Goal: Communication & Community: Answer question/provide support

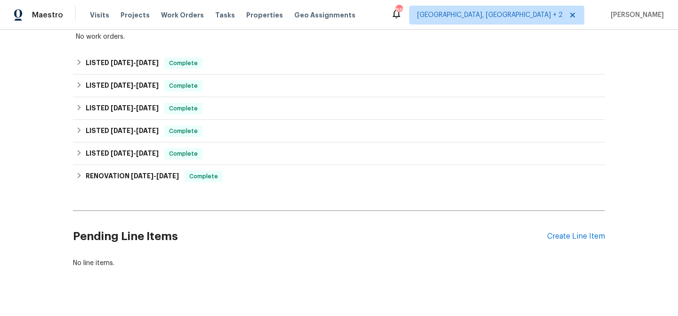
scroll to position [195, 0]
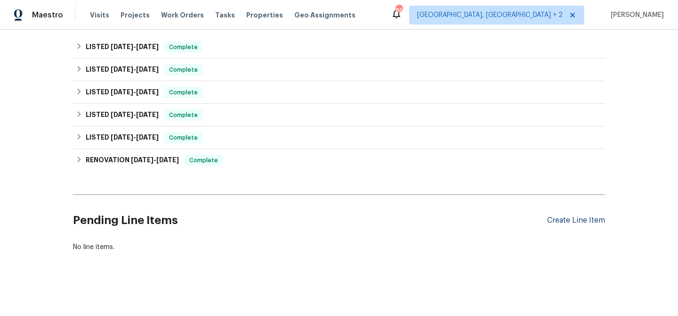
click at [564, 221] on div "Create Line Item" at bounding box center [576, 220] width 58 height 9
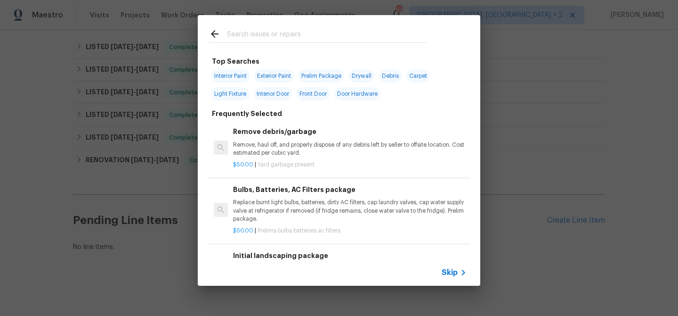
click at [450, 271] on span "Skip" at bounding box center [450, 272] width 16 height 9
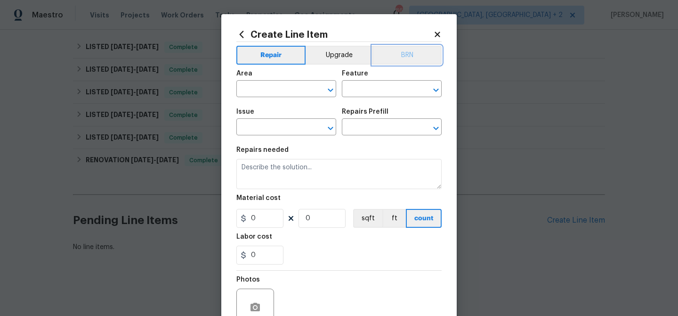
click at [413, 51] on button "BRN" at bounding box center [407, 55] width 69 height 19
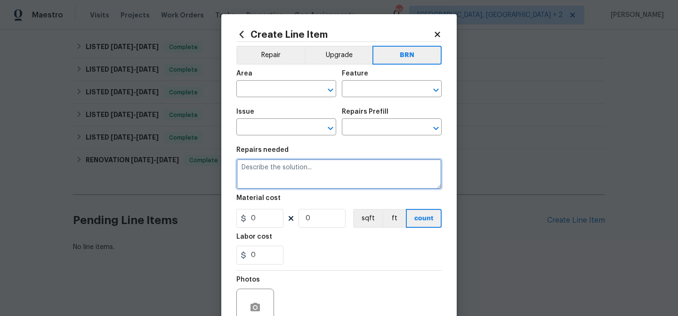
click at [287, 164] on textarea at bounding box center [338, 174] width 205 height 30
paste textarea "Meter is spinning and toilet is running. Identify the toilet(s) in need of repa…"
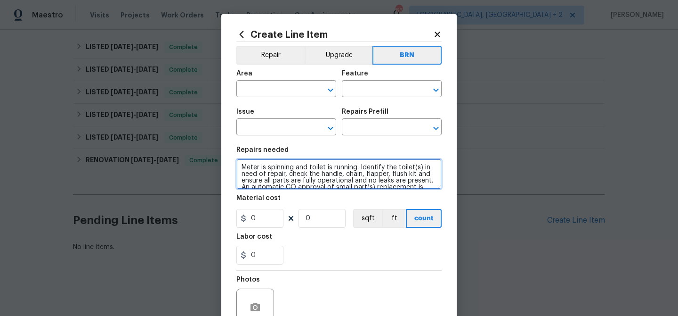
scroll to position [41, 0]
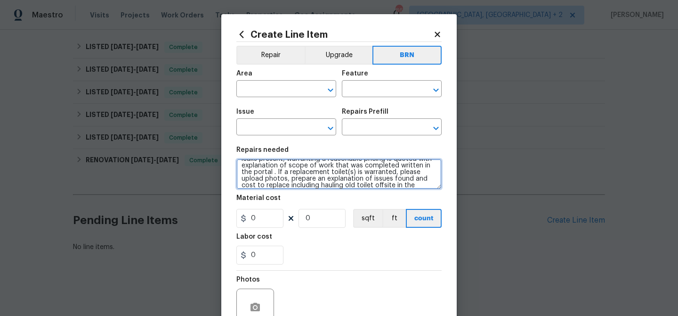
type textarea "Meter is spinning and toilet is running. Identify the toilet(s) in need of repa…"
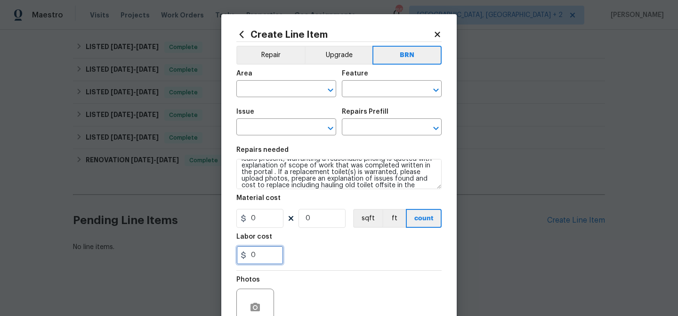
click at [263, 264] on input "0" at bounding box center [259, 254] width 47 height 19
paste input "75"
type input "75"
click at [318, 215] on input "0" at bounding box center [322, 218] width 47 height 19
type input "1"
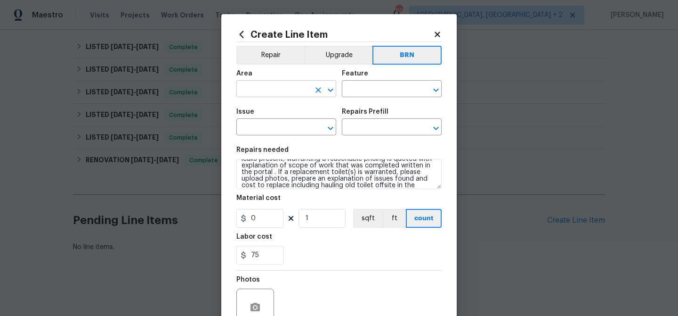
click at [264, 89] on input "text" at bounding box center [272, 89] width 73 height 15
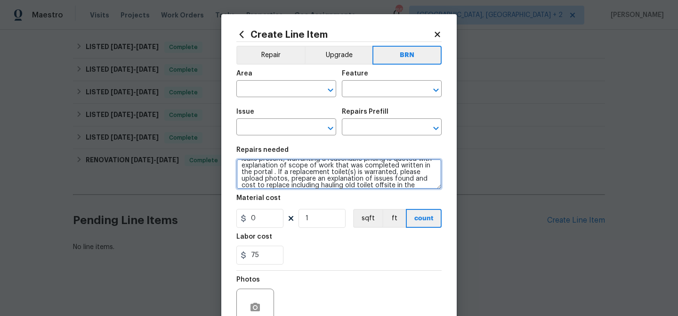
click at [373, 170] on textarea "Meter is spinning and toilet is running. Identify the toilet(s) in need of repa…" at bounding box center [338, 174] width 205 height 30
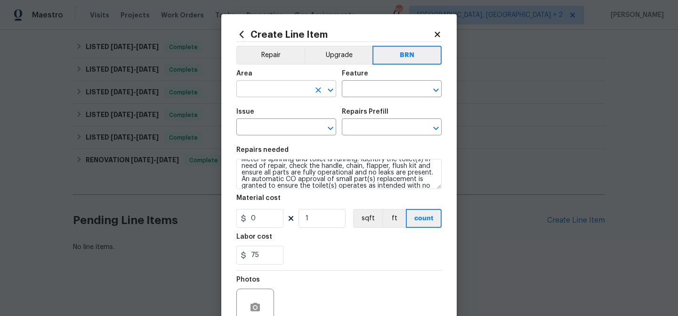
click at [260, 87] on input "text" at bounding box center [272, 89] width 73 height 15
type input "o"
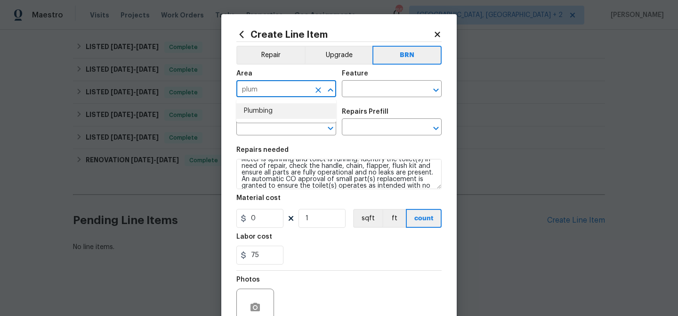
click at [261, 109] on li "Plumbing" at bounding box center [286, 111] width 100 height 16
type input "Plumbing"
click at [344, 89] on input "text" at bounding box center [378, 89] width 73 height 15
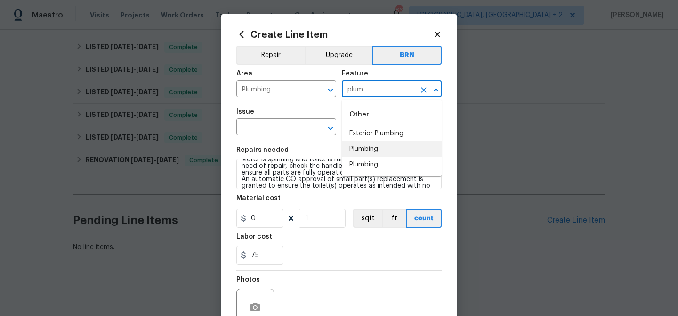
click at [354, 141] on li "Plumbing" at bounding box center [392, 149] width 100 height 16
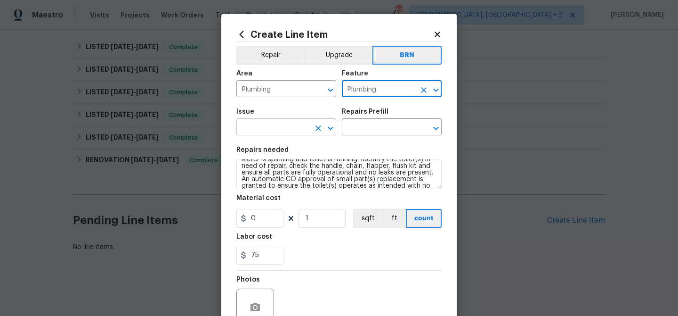
type input "Plumbing"
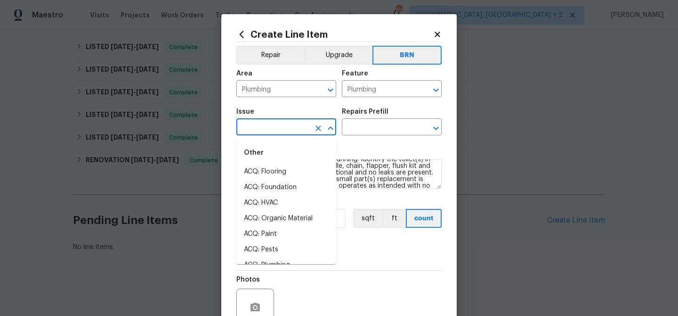
click at [288, 126] on input "text" at bounding box center [272, 128] width 73 height 15
click at [266, 202] on li "General Plumbing" at bounding box center [286, 203] width 100 height 16
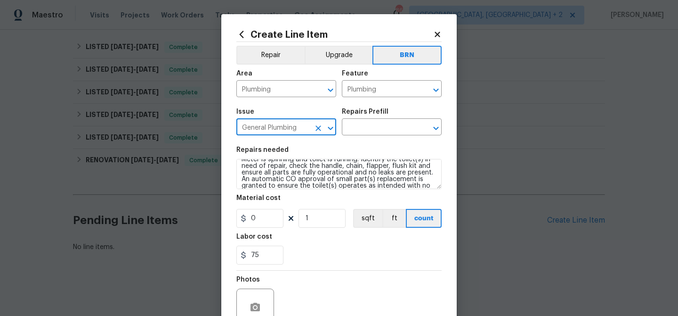
type input "General Plumbing"
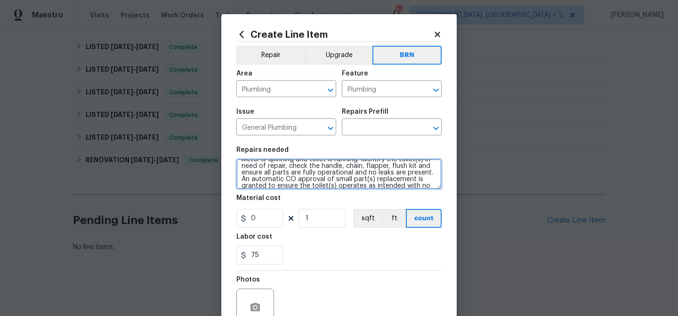
click at [266, 170] on textarea "Meter is spinning and toilet is running. Identify the toilet(s) in need of repa…" at bounding box center [338, 174] width 205 height 30
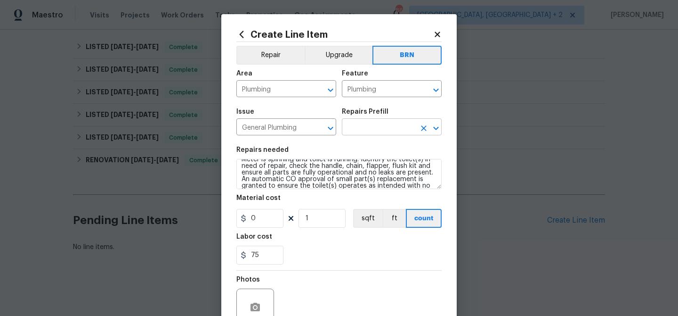
click at [357, 128] on input "text" at bounding box center [378, 128] width 73 height 15
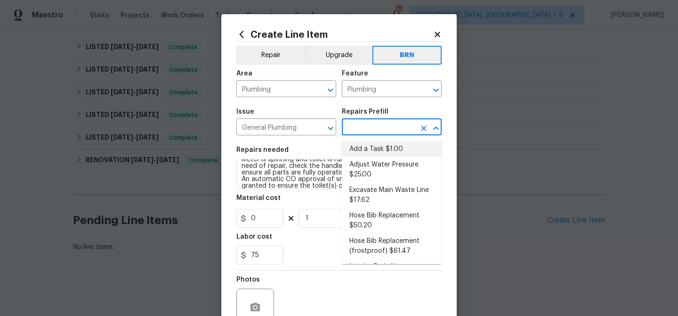
click at [360, 143] on li "Add a Task $1.00" at bounding box center [392, 149] width 100 height 16
type input "Add a Task $1.00"
type textarea "HPM to detail"
type input "1"
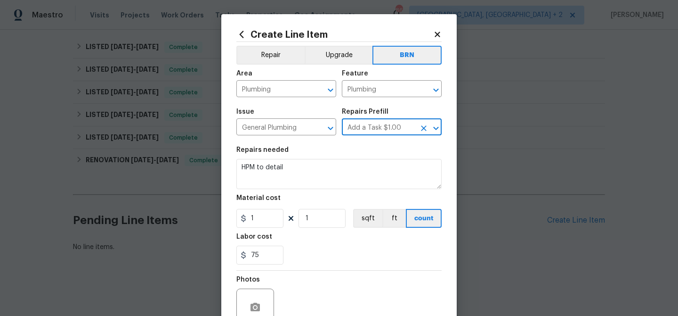
scroll to position [0, 0]
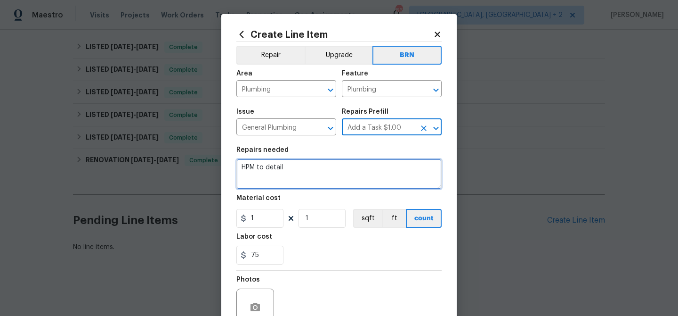
click at [305, 174] on textarea "HPM to detail" at bounding box center [338, 174] width 205 height 30
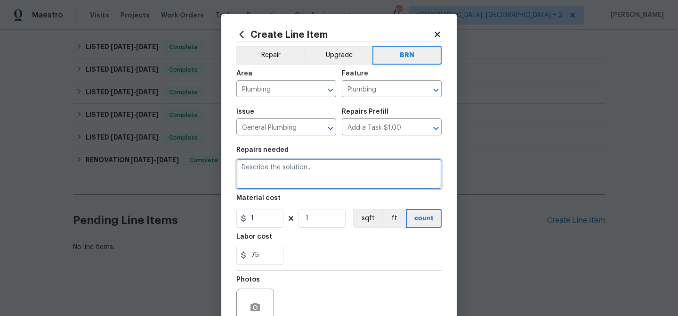
paste textarea "Meter is spinning and toilet is running. Identify the toilet(s) in need of repa…"
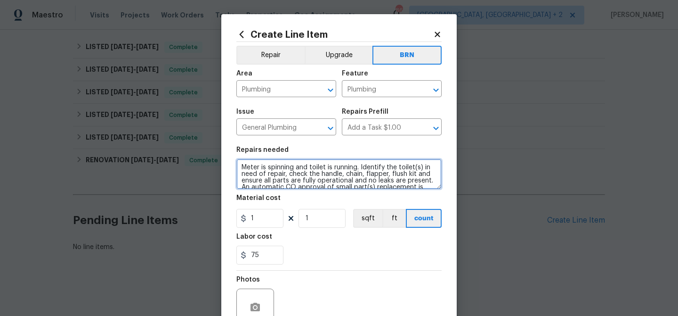
scroll to position [41, 0]
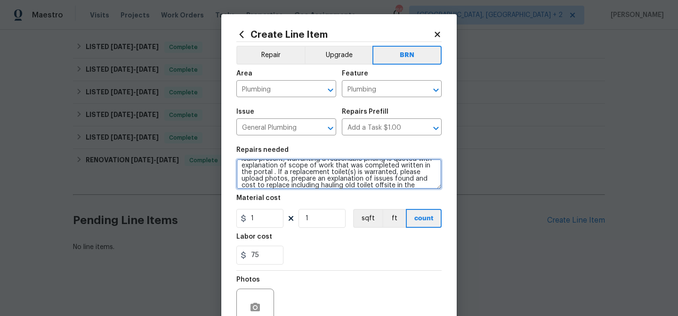
type textarea "Meter is spinning and toilet is running. Identify the toilet(s) in need of repa…"
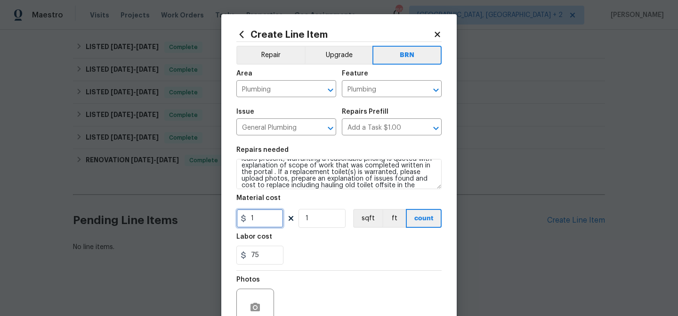
click at [273, 219] on input "1" at bounding box center [259, 218] width 47 height 19
type input "0"
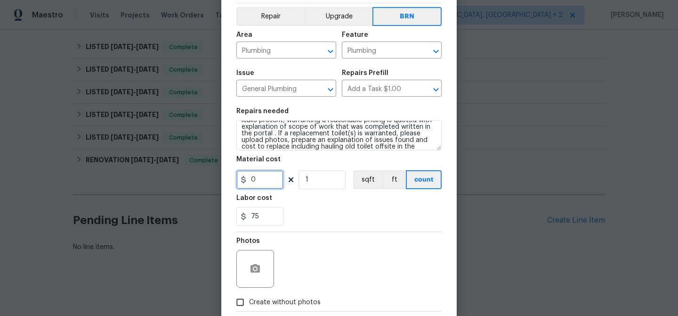
scroll to position [45, 0]
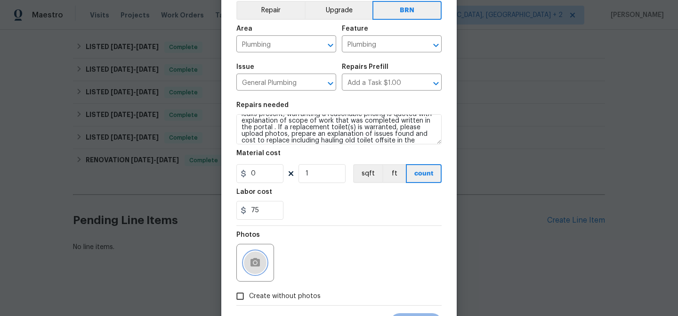
click at [255, 261] on icon "button" at bounding box center [255, 262] width 11 height 11
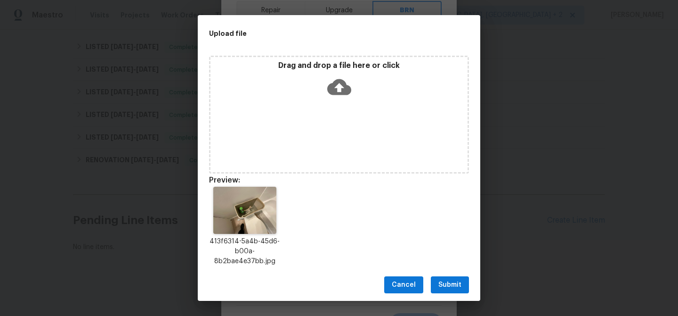
click at [443, 292] on button "Submit" at bounding box center [450, 284] width 38 height 17
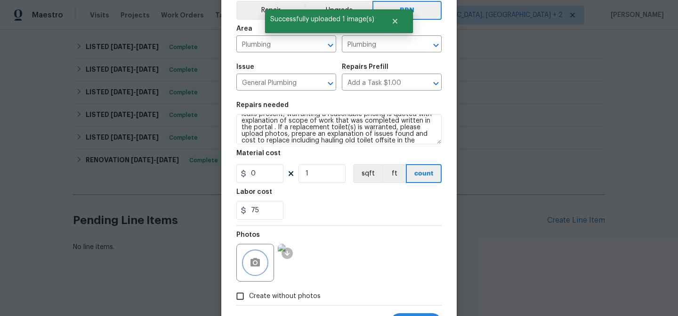
scroll to position [90, 0]
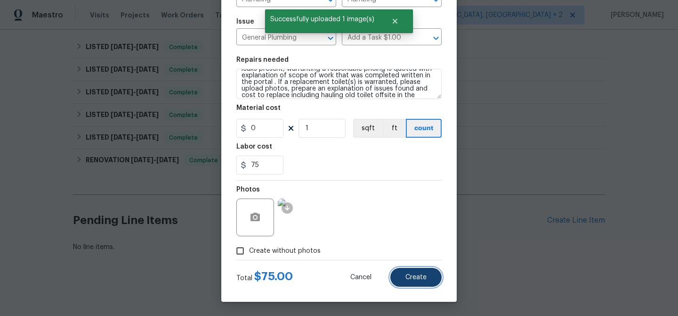
click at [411, 282] on button "Create" at bounding box center [415, 277] width 51 height 19
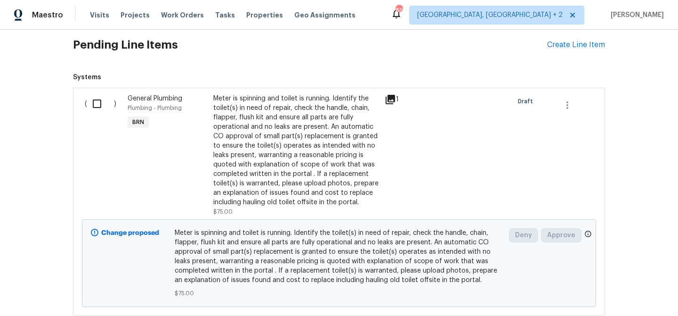
scroll to position [396, 0]
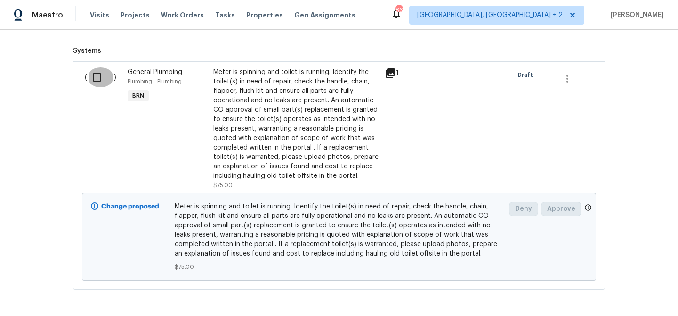
click at [97, 70] on input "checkbox" at bounding box center [100, 77] width 27 height 20
checkbox input "true"
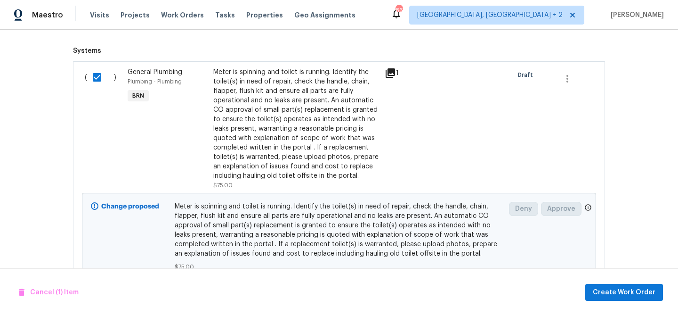
scroll to position [434, 0]
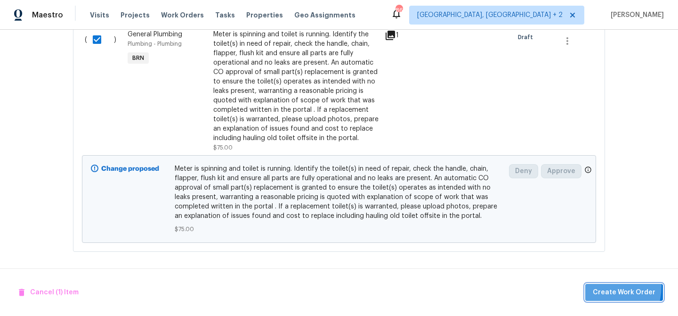
click at [598, 285] on button "Create Work Order" at bounding box center [624, 292] width 78 height 17
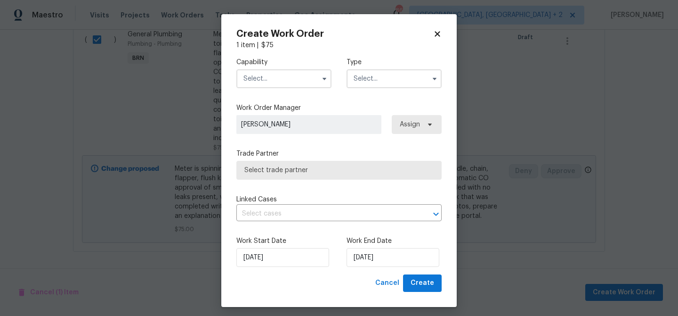
click at [266, 78] on input "text" at bounding box center [283, 78] width 95 height 19
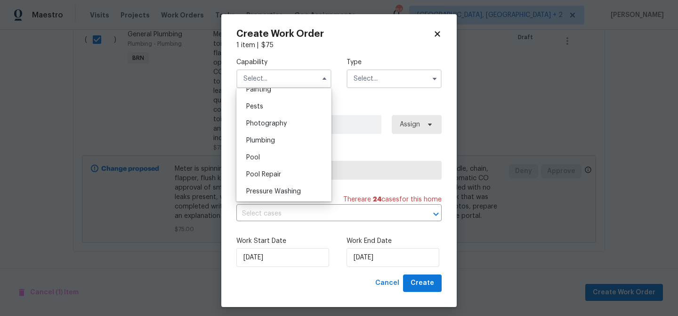
scroll to position [804, 0]
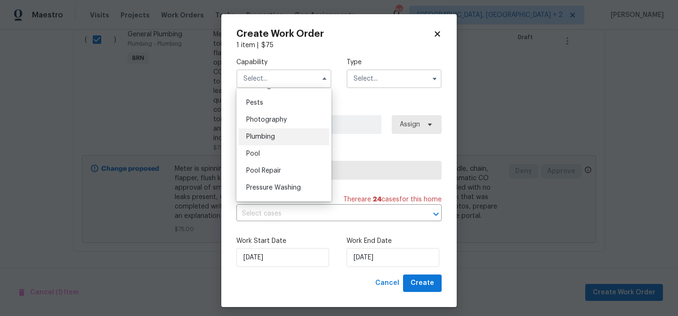
click at [280, 138] on div "Plumbing" at bounding box center [284, 136] width 90 height 17
type input "Plumbing"
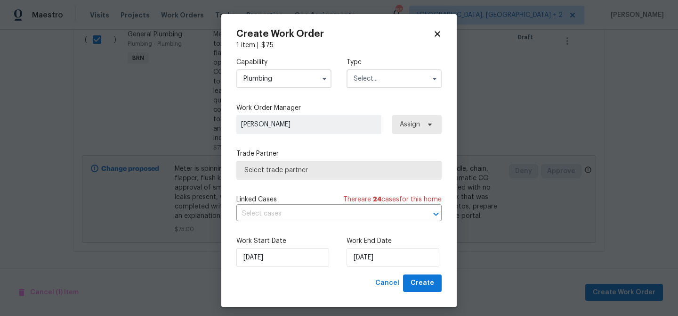
click at [356, 85] on input "text" at bounding box center [394, 78] width 95 height 19
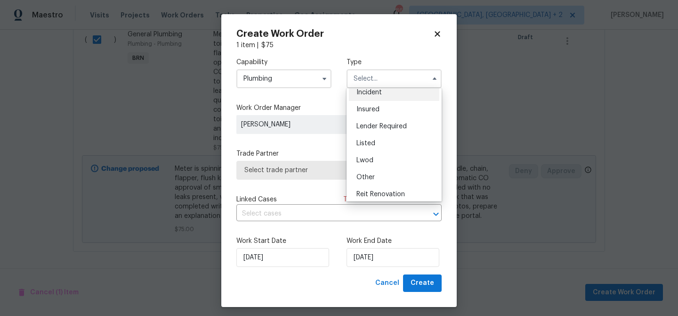
scroll to position [43, 0]
checkbox input "false"
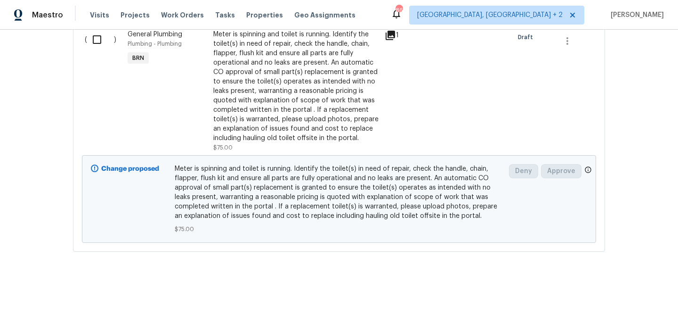
click at [276, 96] on div "Meter is spinning and toilet is running. Identify the toilet(s) in need of repa…" at bounding box center [296, 86] width 166 height 113
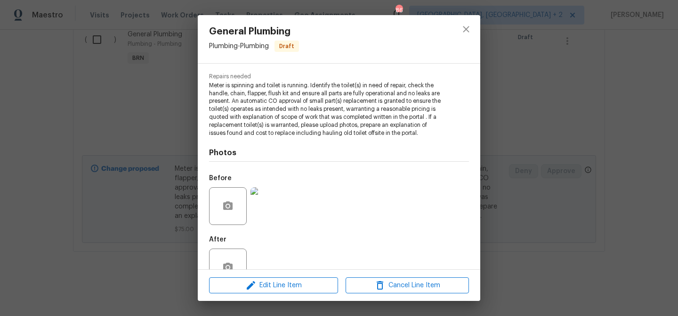
scroll to position [118, 0]
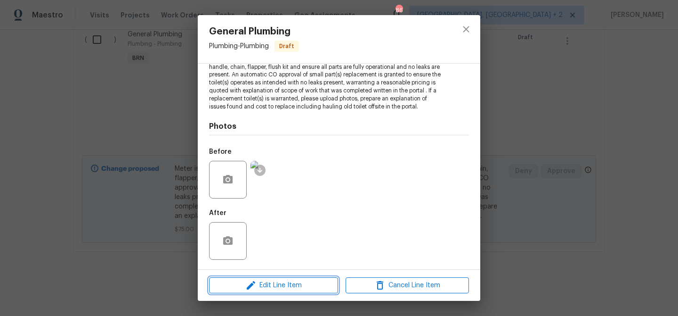
click at [244, 277] on button "Edit Line Item" at bounding box center [273, 285] width 129 height 16
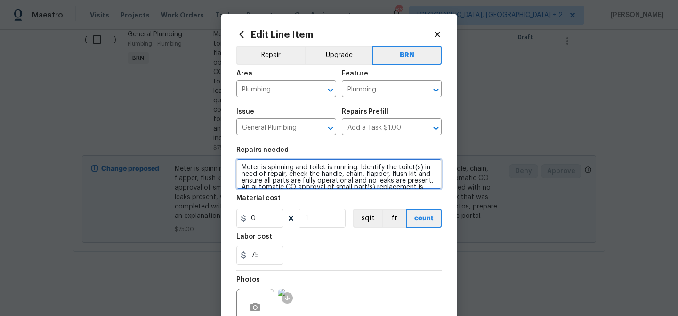
click at [245, 171] on textarea "Meter is spinning and toilet is running. Identify the toilet(s) in need of repa…" at bounding box center [338, 174] width 205 height 30
click at [244, 165] on textarea "Meter is spinning and toilet is running. Identify the toilet(s) in need of repa…" at bounding box center [338, 174] width 205 height 30
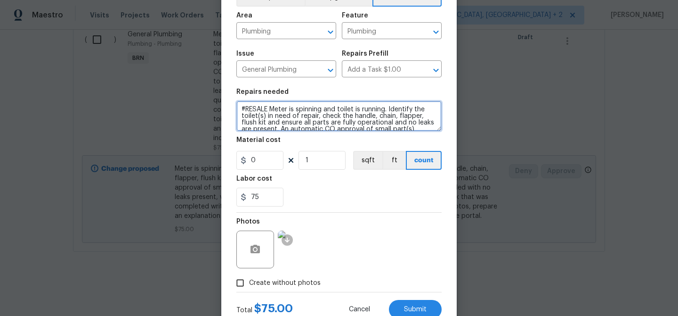
scroll to position [90, 0]
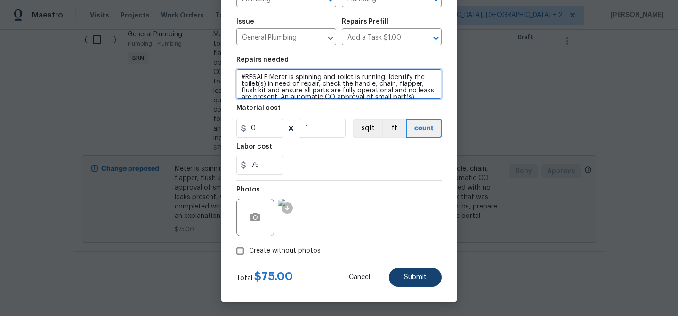
type textarea "#RESALE Meter is spinning and toilet is running. Identify the toilet(s) in need…"
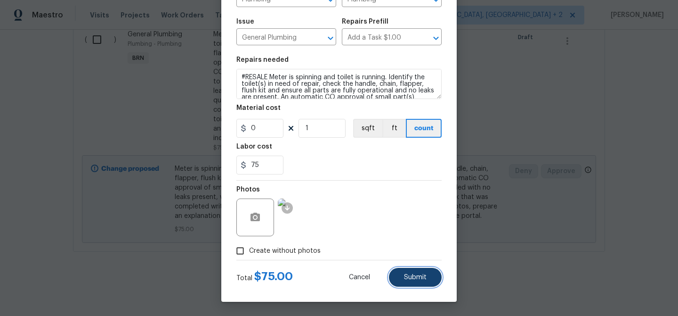
click at [402, 276] on button "Submit" at bounding box center [415, 277] width 53 height 19
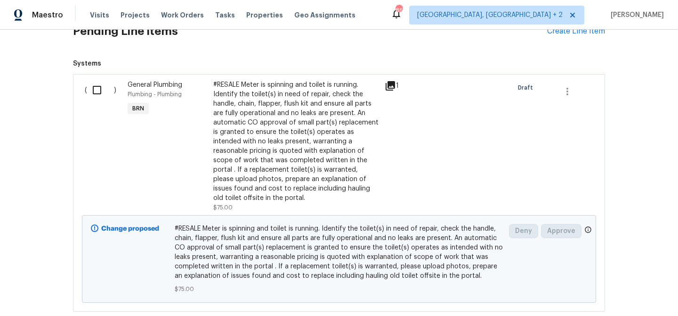
scroll to position [332, 0]
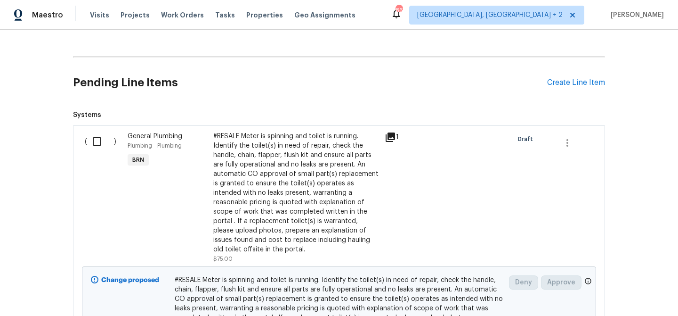
click at [104, 146] on input "checkbox" at bounding box center [100, 141] width 27 height 20
checkbox input "true"
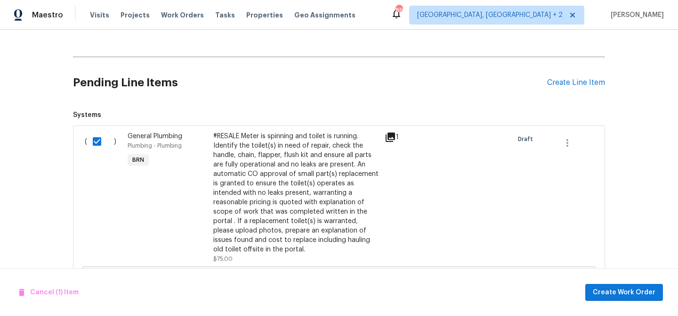
scroll to position [443, 0]
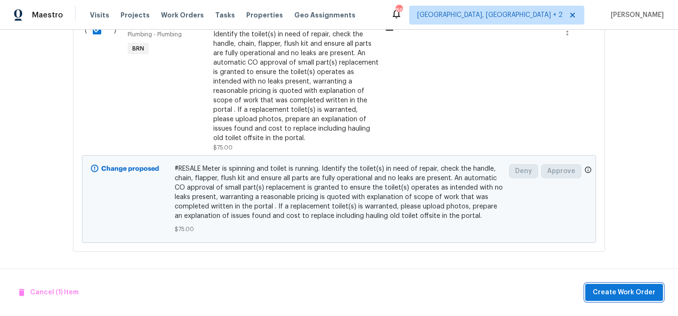
click at [618, 295] on span "Create Work Order" at bounding box center [624, 292] width 63 height 12
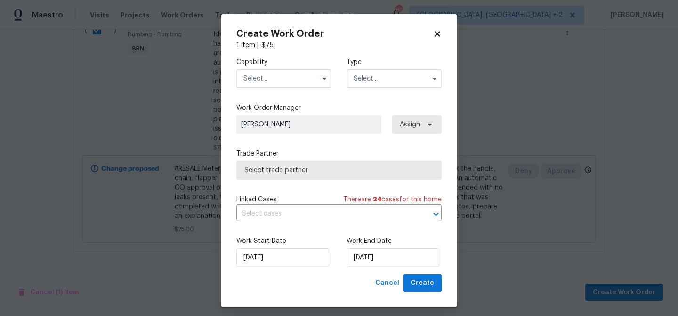
click at [298, 88] on div "Capability Type" at bounding box center [338, 73] width 205 height 46
click at [290, 75] on input "text" at bounding box center [283, 78] width 95 height 19
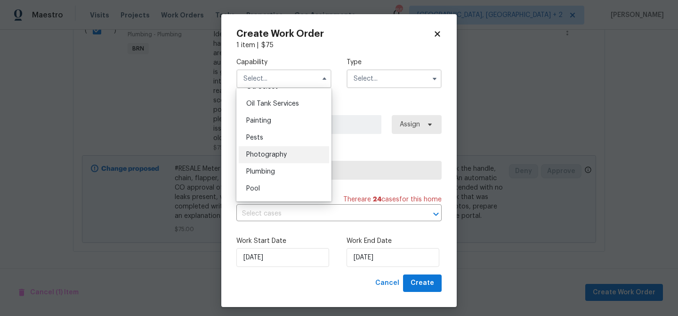
scroll to position [776, 0]
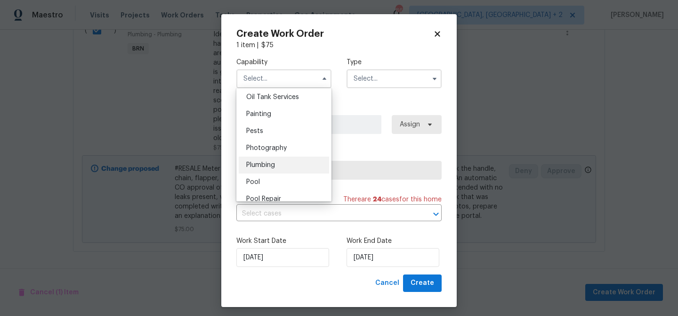
click at [278, 156] on div "Plumbing" at bounding box center [284, 164] width 90 height 17
type input "Plumbing"
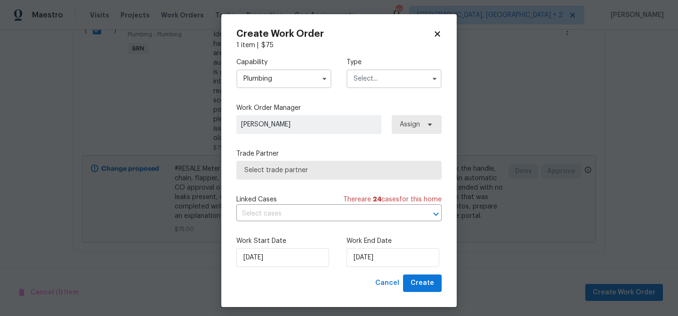
click at [369, 78] on input "text" at bounding box center [394, 78] width 95 height 19
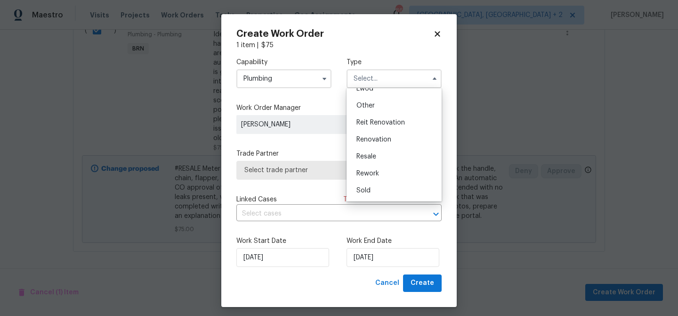
scroll to position [5, 0]
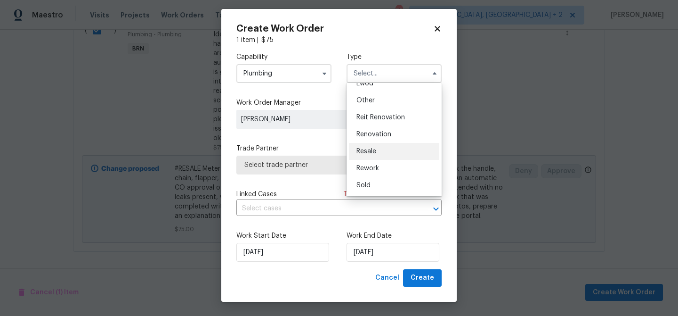
click at [372, 148] on span "Resale" at bounding box center [367, 151] width 20 height 7
type input "Resale"
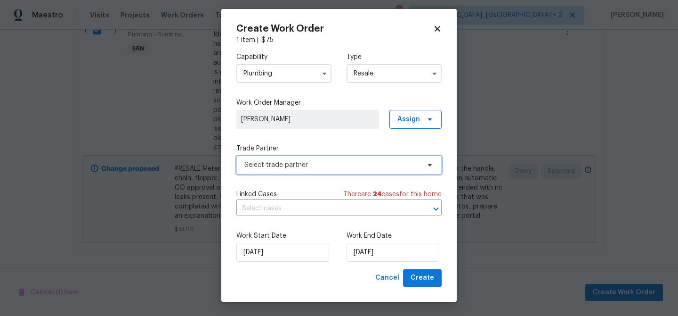
click at [294, 167] on span "Select trade partner" at bounding box center [332, 164] width 176 height 9
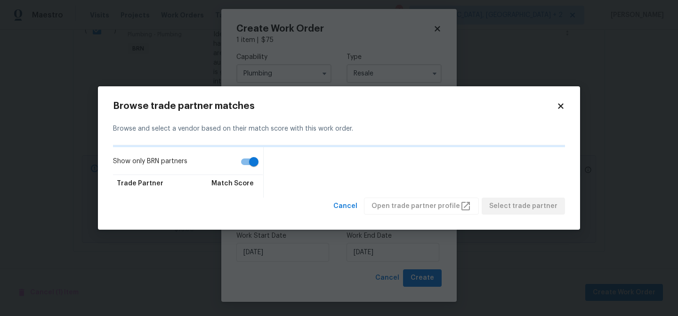
click at [244, 150] on div "Show only BRN partners Trade Partner Match Score" at bounding box center [188, 172] width 151 height 50
click at [244, 153] on input "Show only BRN partners" at bounding box center [254, 162] width 54 height 18
checkbox input "false"
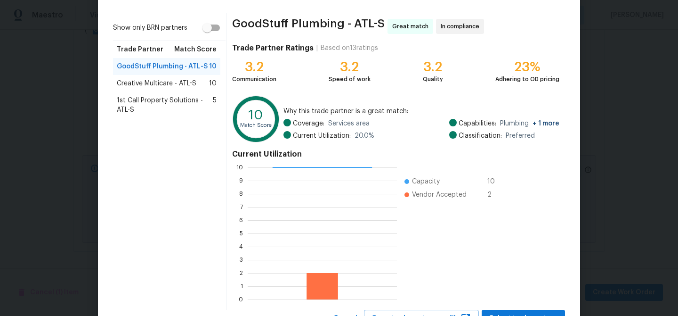
scroll to position [100, 0]
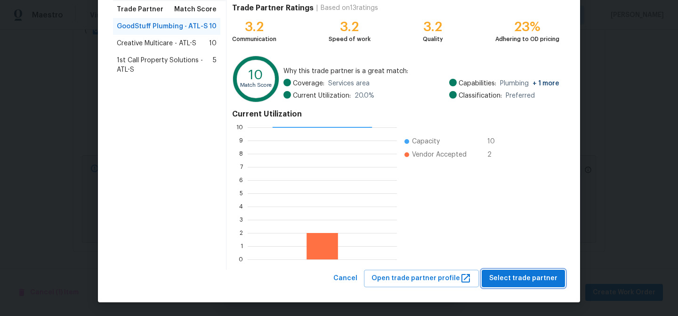
click at [520, 272] on button "Select trade partner" at bounding box center [523, 277] width 83 height 17
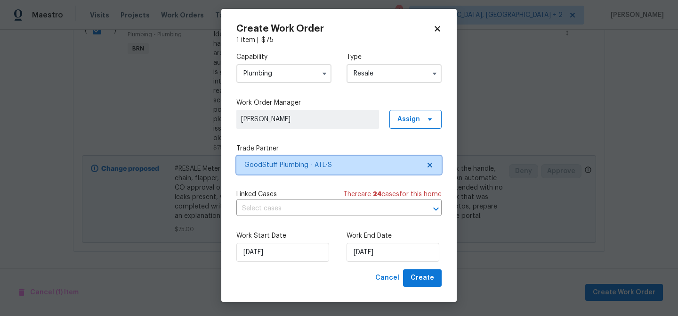
scroll to position [0, 0]
click at [306, 207] on input "text" at bounding box center [325, 208] width 179 height 15
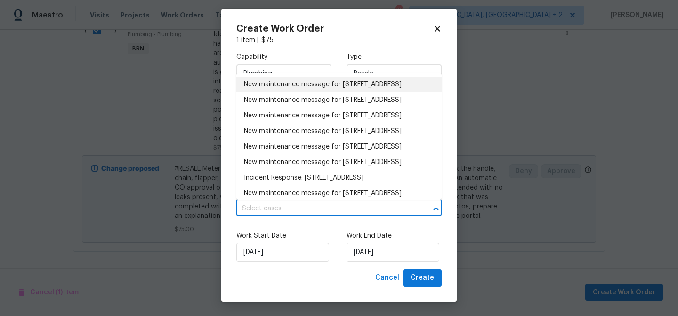
click at [276, 89] on li "New maintenance message for 4200 Flakes Mill Manor Ln , Ellenwood, GA 30294" at bounding box center [338, 85] width 205 height 16
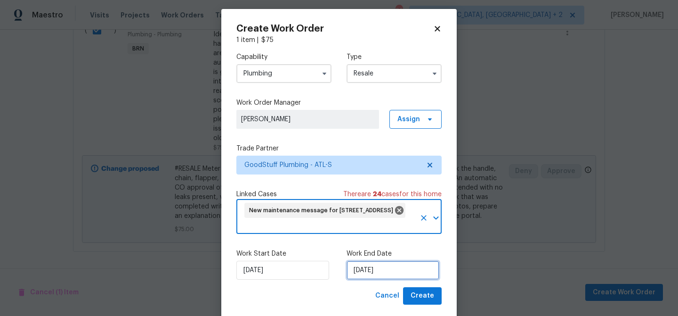
click at [373, 269] on input "07/10/2025" at bounding box center [393, 269] width 93 height 19
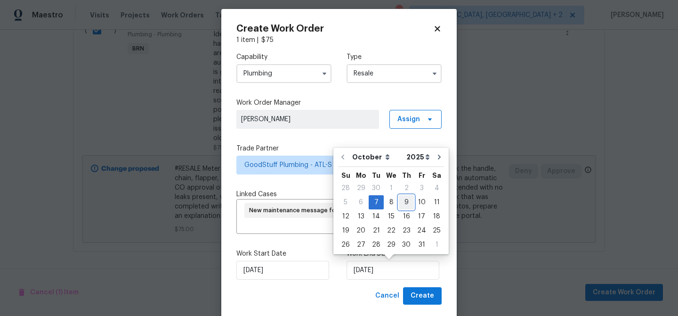
click at [405, 206] on div "9" at bounding box center [406, 201] width 15 height 13
type input "09/10/2025"
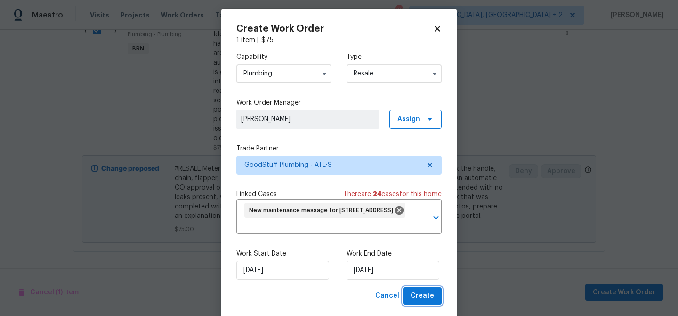
click at [416, 292] on span "Create" at bounding box center [423, 296] width 24 height 12
checkbox input "false"
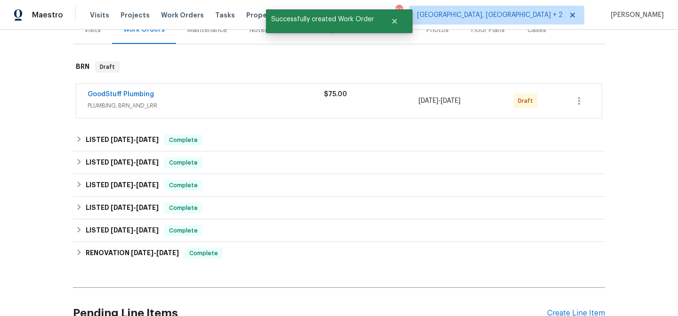
scroll to position [82, 0]
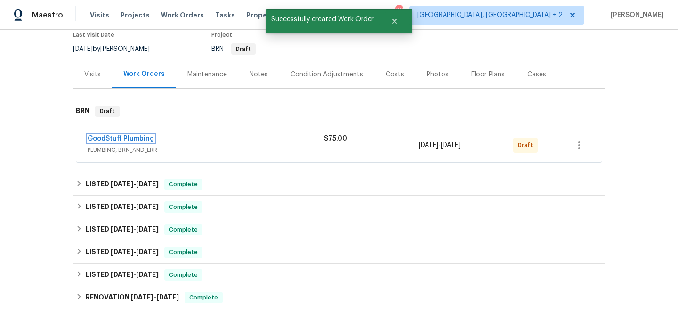
click at [111, 137] on link "GoodStuff Plumbing" at bounding box center [121, 138] width 66 height 7
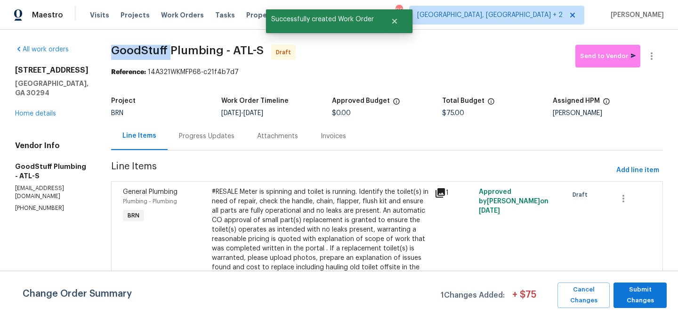
drag, startPoint x: 129, startPoint y: 53, endPoint x: 195, endPoint y: 51, distance: 66.0
click at [195, 52] on div "All work orders 4200 Flakes Mill Manor Ln Ellenwood, GA 30294 Home details Vend…" at bounding box center [339, 223] width 678 height 387
copy span "GoodStuff"
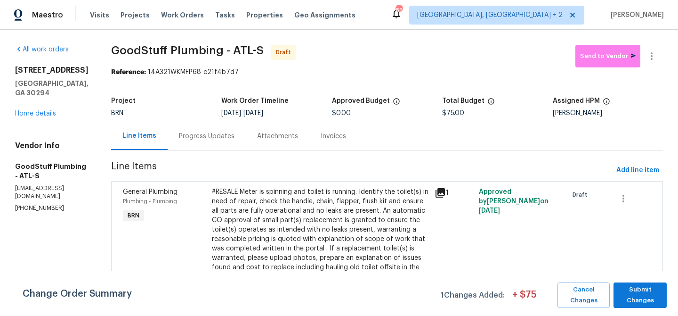
click at [170, 65] on span "GoodStuff Plumbing - ATL-S Draft" at bounding box center [343, 56] width 464 height 23
click at [248, 223] on div "#RESALE Meter is spinning and toilet is running. Identify the toilet(s) in need…" at bounding box center [320, 234] width 217 height 94
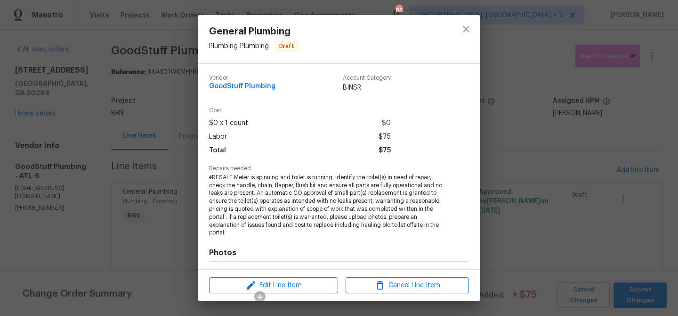
click at [263, 176] on span "#RESALE Meter is spinning and toilet is running. Identify the toilet(s) in need…" at bounding box center [326, 204] width 234 height 63
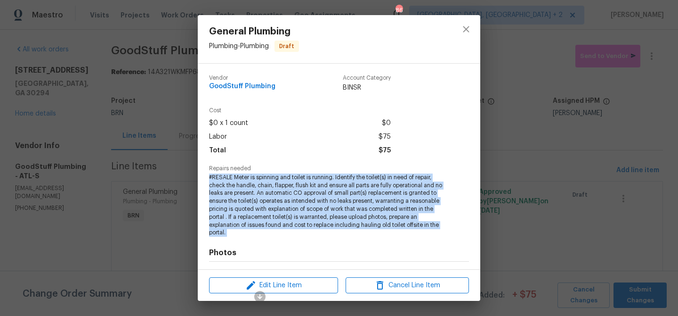
click at [263, 176] on span "#RESALE Meter is spinning and toilet is running. Identify the toilet(s) in need…" at bounding box center [326, 204] width 234 height 63
copy span "#RESALE Meter is spinning and toilet is running. Identify the toilet(s) in need…"
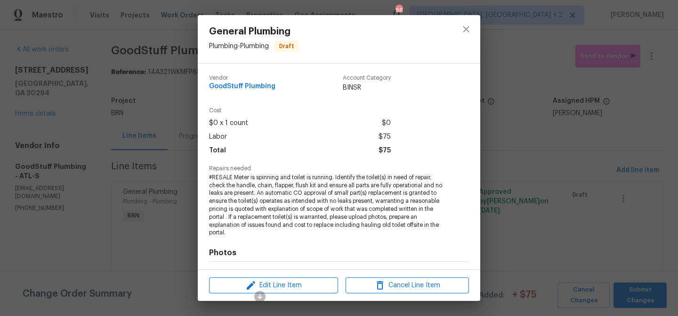
click at [133, 73] on div "General Plumbing Plumbing - Plumbing Draft Vendor GoodStuff Plumbing Account Ca…" at bounding box center [339, 158] width 678 height 316
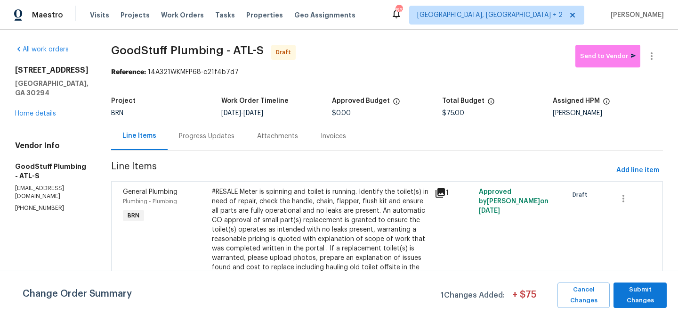
drag, startPoint x: 277, startPoint y: 114, endPoint x: 322, endPoint y: 114, distance: 45.2
click at [322, 114] on div "10/7/2025 - 10/9/2025" at bounding box center [276, 113] width 110 height 7
copy span "10/9/2025"
click at [461, 114] on span "$75.00" at bounding box center [453, 113] width 22 height 7
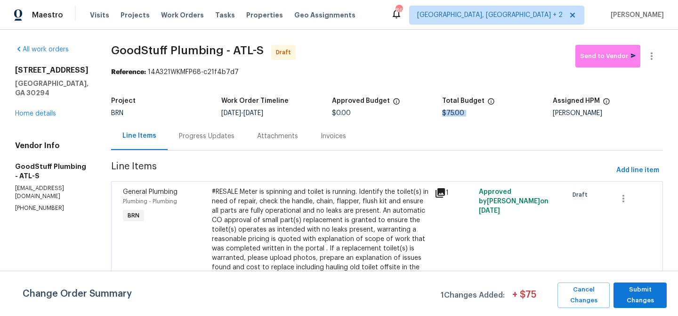
click at [461, 114] on span "$75.00" at bounding box center [453, 113] width 22 height 7
copy span "$75.00"
click at [630, 291] on span "Submit Changes" at bounding box center [640, 295] width 44 height 22
click at [226, 134] on div "Progress Updates" at bounding box center [207, 135] width 56 height 9
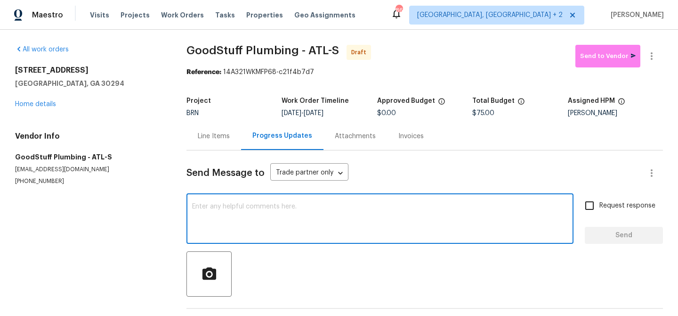
click at [266, 222] on textarea at bounding box center [380, 219] width 376 height 33
paste textarea "Hi, I'm Ananthi from Opendoor. Just wanted to check if you received the WO for …"
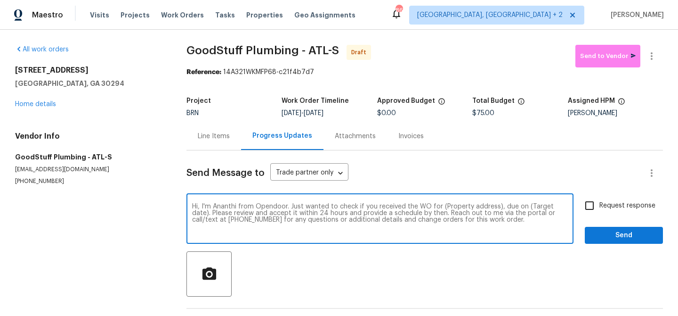
drag, startPoint x: 496, startPoint y: 208, endPoint x: 444, endPoint y: 207, distance: 52.8
click at [444, 207] on textarea "Hi, I'm Ananthi from Opendoor. Just wanted to check if you received the WO for …" at bounding box center [380, 219] width 376 height 33
paste textarea "4200 Flakes Mill Manor Ln, Ellenwood, GA 30294"
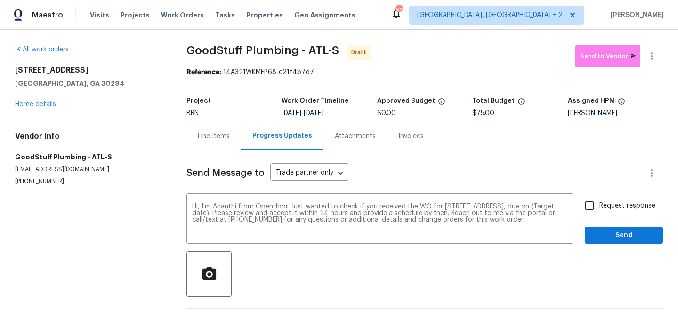
drag, startPoint x: 318, startPoint y: 114, endPoint x: 356, endPoint y: 114, distance: 37.2
click at [356, 114] on div "10/7/2025 - 10/9/2025" at bounding box center [329, 113] width 95 height 7
copy span "10/9/2025"
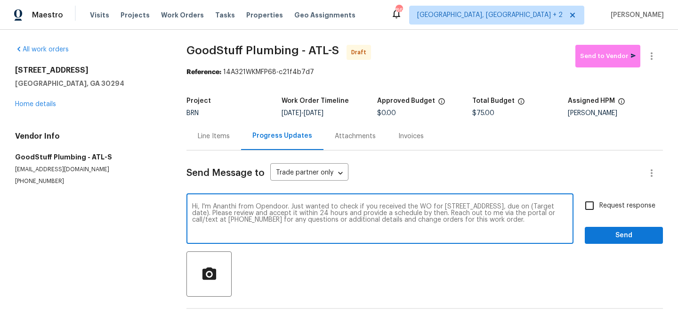
drag, startPoint x: 278, startPoint y: 213, endPoint x: 244, endPoint y: 213, distance: 33.9
click at [244, 213] on textarea "Hi, I'm Ananthi from Opendoor. Just wanted to check if you received the WO for …" at bounding box center [380, 219] width 376 height 33
paste textarea "10/9/2025"
type textarea "Hi, I'm Ananthi from Opendoor. Just wanted to check if you received the WO for …"
click at [592, 208] on input "Request response" at bounding box center [590, 205] width 20 height 20
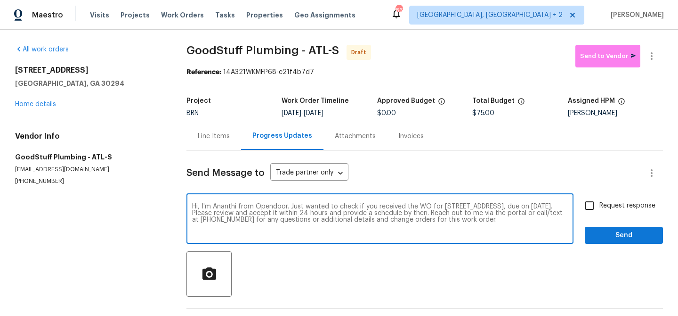
checkbox input "true"
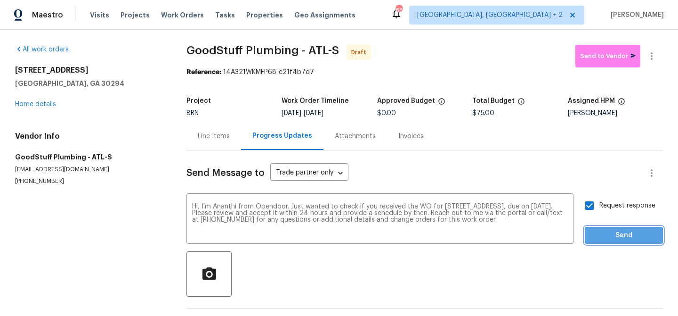
click at [596, 235] on span "Send" at bounding box center [624, 235] width 63 height 12
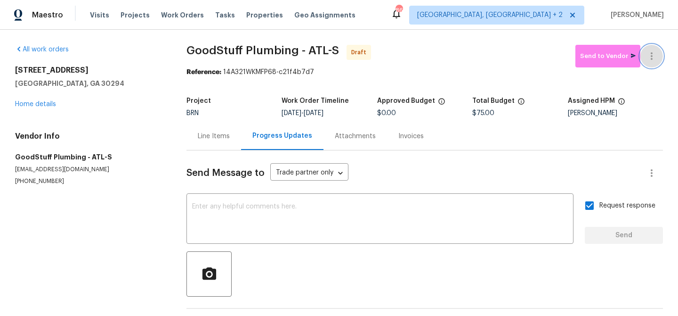
click at [650, 56] on icon "button" at bounding box center [651, 55] width 11 height 11
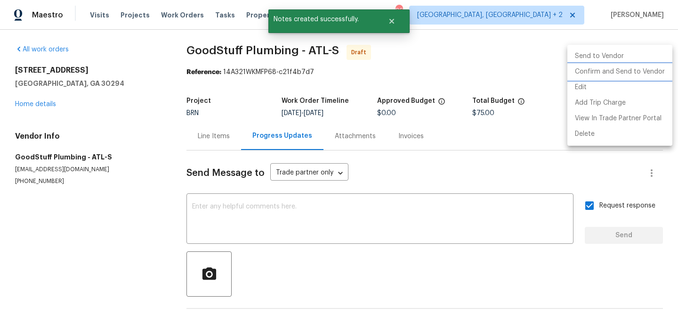
click at [610, 69] on li "Confirm and Send to Vendor" at bounding box center [620, 72] width 105 height 16
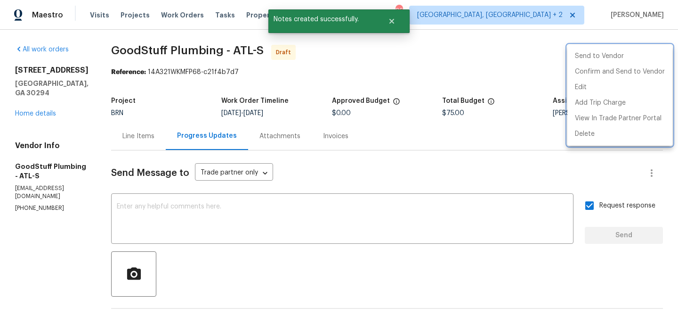
click at [232, 78] on div at bounding box center [339, 158] width 678 height 316
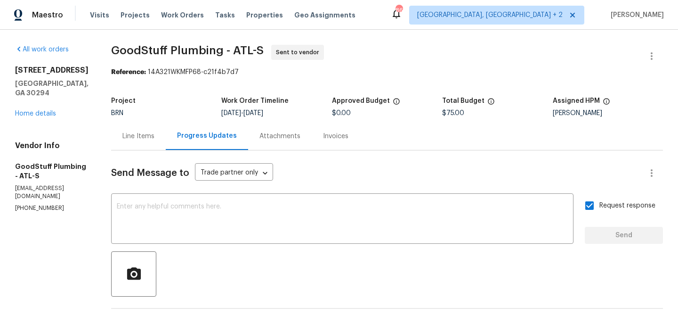
click at [135, 62] on span "GoodStuff Plumbing - ATL-S Sent to vendor" at bounding box center [375, 56] width 529 height 23
drag, startPoint x: 128, startPoint y: 54, endPoint x: 244, endPoint y: 49, distance: 115.5
click at [244, 49] on div "All work orders 4200 Flakes Mill Manor Ln Ellenwood, GA 30294 Home details Vend…" at bounding box center [339, 227] width 678 height 395
copy span "GoodStuff Plumbing"
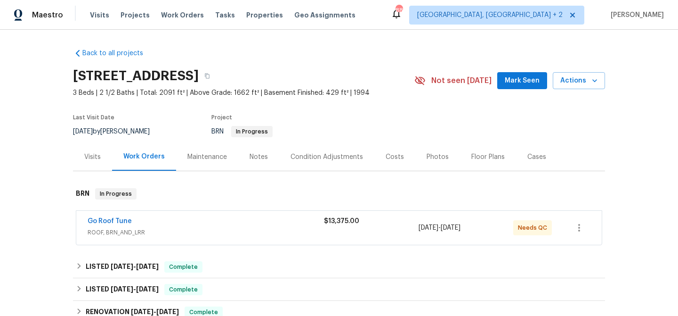
scroll to position [30, 0]
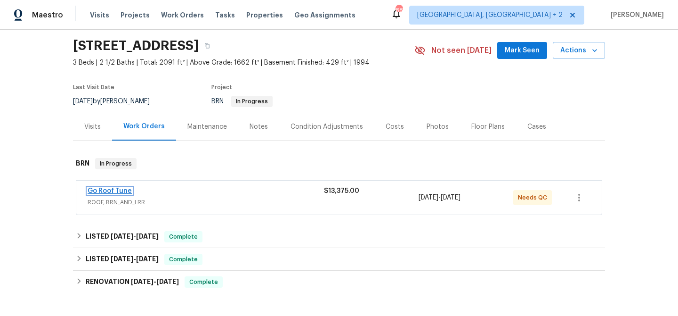
click at [108, 189] on link "Go Roof Tune" at bounding box center [110, 190] width 44 height 7
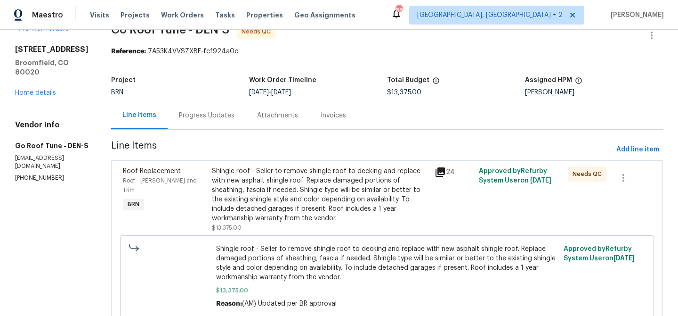
click at [221, 128] on div "Progress Updates" at bounding box center [207, 115] width 78 height 28
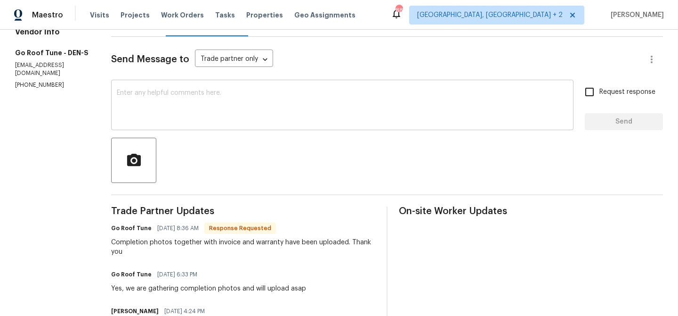
scroll to position [130, 0]
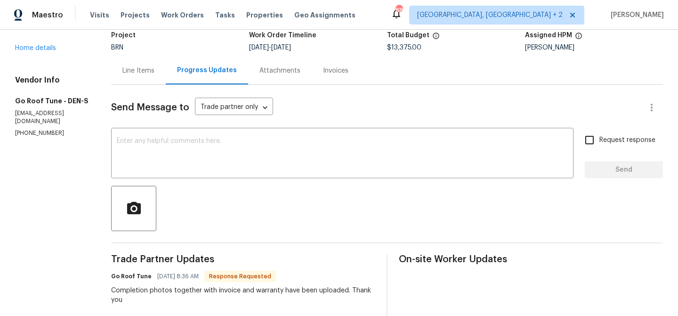
click at [147, 79] on div "Line Items" at bounding box center [138, 71] width 55 height 28
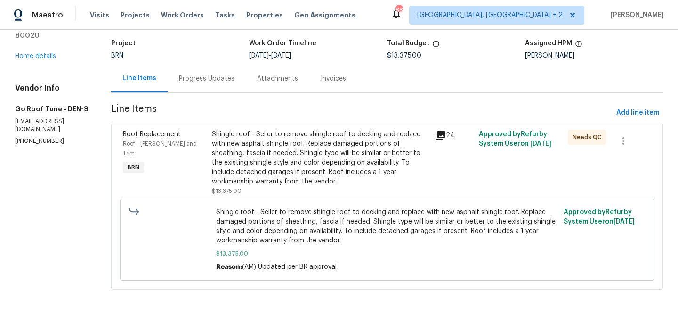
scroll to position [58, 0]
click at [266, 137] on div "Shingle roof - Seller to remove shingle roof to decking and replace with new as…" at bounding box center [320, 158] width 217 height 57
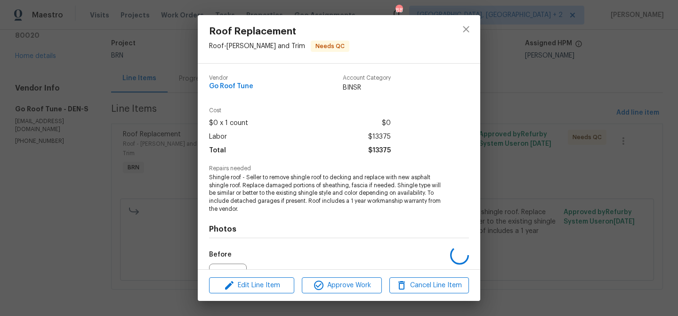
scroll to position [103, 0]
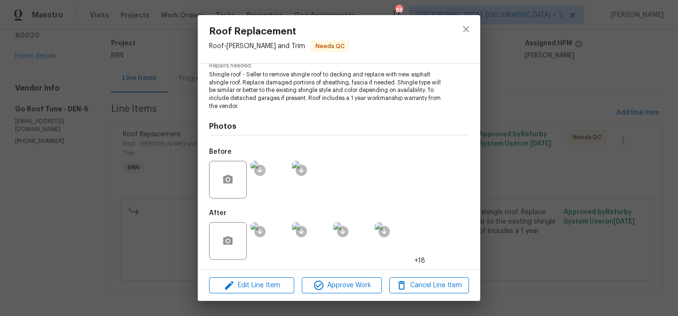
click at [274, 186] on img at bounding box center [270, 180] width 38 height 38
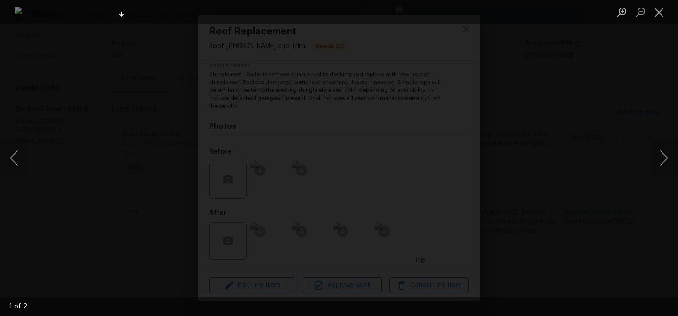
click at [67, 122] on div "Lightbox" at bounding box center [339, 158] width 678 height 316
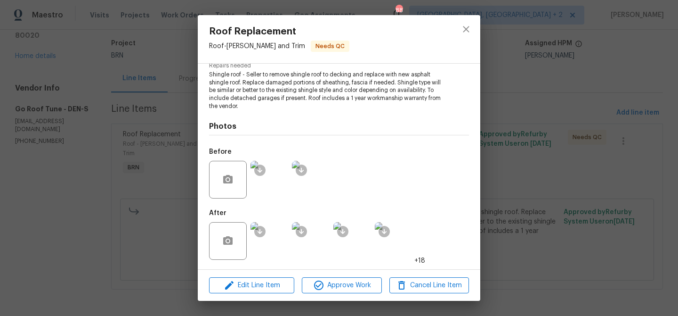
click at [270, 237] on img at bounding box center [270, 241] width 38 height 38
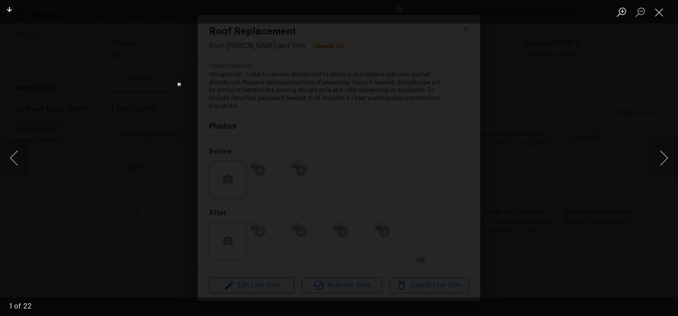
click at [186, 86] on div "Lightbox" at bounding box center [339, 158] width 678 height 316
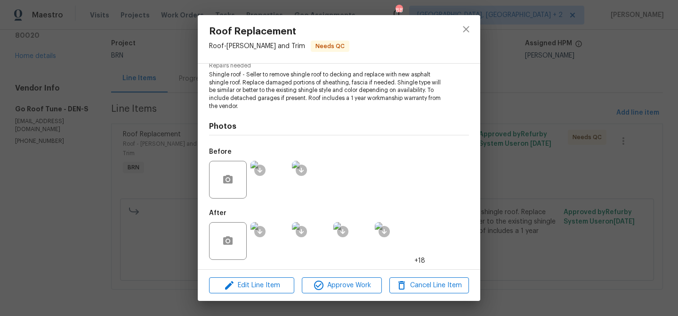
click at [266, 191] on img at bounding box center [270, 180] width 38 height 38
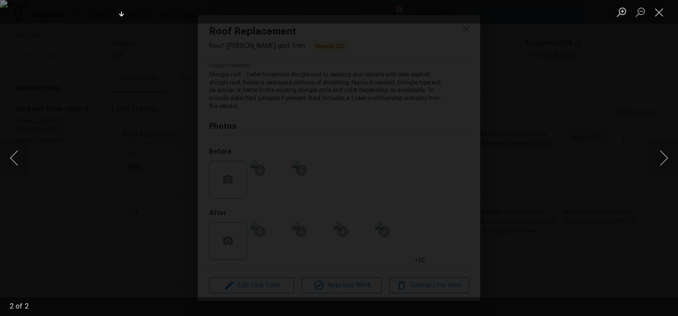
click at [71, 201] on div "Lightbox" at bounding box center [339, 158] width 678 height 316
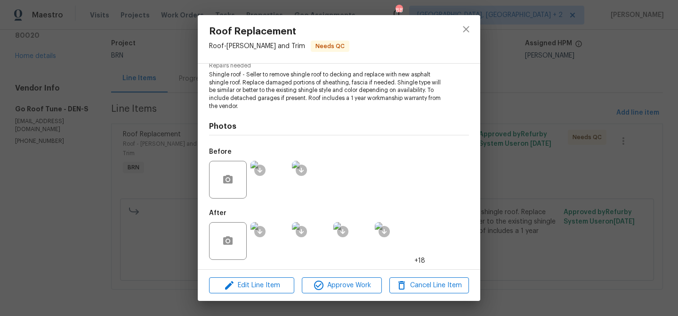
click at [274, 236] on img at bounding box center [270, 241] width 38 height 38
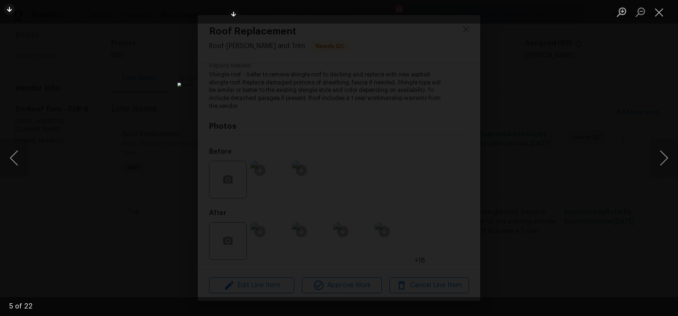
click at [112, 78] on div "Lightbox" at bounding box center [339, 158] width 678 height 316
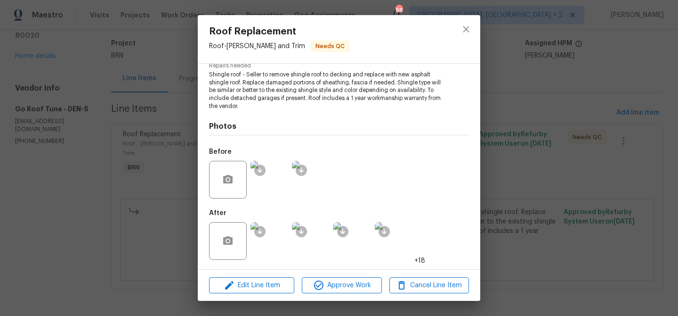
click at [99, 113] on div "Roof Replacement Roof - Eaves and Trim Needs QC Vendor Go Roof Tune Account Cat…" at bounding box center [339, 158] width 678 height 316
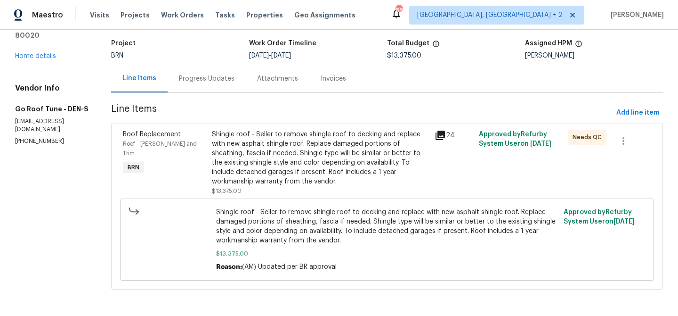
click at [206, 87] on div "Progress Updates" at bounding box center [207, 79] width 78 height 28
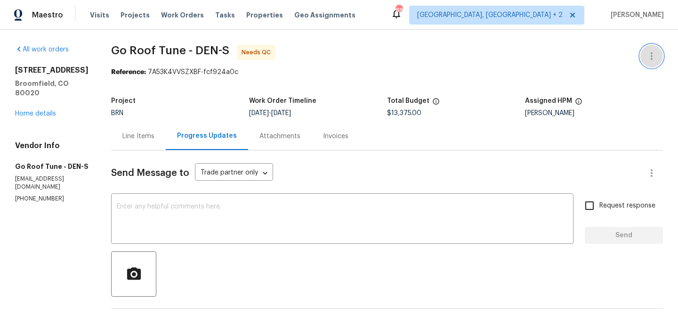
click at [649, 54] on icon "button" at bounding box center [651, 55] width 11 height 11
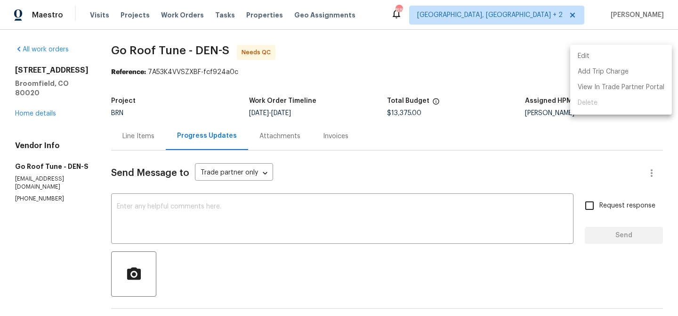
click at [626, 54] on li "Edit" at bounding box center [621, 57] width 102 height 16
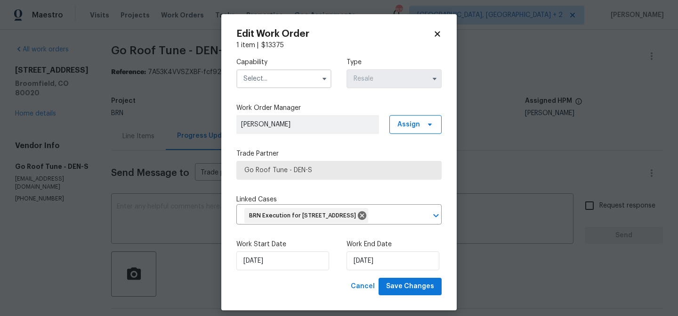
click at [277, 77] on input "text" at bounding box center [283, 78] width 95 height 19
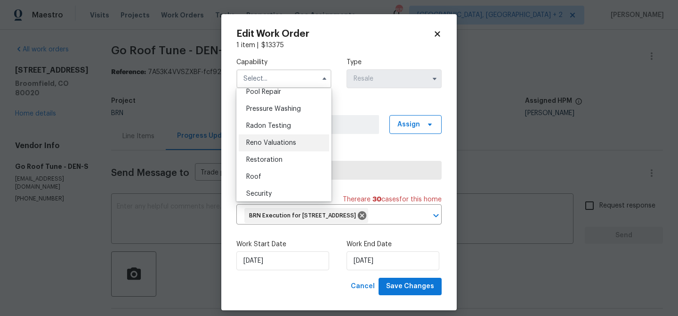
scroll to position [905, 0]
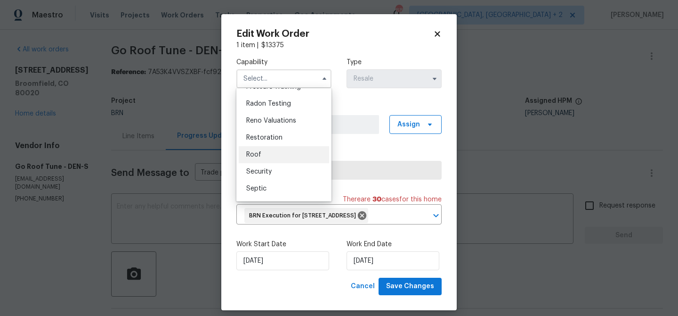
click at [260, 153] on span "Roof" at bounding box center [253, 154] width 15 height 7
type input "Roof"
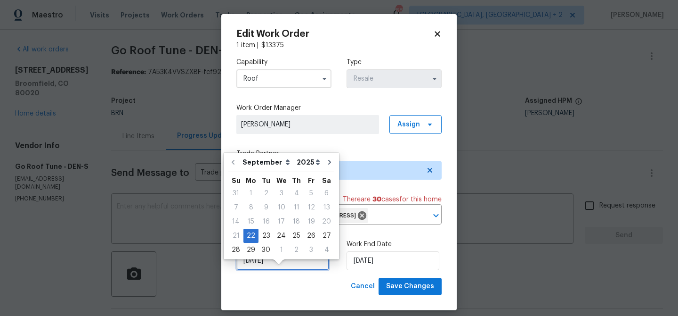
click at [262, 270] on input "22/09/2025" at bounding box center [282, 260] width 93 height 19
click at [321, 249] on div "4" at bounding box center [327, 249] width 16 height 13
type input "04/10/2025"
select select "9"
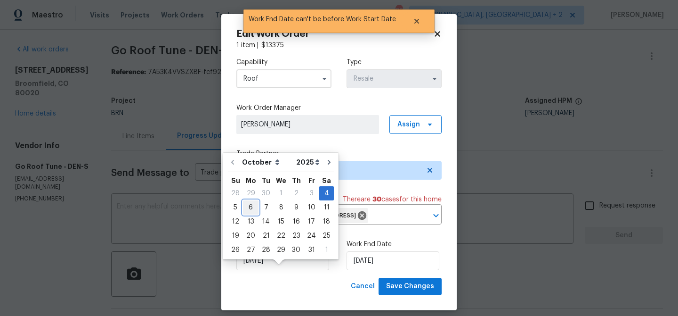
click at [246, 206] on div "6" at bounding box center [251, 207] width 16 height 13
type input "06/10/2025"
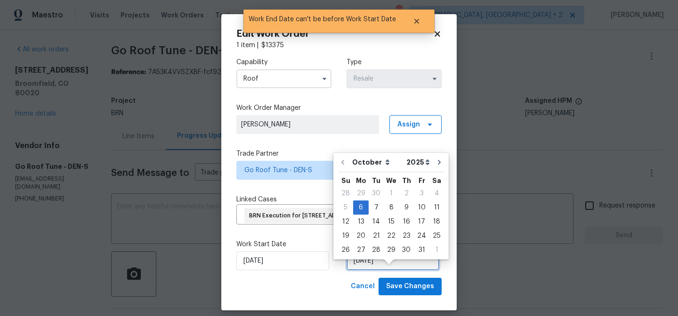
click at [363, 270] on input "06/10/2025" at bounding box center [393, 260] width 93 height 19
click at [372, 207] on div "7" at bounding box center [376, 207] width 15 height 13
type input "07/10/2025"
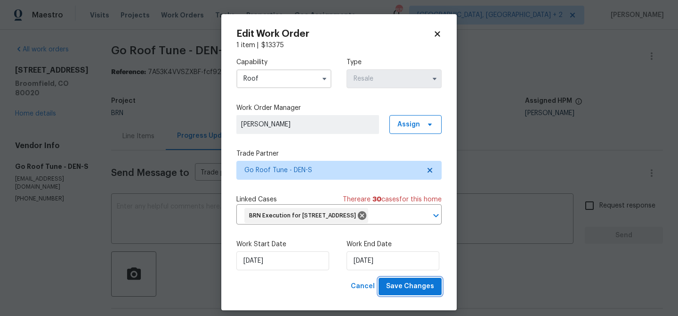
click at [404, 292] on span "Save Changes" at bounding box center [410, 286] width 48 height 12
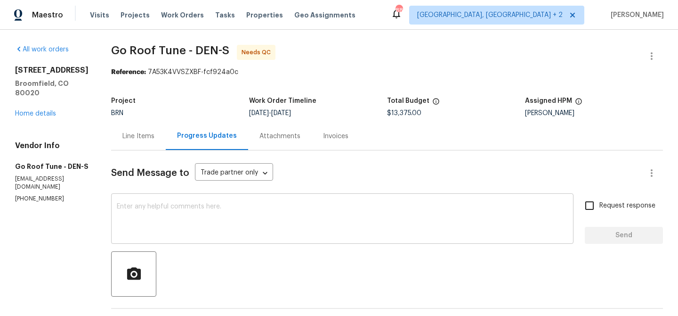
click at [179, 211] on textarea at bounding box center [342, 219] width 451 height 33
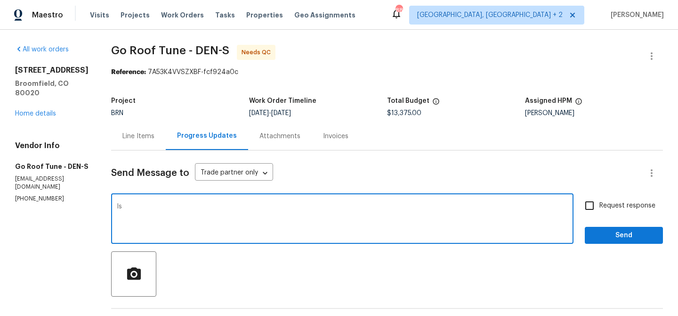
type textarea "I"
type textarea "Were the solar panel work has veen schduled by the contracetor"
click at [261, 206] on textarea "Were the solar panel work has veen schduled by the contracetor" at bounding box center [342, 219] width 451 height 33
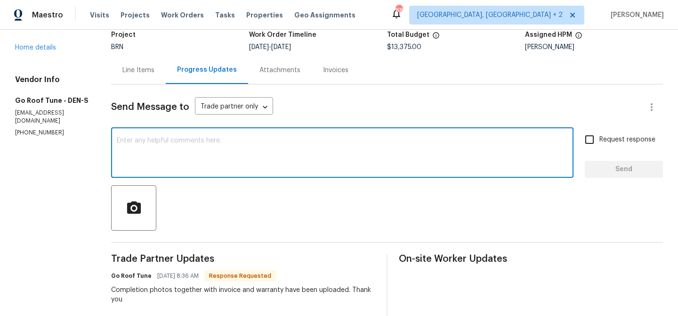
scroll to position [60, 0]
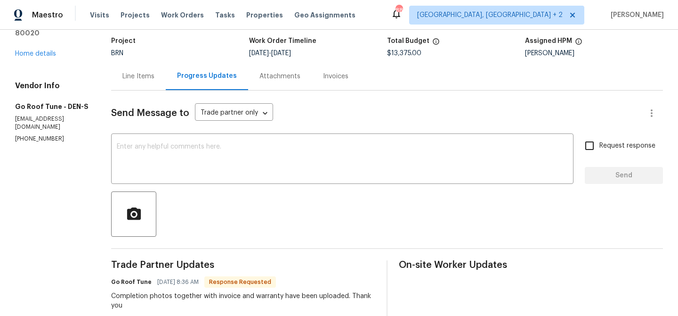
click at [147, 70] on div "Line Items" at bounding box center [138, 76] width 55 height 28
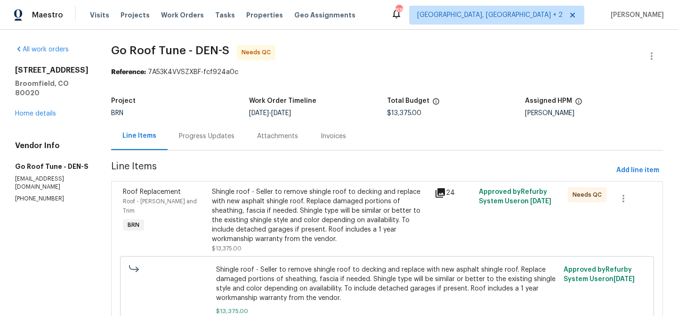
click at [276, 210] on div "Shingle roof - Seller to remove shingle roof to decking and replace with new as…" at bounding box center [320, 215] width 217 height 57
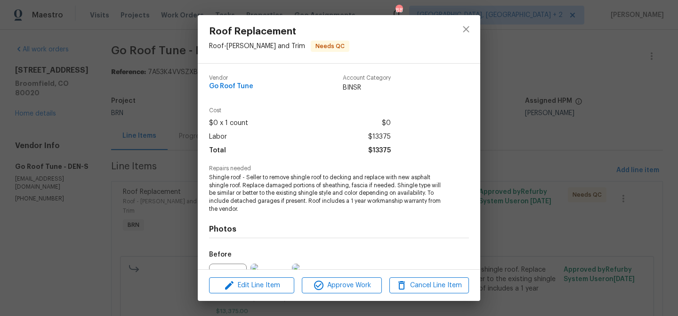
click at [155, 135] on div "Roof Replacement Roof - Eaves and Trim Needs QC Vendor Go Roof Tune Account Cat…" at bounding box center [339, 158] width 678 height 316
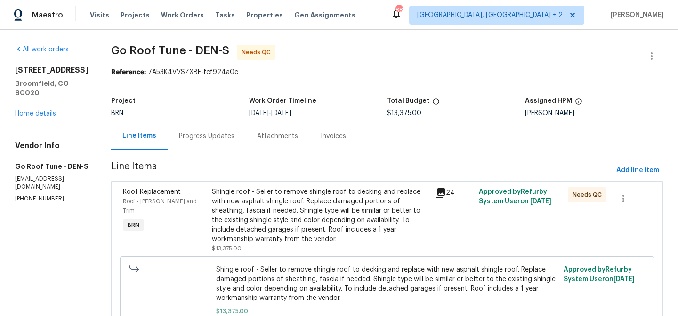
click at [222, 134] on div "Progress Updates" at bounding box center [207, 135] width 56 height 9
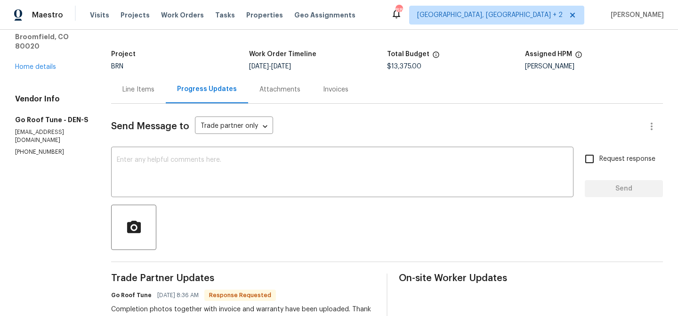
scroll to position [43, 0]
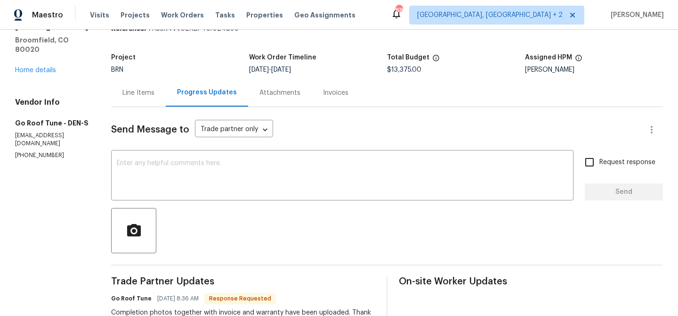
click at [160, 99] on div "Line Items" at bounding box center [138, 93] width 55 height 28
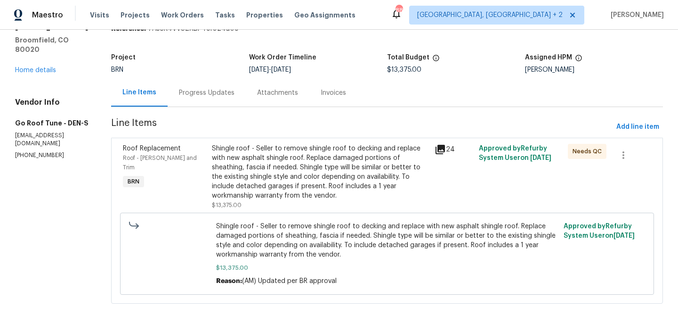
click at [241, 179] on div "Shingle roof - Seller to remove shingle roof to decking and replace with new as…" at bounding box center [320, 172] width 217 height 57
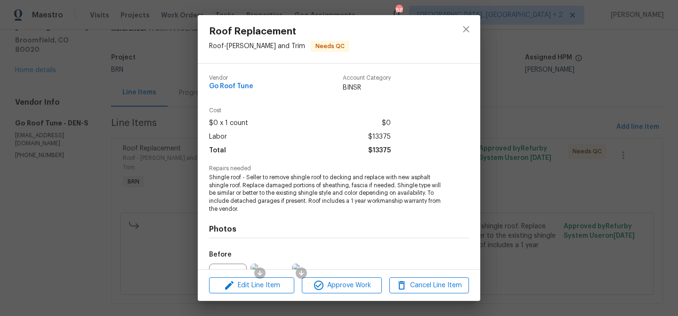
scroll to position [103, 0]
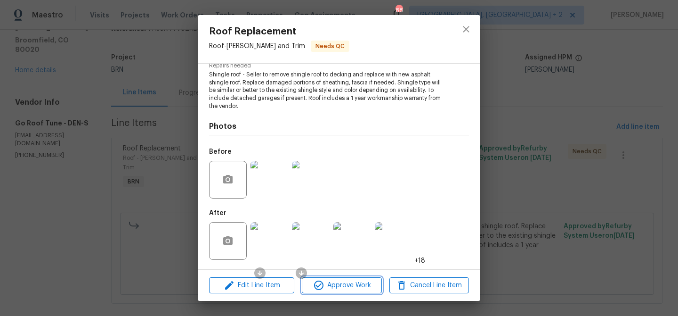
click at [339, 284] on span "Approve Work" at bounding box center [342, 285] width 74 height 12
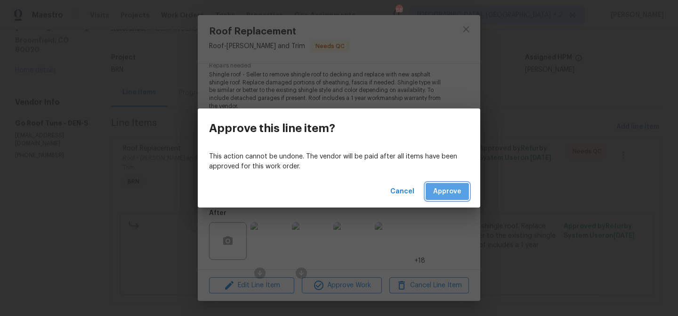
click at [442, 188] on span "Approve" at bounding box center [447, 192] width 28 height 12
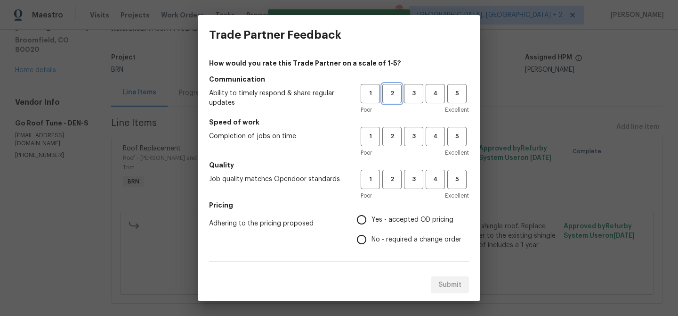
click at [394, 92] on span "2" at bounding box center [391, 93] width 17 height 11
click at [389, 125] on h5 "Speed of work" at bounding box center [339, 121] width 260 height 9
click at [389, 138] on span "2" at bounding box center [391, 136] width 17 height 11
click at [393, 171] on button "2" at bounding box center [391, 179] width 19 height 19
click at [413, 89] on span "3" at bounding box center [413, 93] width 17 height 11
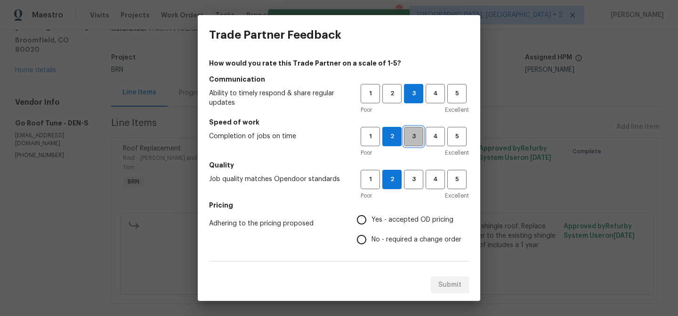
click at [415, 130] on button "3" at bounding box center [413, 136] width 19 height 19
click at [416, 175] on span "3" at bounding box center [413, 179] width 17 height 11
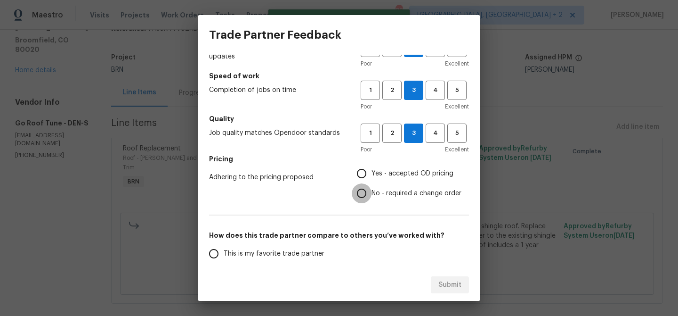
click at [369, 187] on input "No - required a change order" at bounding box center [362, 193] width 20 height 20
radio input "true"
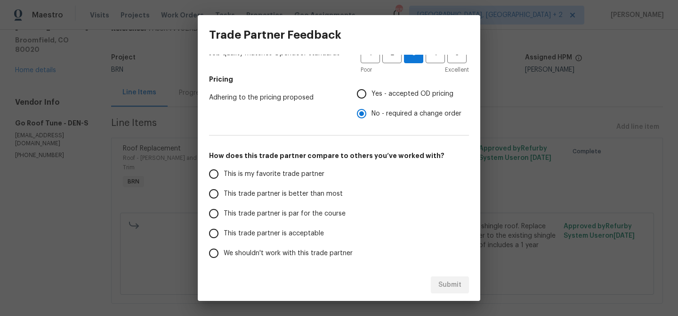
click at [257, 193] on span "This trade partner is better than most" at bounding box center [283, 194] width 119 height 10
click at [224, 193] on input "This trade partner is better than most" at bounding box center [214, 194] width 20 height 20
click at [456, 280] on span "Submit" at bounding box center [450, 285] width 23 height 12
radio input "true"
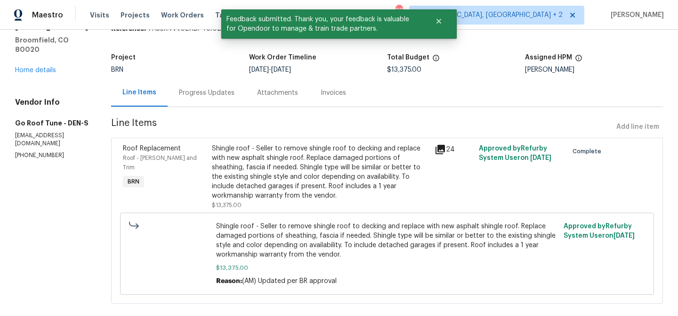
click at [200, 84] on div "Progress Updates" at bounding box center [207, 93] width 78 height 28
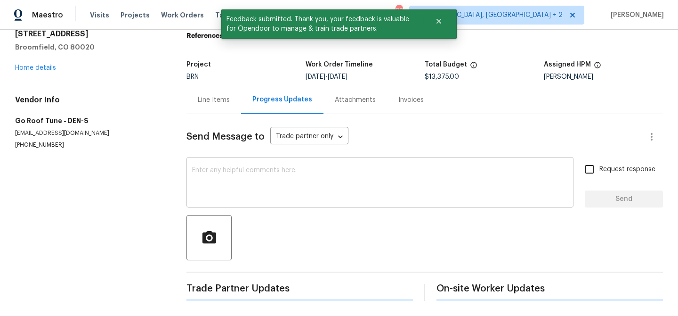
click at [242, 171] on textarea at bounding box center [380, 183] width 376 height 33
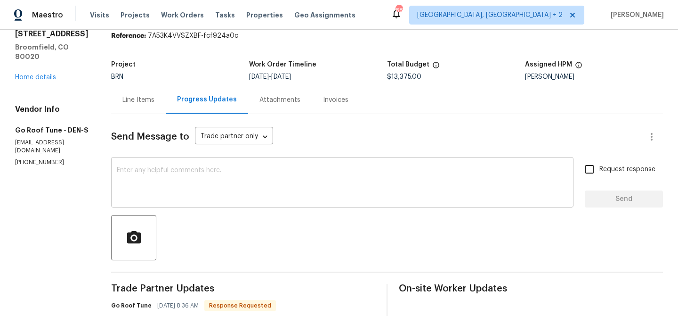
paste textarea "WO is approved, Please upload the invoice under the invoice section.Thanks"
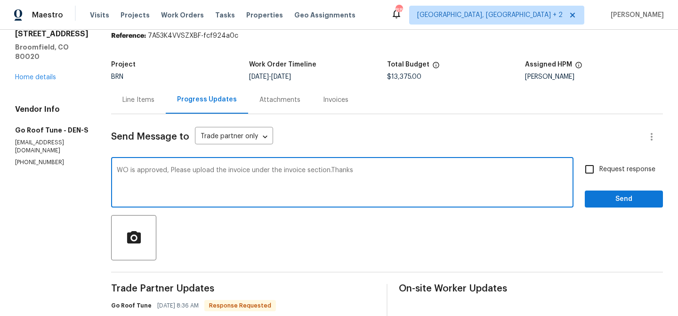
type textarea "WO is approved, Please upload the invoice under the invoice section.Thanks"
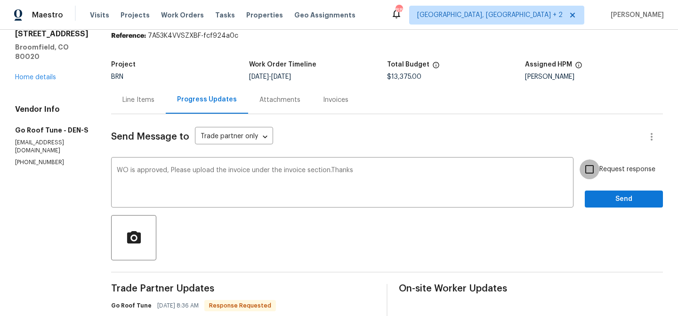
click at [594, 169] on input "Request response" at bounding box center [590, 169] width 20 height 20
checkbox input "true"
click at [597, 190] on button "Send" at bounding box center [624, 198] width 78 height 17
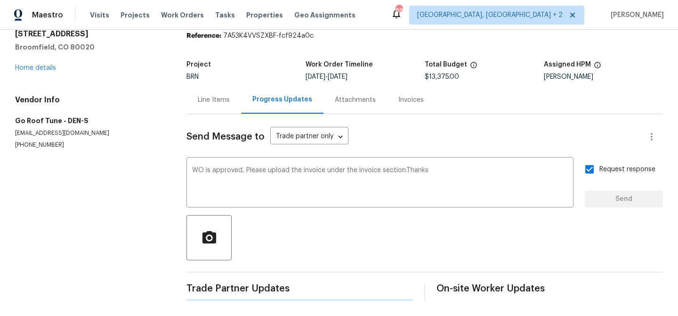
scroll to position [0, 0]
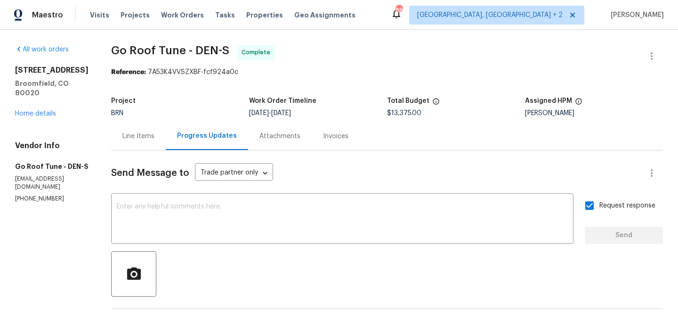
click at [150, 134] on div "Line Items" at bounding box center [138, 135] width 32 height 9
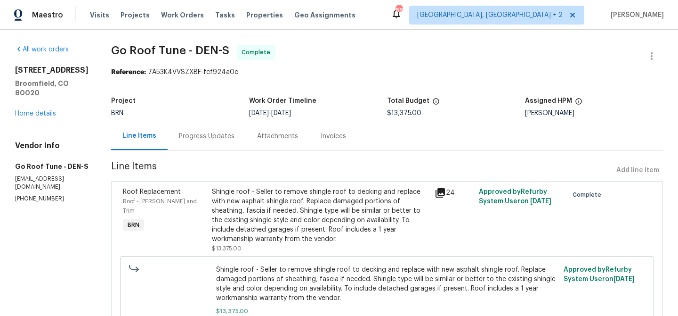
click at [268, 194] on div "Shingle roof - Seller to remove shingle roof to decking and replace with new as…" at bounding box center [320, 215] width 217 height 57
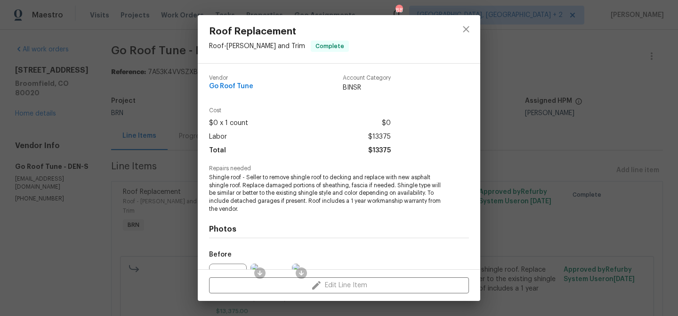
click at [228, 184] on span "Shingle roof - Seller to remove shingle roof to decking and replace with new as…" at bounding box center [326, 193] width 234 height 40
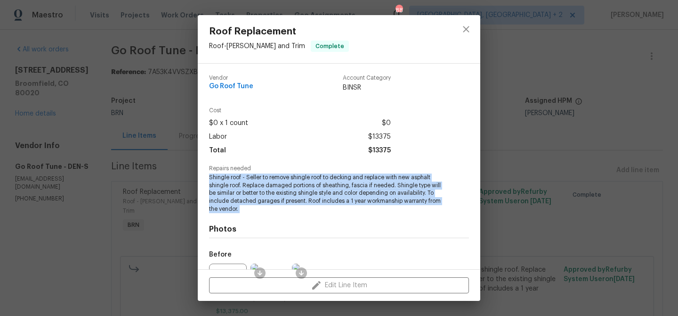
click at [228, 184] on span "Shingle roof - Seller to remove shingle roof to decking and replace with new as…" at bounding box center [326, 193] width 234 height 40
copy span "Shingle roof - Seller to remove shingle roof to decking and replace with new as…"
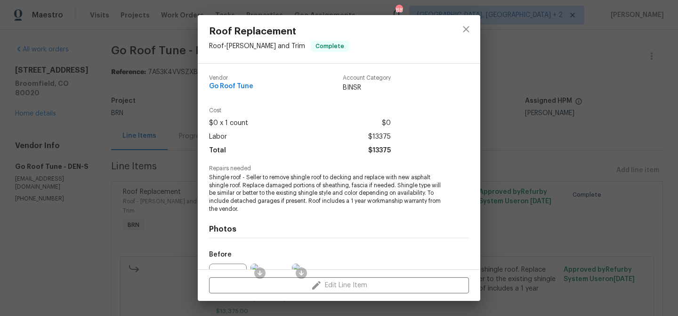
click at [135, 56] on div "Roof Replacement Roof - Eaves and Trim Complete Vendor Go Roof Tune Account Cat…" at bounding box center [339, 158] width 678 height 316
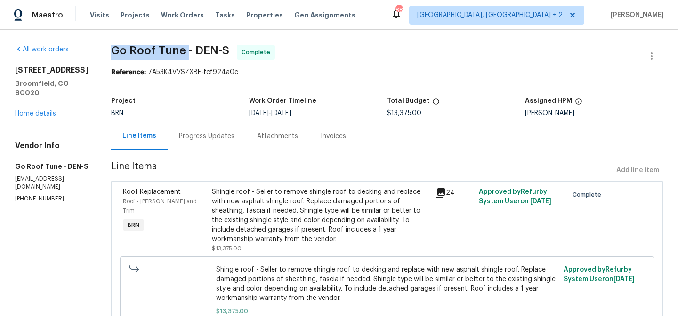
drag, startPoint x: 121, startPoint y: 49, endPoint x: 199, endPoint y: 50, distance: 78.7
click at [199, 50] on div "All work orders 5005 W 128th Pl Broomfield, CO 80020 Home details Vendor Info G…" at bounding box center [339, 201] width 678 height 343
copy span "Go Roof Tune"
click at [262, 212] on div "Shingle roof - Seller to remove shingle roof to decking and replace with new as…" at bounding box center [320, 215] width 217 height 57
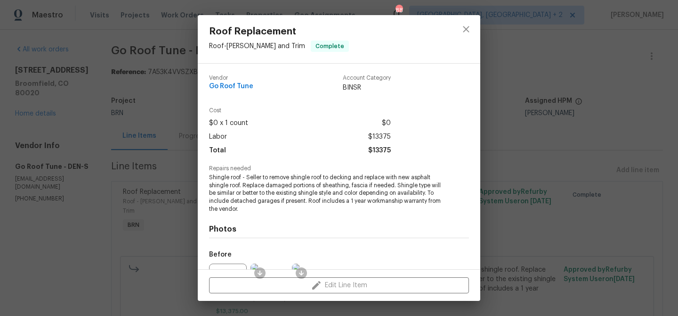
scroll to position [103, 0]
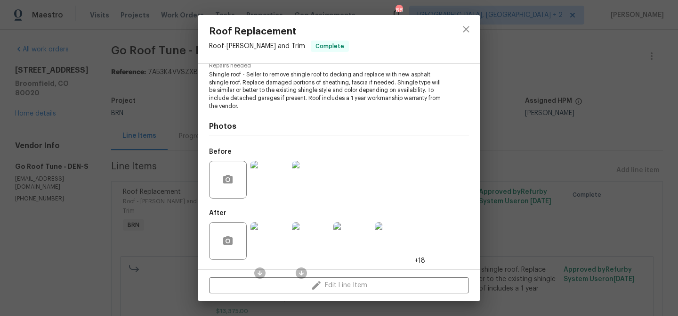
click at [273, 181] on img at bounding box center [270, 180] width 38 height 38
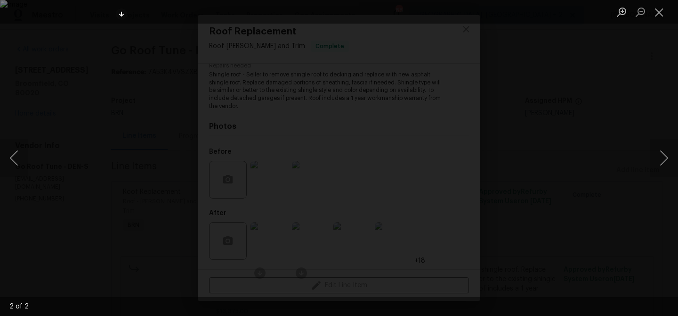
click at [56, 97] on div "Lightbox" at bounding box center [339, 158] width 678 height 316
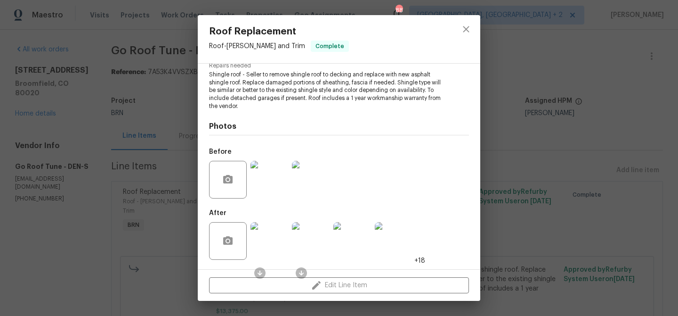
click at [275, 248] on img at bounding box center [270, 241] width 38 height 38
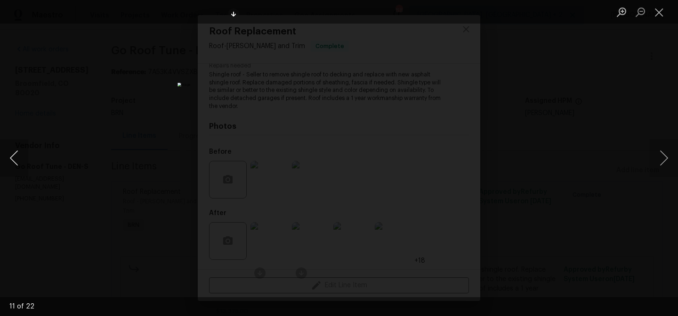
click at [7, 157] on button "Previous image" at bounding box center [14, 158] width 28 height 38
click at [110, 24] on div "Lightbox" at bounding box center [339, 158] width 678 height 316
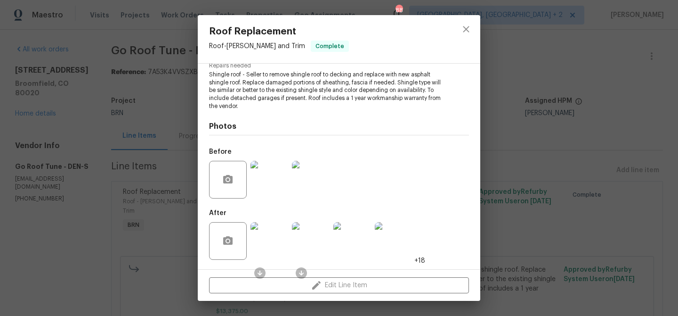
click at [125, 47] on div "Roof Replacement Roof - Eaves and Trim Complete Vendor Go Roof Tune Account Cat…" at bounding box center [339, 158] width 678 height 316
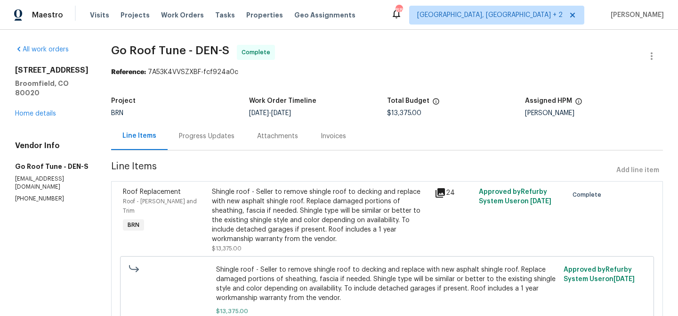
click at [338, 138] on div "Invoices" at bounding box center [333, 135] width 25 height 9
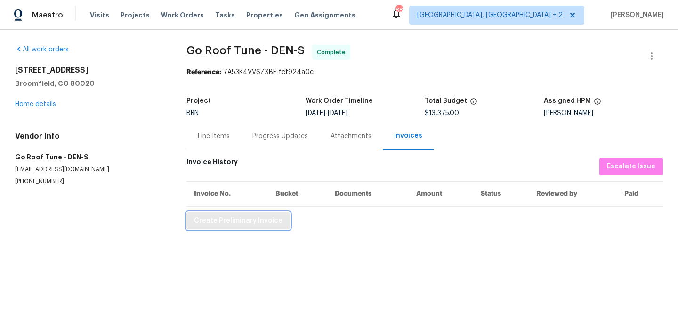
click at [220, 222] on span "Create Preliminary Invoice" at bounding box center [238, 221] width 89 height 12
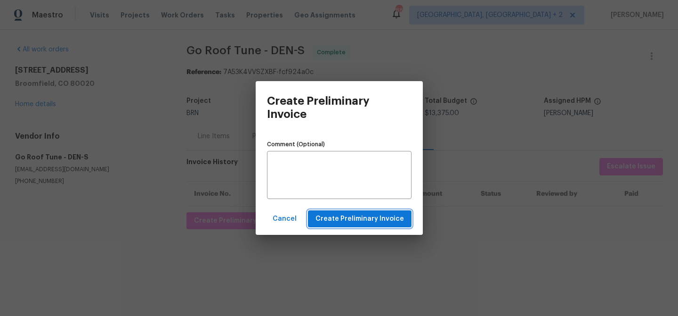
click at [400, 219] on span "Create Preliminary Invoice" at bounding box center [360, 219] width 89 height 12
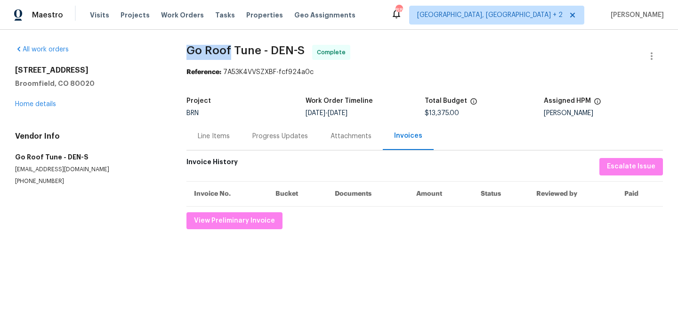
drag, startPoint x: 180, startPoint y: 51, endPoint x: 230, endPoint y: 51, distance: 49.9
click at [230, 51] on div "All work orders 5005 W 128th Pl Broomfield, CO 80020 Home details Vendor Info G…" at bounding box center [339, 137] width 678 height 214
copy span "Go Roof"
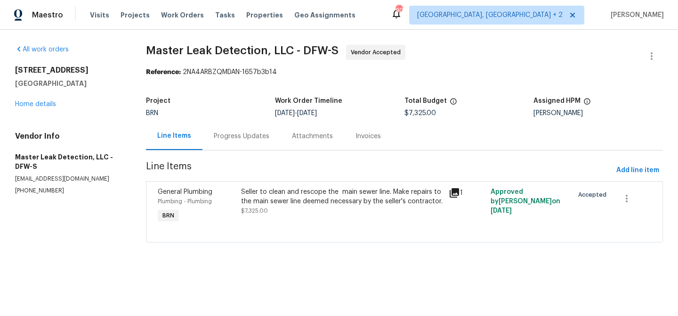
click at [239, 144] on div "Progress Updates" at bounding box center [242, 136] width 78 height 28
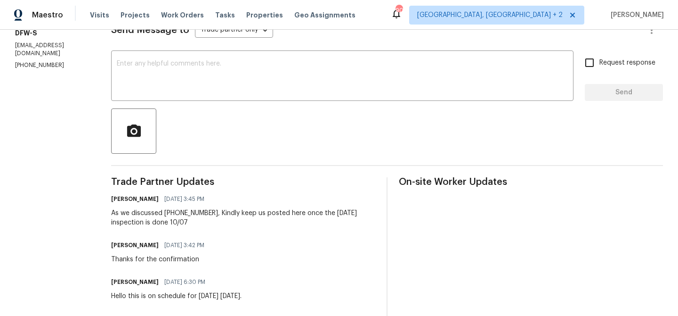
scroll to position [145, 0]
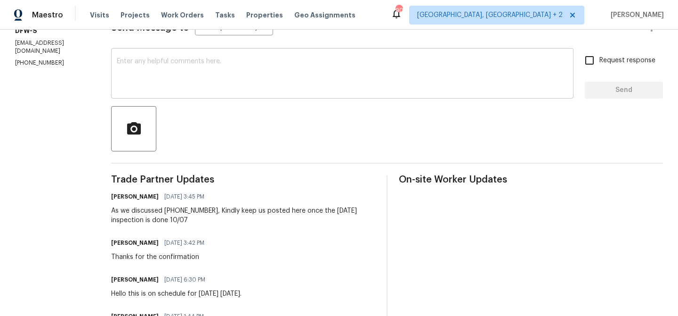
click at [188, 74] on textarea at bounding box center [342, 74] width 451 height 33
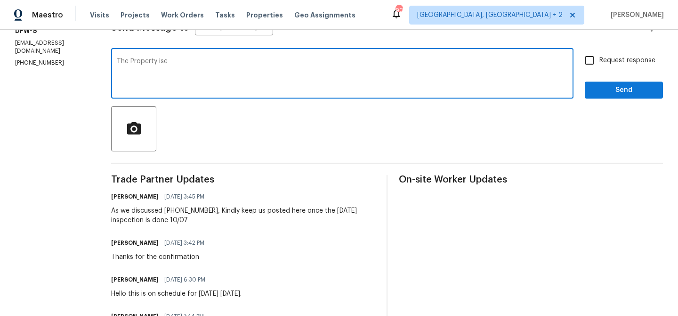
type textarea "The Property ise"
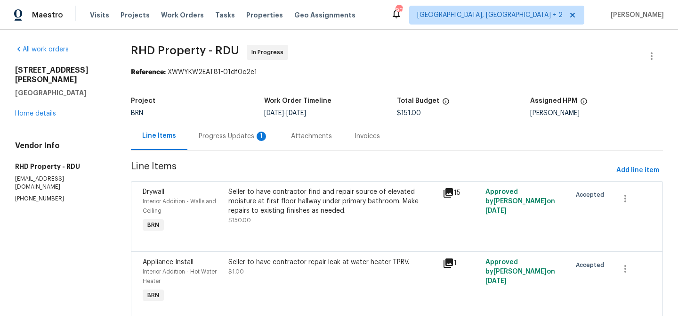
click at [224, 113] on div "BRN" at bounding box center [197, 113] width 133 height 7
click at [219, 137] on div "Progress Updates 1" at bounding box center [234, 135] width 70 height 9
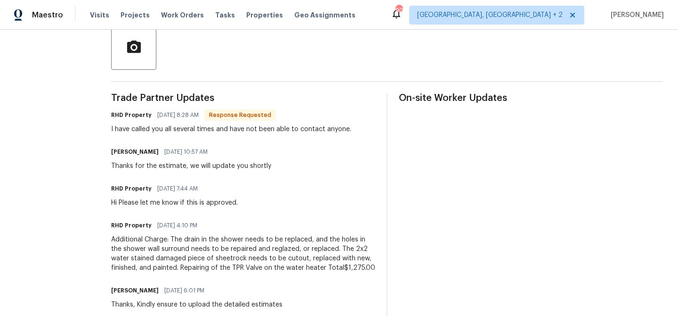
scroll to position [227, 0]
drag, startPoint x: 143, startPoint y: 277, endPoint x: 210, endPoint y: 277, distance: 67.4
click at [210, 272] on div "Additional Charge: The drain in the shower needs to be replaced, and the holes …" at bounding box center [243, 253] width 264 height 38
copy div "1,275.00"
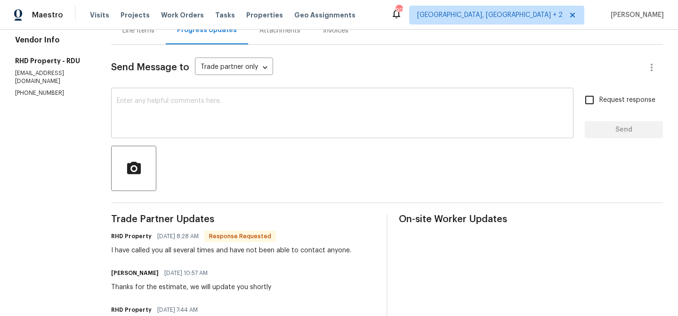
scroll to position [0, 0]
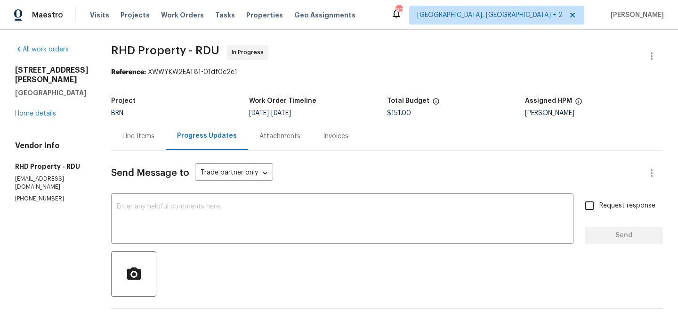
click at [158, 131] on div "Line Items" at bounding box center [138, 136] width 55 height 28
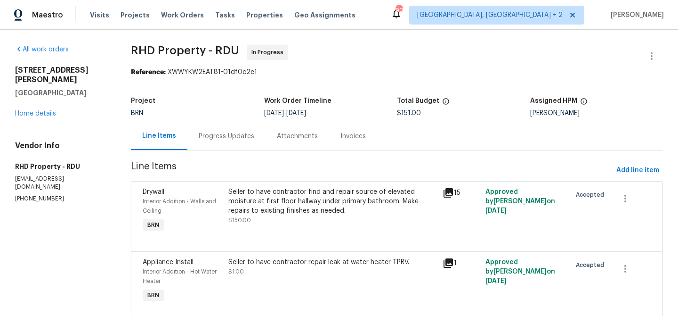
scroll to position [33, 0]
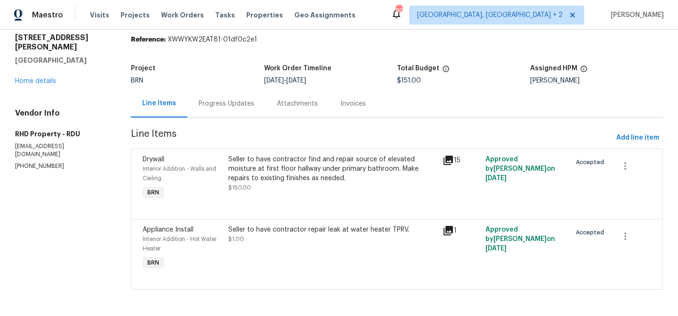
click at [275, 241] on div "Seller to have contractor repair leak at water heater TPRV. $1.00" at bounding box center [332, 234] width 209 height 19
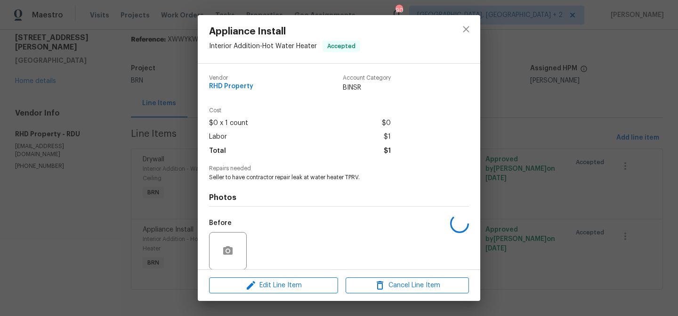
scroll to position [71, 0]
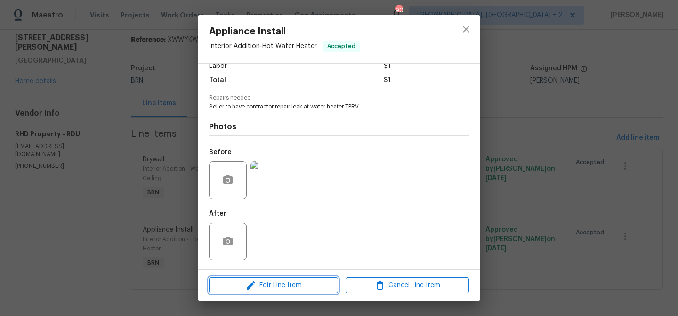
click at [255, 287] on icon "button" at bounding box center [250, 284] width 11 height 11
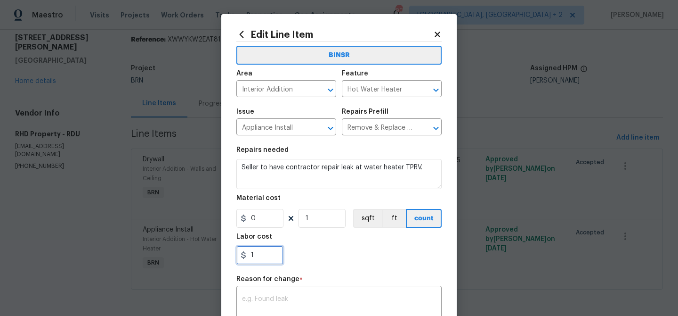
click at [266, 259] on input "1" at bounding box center [259, 254] width 47 height 19
paste input "1275.00"
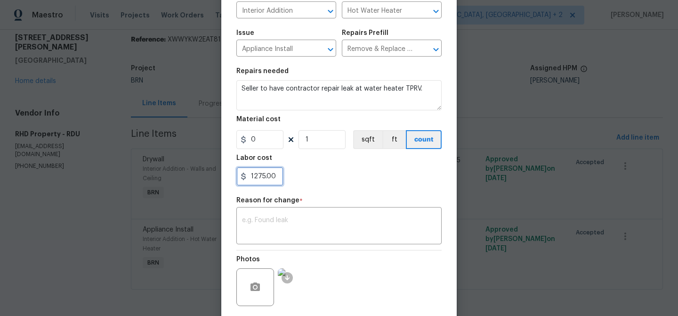
scroll to position [149, 0]
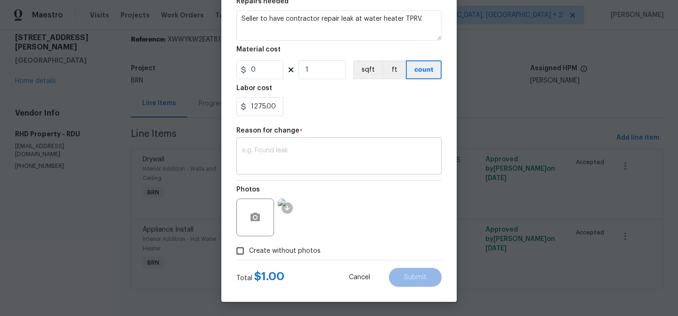
type input "1275"
click at [302, 155] on textarea at bounding box center [339, 157] width 194 height 20
paste textarea "(AM) Updated per BR approval"
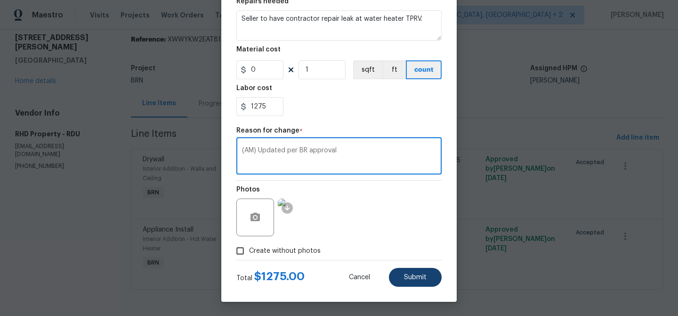
type textarea "(AM) Updated per BR approval"
click at [413, 280] on span "Submit" at bounding box center [415, 277] width 23 height 7
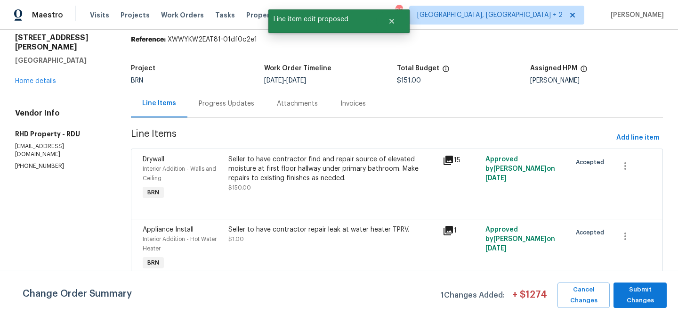
scroll to position [0, 0]
click at [633, 293] on span "Submit Changes" at bounding box center [640, 295] width 44 height 22
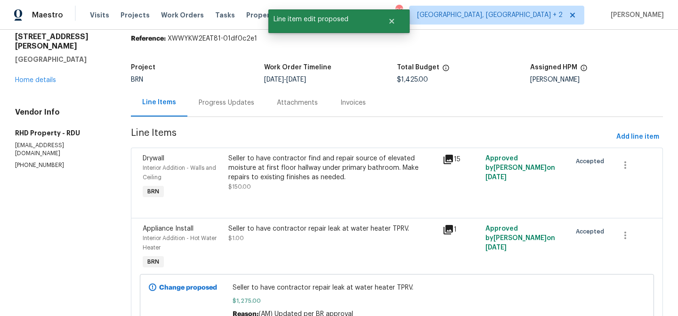
click at [212, 106] on div "Progress Updates" at bounding box center [227, 102] width 56 height 9
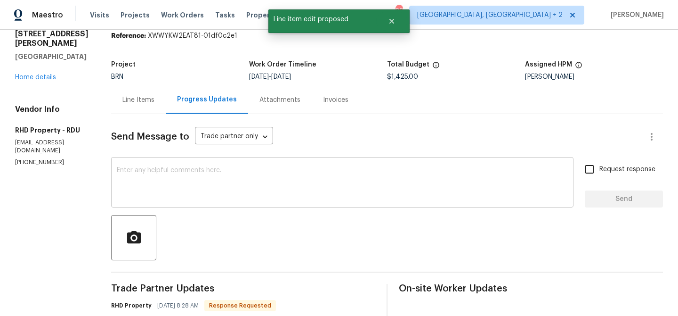
scroll to position [41, 0]
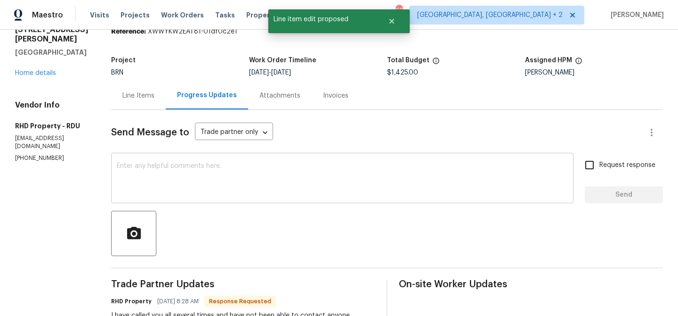
click at [209, 173] on textarea at bounding box center [342, 178] width 451 height 33
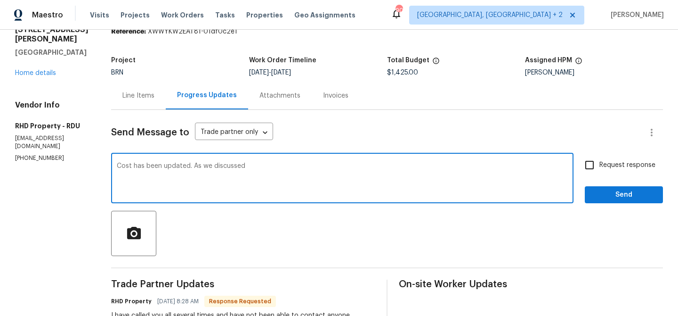
click at [36, 154] on p "(919) 424-7516" at bounding box center [51, 158] width 73 height 8
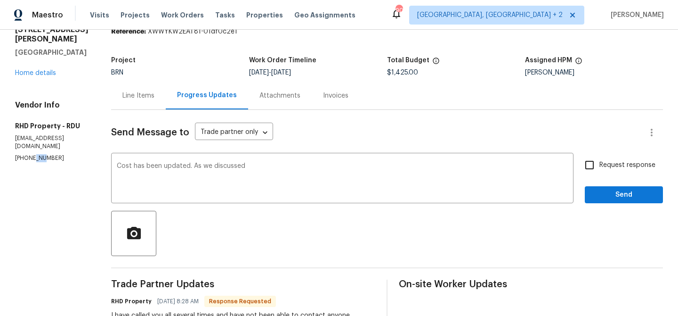
click at [36, 154] on p "(919) 424-7516" at bounding box center [51, 158] width 73 height 8
copy p "(919) 424-7516"
click at [271, 170] on textarea "Cost has been updated. As we discussed" at bounding box center [342, 178] width 451 height 33
paste textarea "(919) 424-7516"
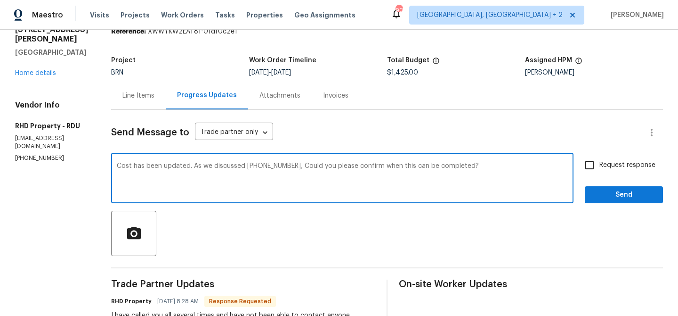
type textarea "Cost has been updated. As we discussed (919) 424-7516, Could you please confirm…"
click at [585, 165] on input "Request response" at bounding box center [590, 165] width 20 height 20
checkbox input "true"
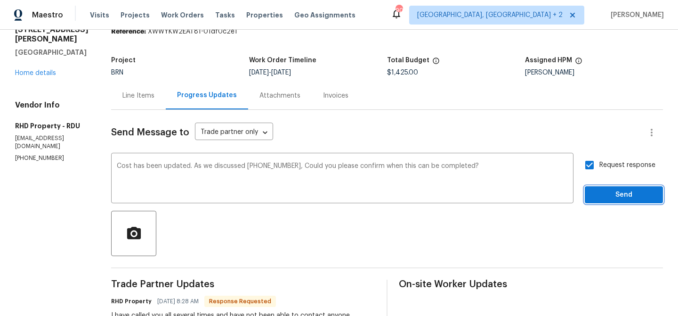
click at [593, 190] on span "Send" at bounding box center [624, 195] width 63 height 12
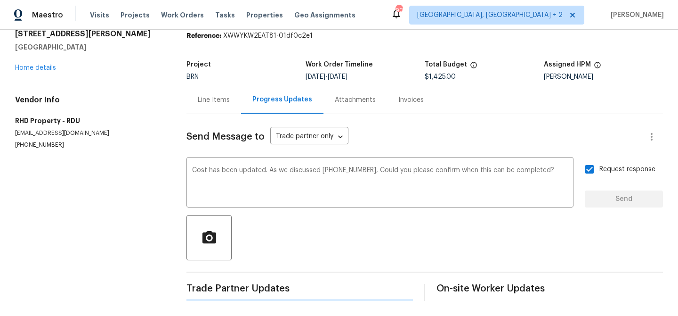
scroll to position [0, 0]
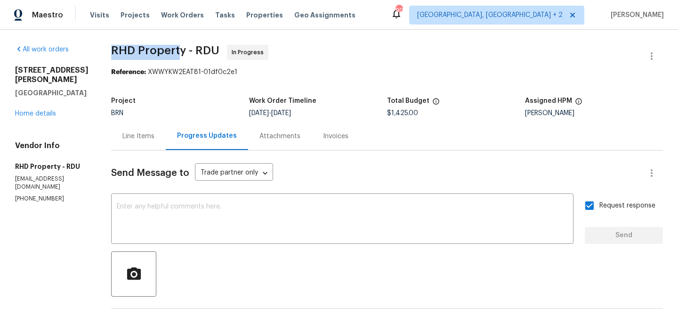
drag, startPoint x: 121, startPoint y: 44, endPoint x: 194, endPoint y: 51, distance: 73.3
copy span "RHD Propert"
drag, startPoint x: 198, startPoint y: 50, endPoint x: 124, endPoint y: 46, distance: 73.6
click at [124, 46] on span "RHD Property - RDU" at bounding box center [165, 50] width 108 height 11
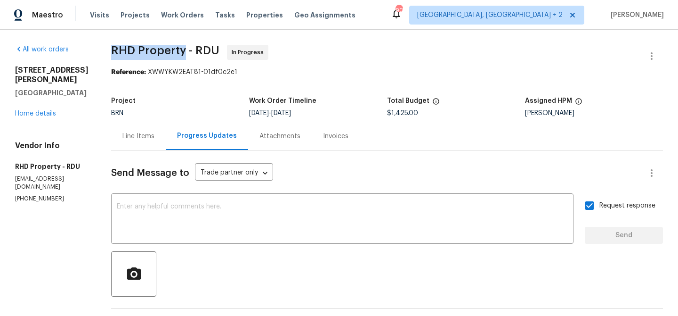
copy span "RHD Property"
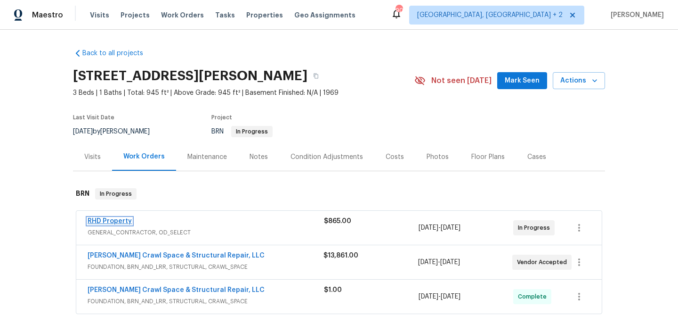
click at [98, 221] on link "RHD Property" at bounding box center [110, 221] width 44 height 7
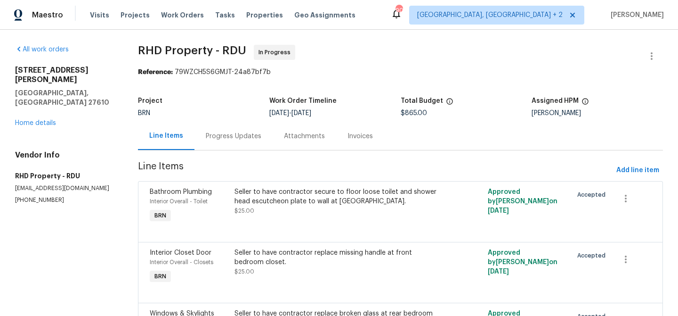
click at [232, 133] on div "Progress Updates" at bounding box center [234, 135] width 56 height 9
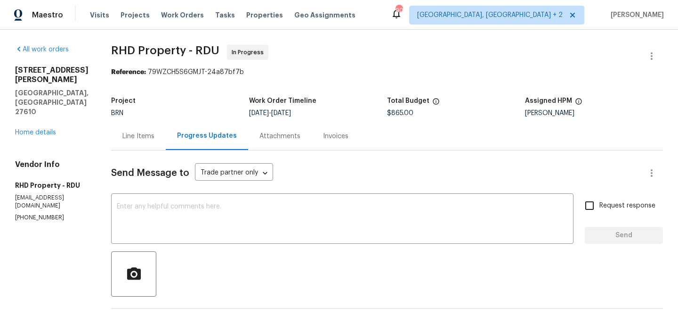
click at [137, 130] on div "Line Items" at bounding box center [138, 136] width 55 height 28
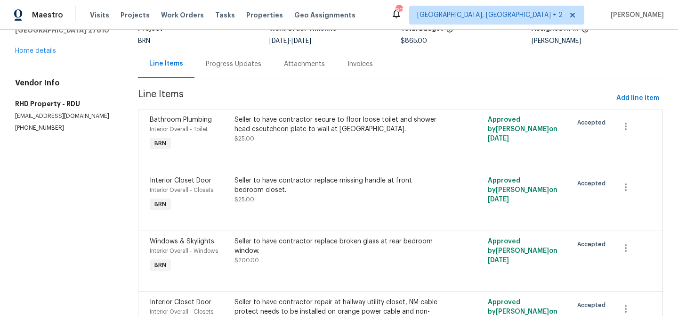
click at [233, 62] on div "Progress Updates" at bounding box center [234, 63] width 56 height 9
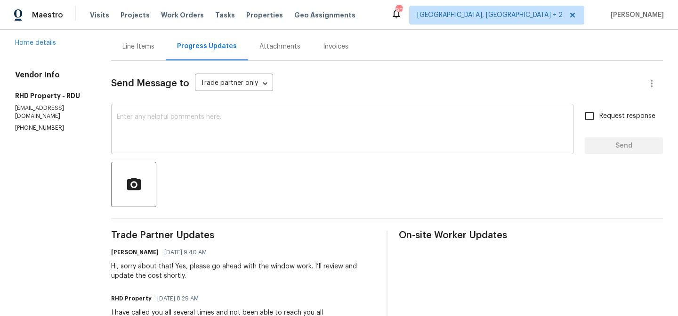
scroll to position [93, 0]
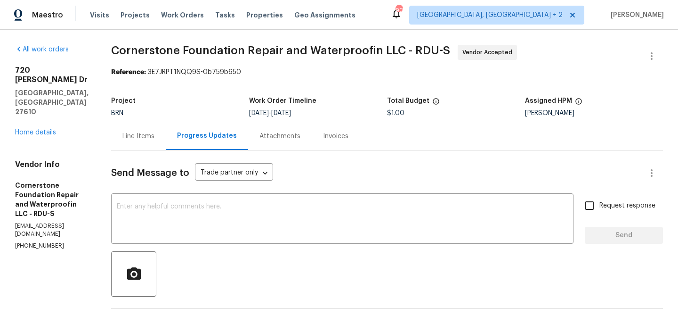
click at [140, 127] on div "Line Items" at bounding box center [138, 136] width 55 height 28
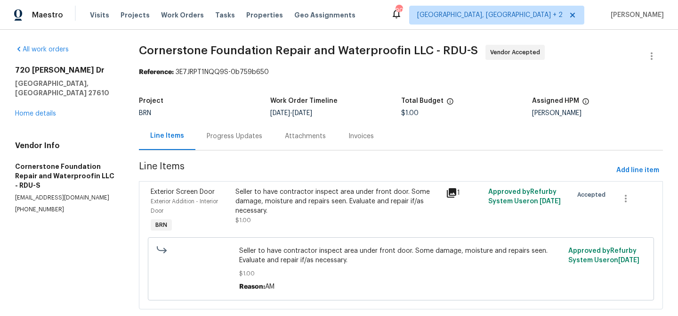
click at [267, 197] on div "Seller to have contractor inspect area under front door. Some damage, moisture …" at bounding box center [338, 201] width 205 height 28
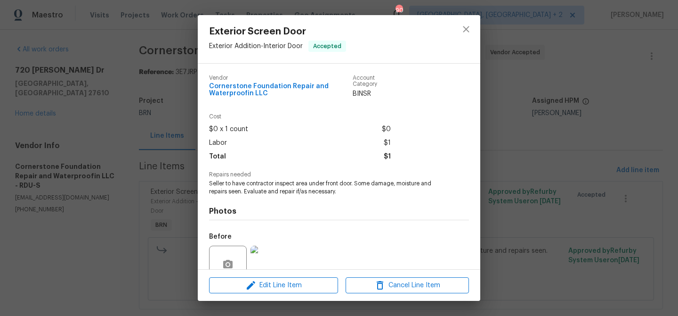
click at [238, 183] on span "Seller to have contractor inspect area under front door. Some damage, moisture …" at bounding box center [326, 187] width 234 height 16
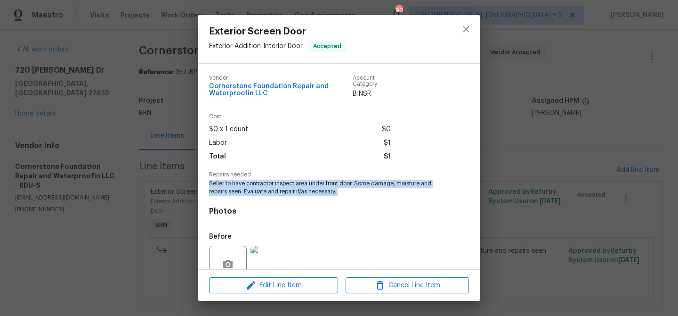
click at [238, 183] on span "Seller to have contractor inspect area under front door. Some damage, moisture …" at bounding box center [326, 187] width 234 height 16
copy span "Seller to have contractor inspect area under front door. Some damage, moisture …"
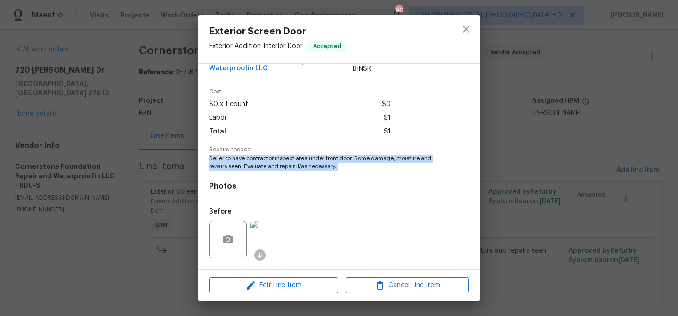
click at [279, 239] on img at bounding box center [270, 239] width 38 height 38
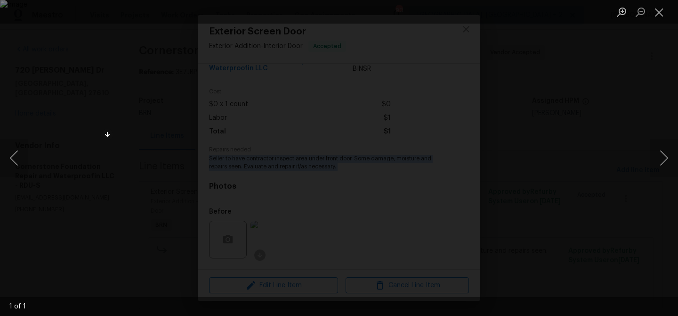
click at [262, 96] on div "Lightbox" at bounding box center [339, 158] width 678 height 316
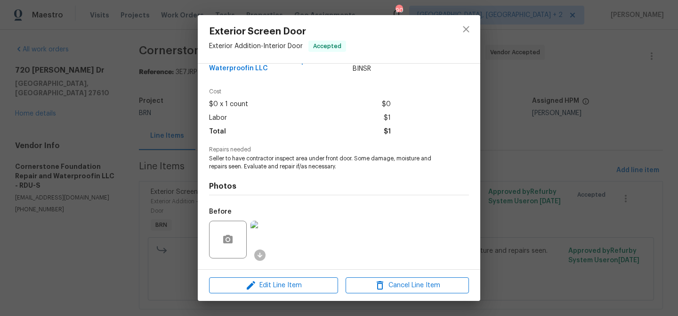
click at [132, 103] on div "Exterior Screen Door Exterior Addition - Interior Door Accepted Vendor Cornerst…" at bounding box center [339, 158] width 678 height 316
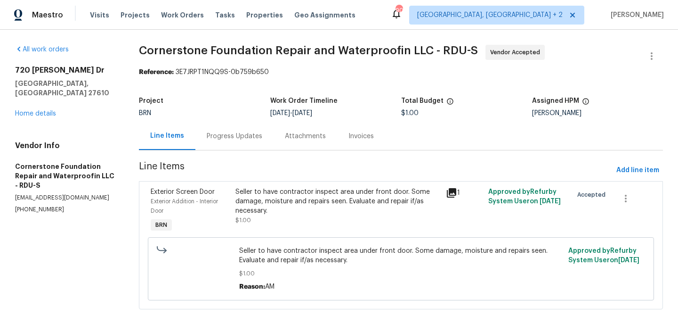
click at [260, 194] on div "Seller to have contractor inspect area under front door. Some damage, moisture …" at bounding box center [338, 201] width 205 height 28
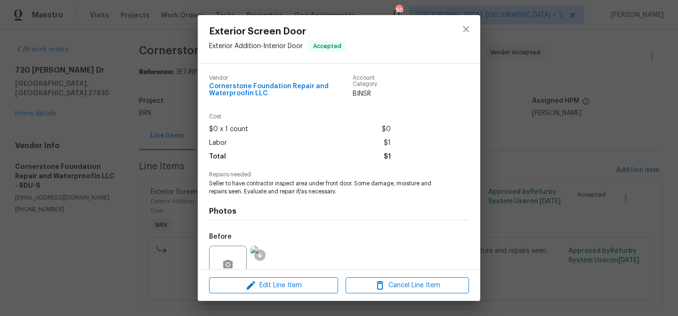
scroll to position [26, 0]
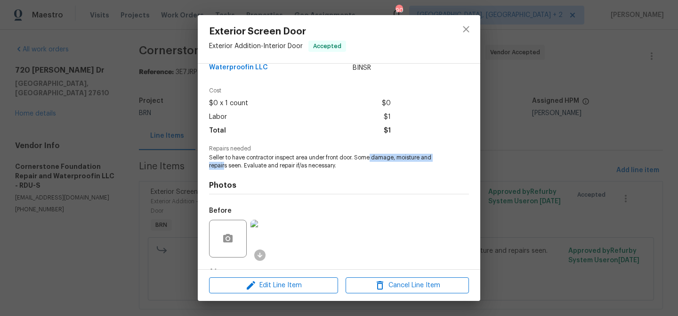
drag, startPoint x: 375, startPoint y: 157, endPoint x: 226, endPoint y: 165, distance: 149.5
click at [226, 165] on span "Seller to have contractor inspect area under front door. Some damage, moisture …" at bounding box center [326, 162] width 234 height 16
copy span "damage, moisture and repair"
click at [87, 107] on div "Exterior Screen Door Exterior Addition - Interior Door Accepted Vendor Cornerst…" at bounding box center [339, 158] width 678 height 316
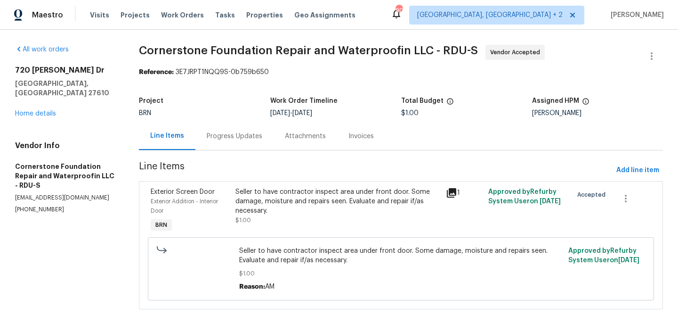
click at [41, 172] on div "Vendor Info Cornerstone Foundation Repair and Waterproofin LLC - RDU-S [EMAIL_A…" at bounding box center [65, 177] width 101 height 73
copy p "[EMAIL_ADDRESS][DOMAIN_NAME]"
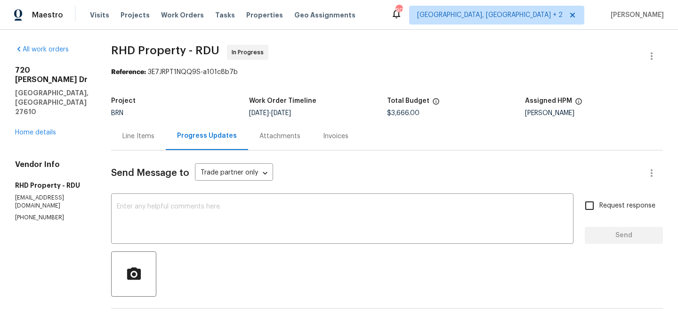
click at [159, 131] on div "Line Items" at bounding box center [138, 136] width 55 height 28
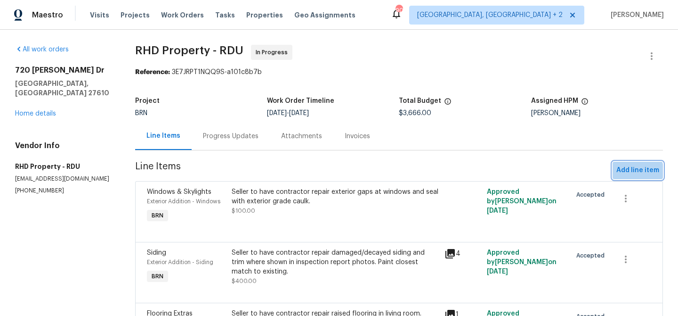
click at [617, 174] on span "Add line item" at bounding box center [638, 170] width 43 height 12
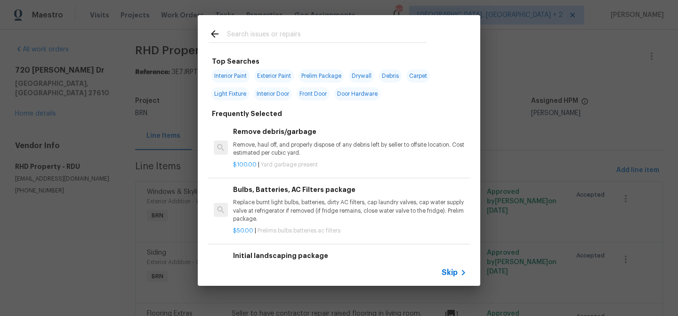
click at [447, 271] on span "Skip" at bounding box center [450, 272] width 16 height 9
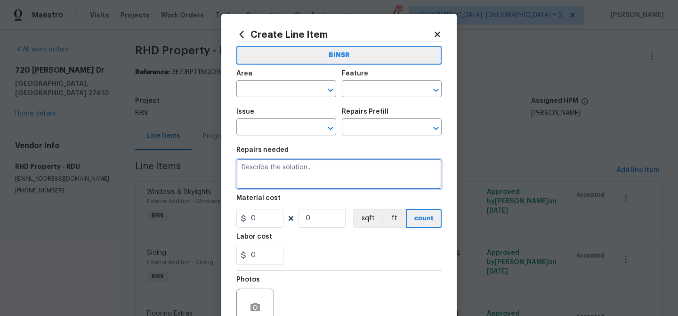
click at [313, 161] on textarea at bounding box center [338, 174] width 205 height 30
paste textarea "Seller to have contractor inspect area under front door. Some damage, moisture …"
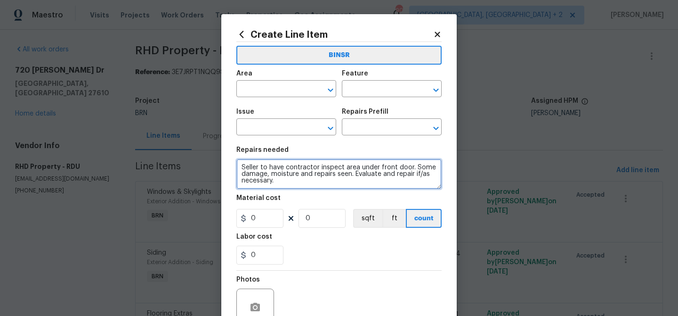
scroll to position [2, 0]
type textarea "Seller to have contractor inspect area under front door. Some damage, moisture …"
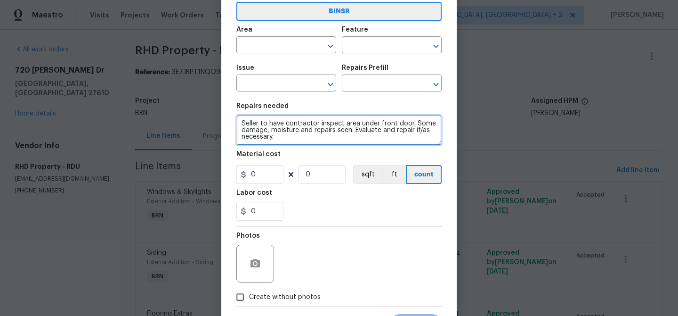
scroll to position [73, 0]
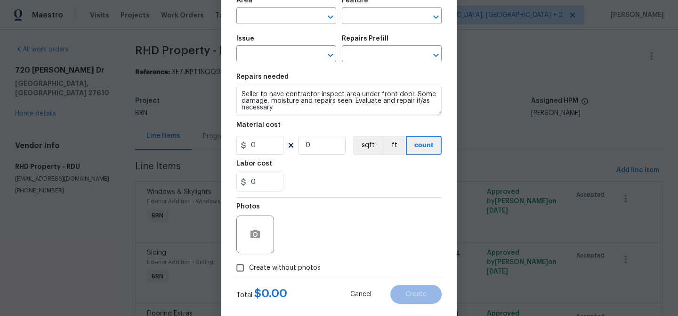
click at [256, 223] on div at bounding box center [255, 234] width 38 height 38
click at [259, 227] on button "button" at bounding box center [255, 234] width 23 height 23
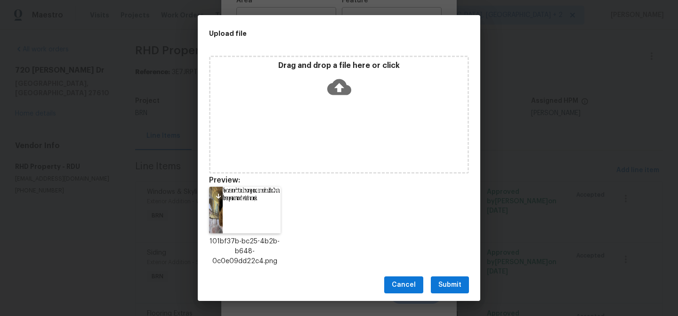
click at [446, 284] on span "Submit" at bounding box center [450, 285] width 23 height 12
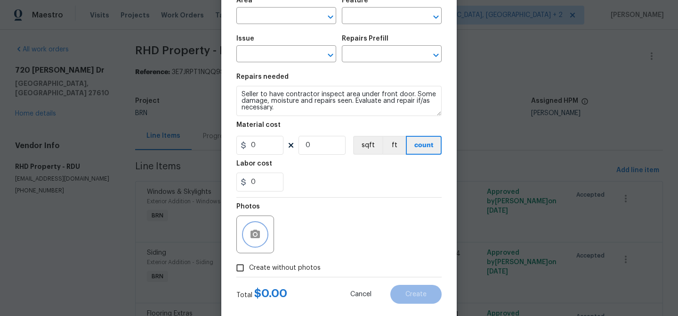
scroll to position [0, 0]
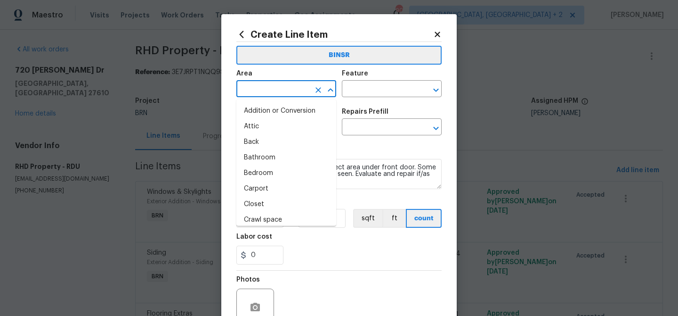
click at [262, 91] on input "text" at bounding box center [272, 89] width 73 height 15
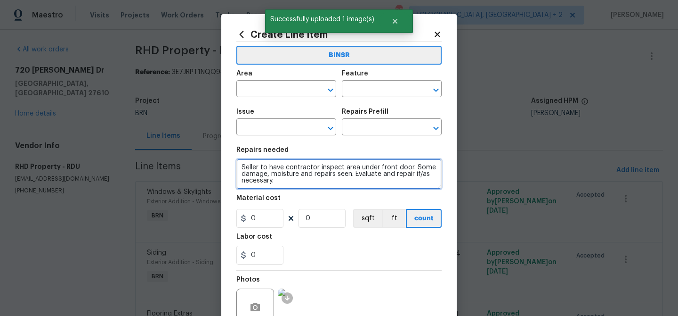
click at [355, 167] on textarea "Seller to have contractor inspect area under front door. Some damage, moisture …" at bounding box center [338, 174] width 205 height 30
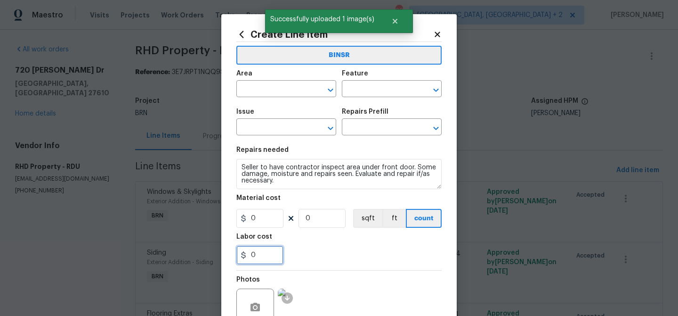
click at [268, 256] on input "0" at bounding box center [259, 254] width 47 height 19
type input "1"
click at [316, 222] on input "0" at bounding box center [322, 218] width 47 height 19
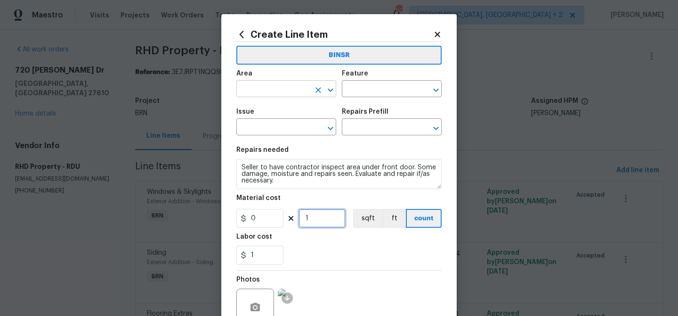
type input "1"
click at [273, 89] on input "text" at bounding box center [272, 89] width 73 height 15
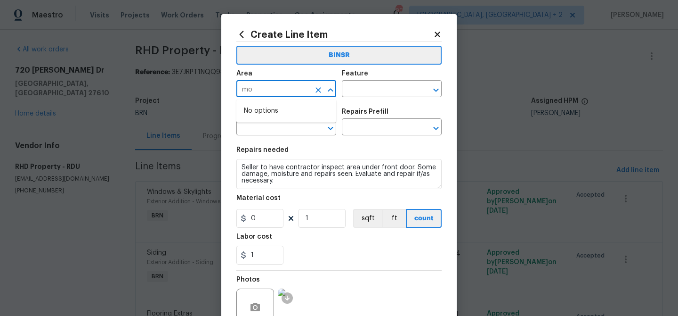
type input "m"
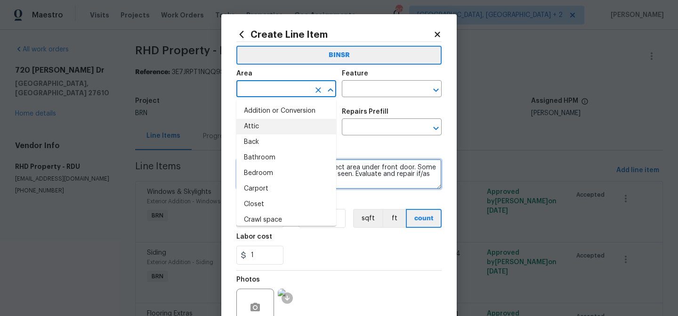
click at [368, 172] on textarea "Seller to have contractor inspect area under front door. Some damage, moisture …" at bounding box center [338, 174] width 205 height 30
click at [261, 89] on input "text" at bounding box center [272, 89] width 73 height 15
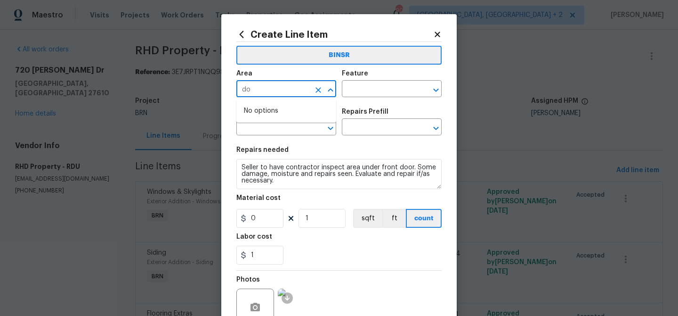
type input "d"
click at [288, 113] on li "Exterior Addition" at bounding box center [286, 111] width 100 height 16
type input "Exterior Addition"
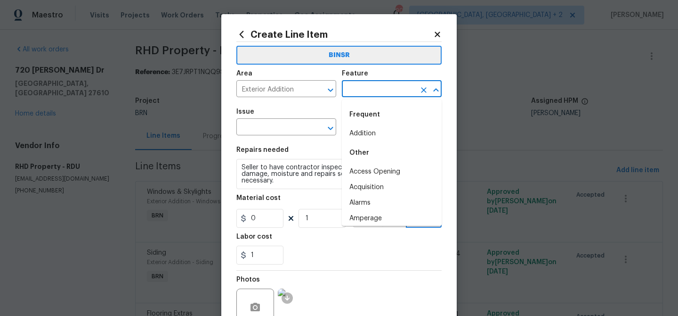
click at [364, 91] on input "text" at bounding box center [378, 89] width 73 height 15
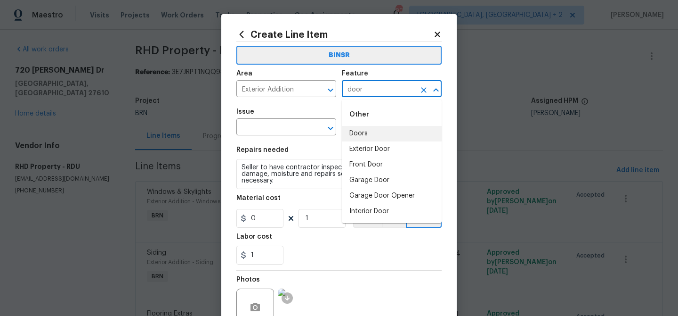
click at [368, 133] on li "Doors" at bounding box center [392, 134] width 100 height 16
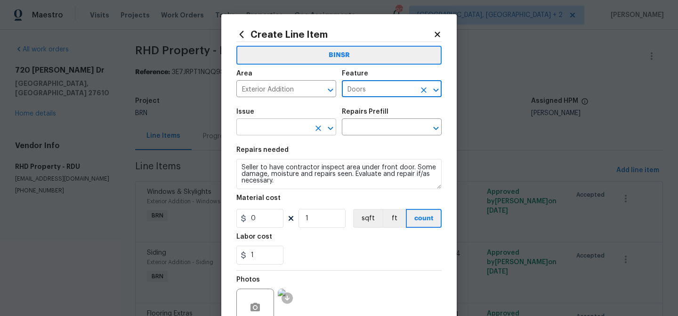
type input "Doors"
click at [274, 122] on input "text" at bounding box center [272, 128] width 73 height 15
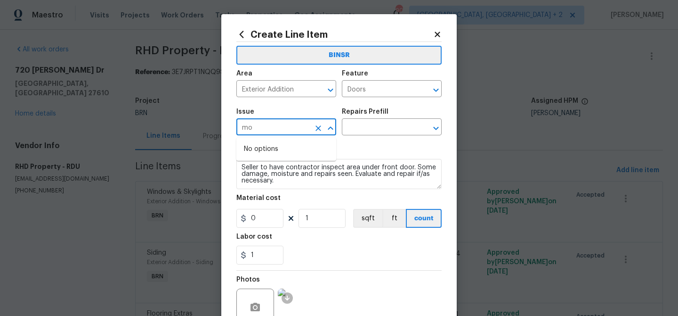
type input "m"
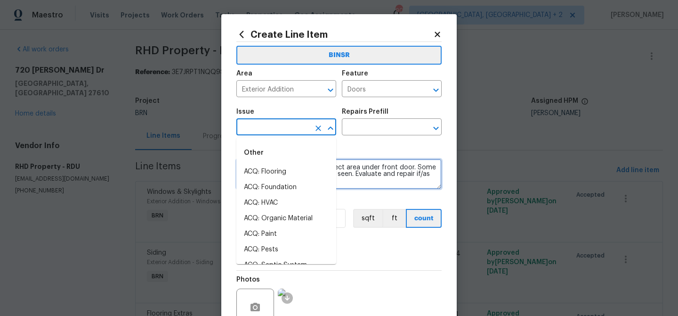
click at [375, 180] on textarea "Seller to have contractor inspect area under front door. Some damage, moisture …" at bounding box center [338, 174] width 205 height 30
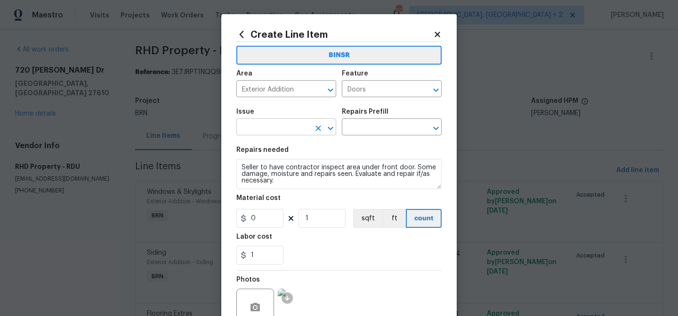
click at [256, 131] on input "text" at bounding box center [272, 128] width 73 height 15
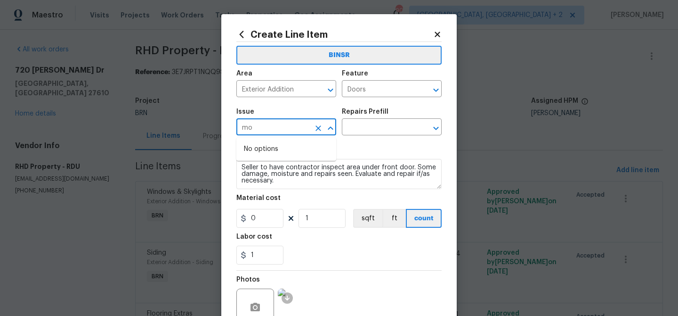
type input "m"
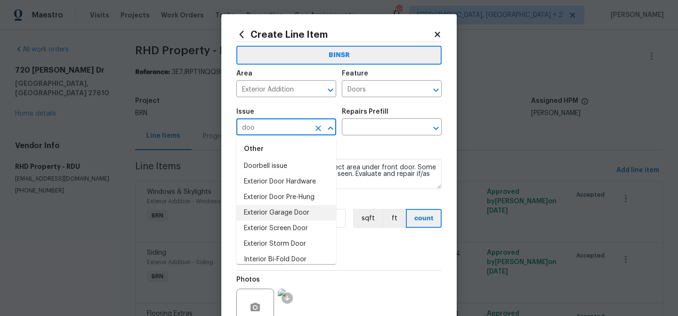
scroll to position [6, 0]
click at [274, 198] on li "Exterior Door Pre-Hung" at bounding box center [286, 197] width 100 height 16
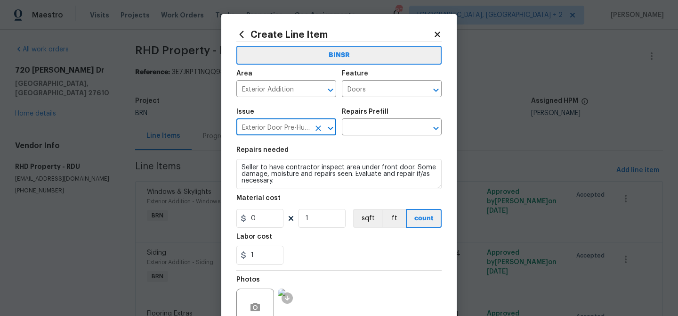
type input "Exterior Door Pre-Hung"
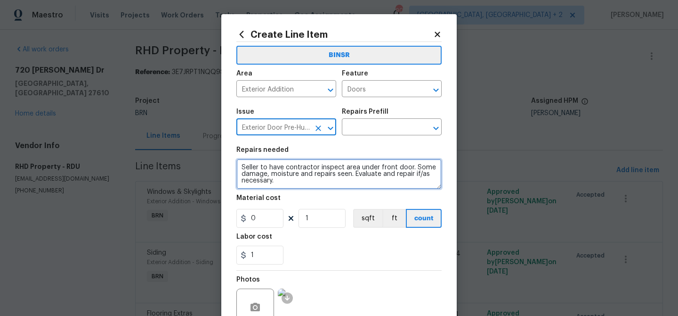
click at [293, 170] on textarea "Seller to have contractor inspect area under front door. Some damage, moisture …" at bounding box center [338, 174] width 205 height 30
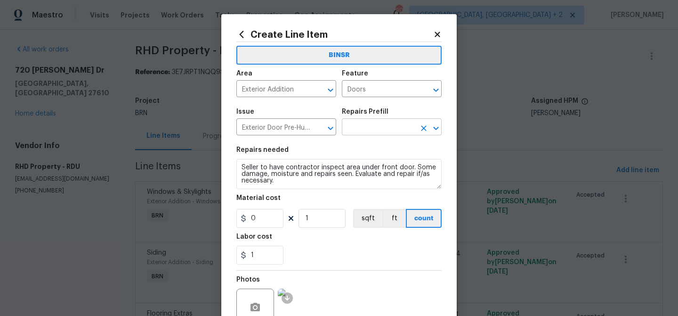
click at [363, 126] on input "text" at bounding box center [378, 128] width 73 height 15
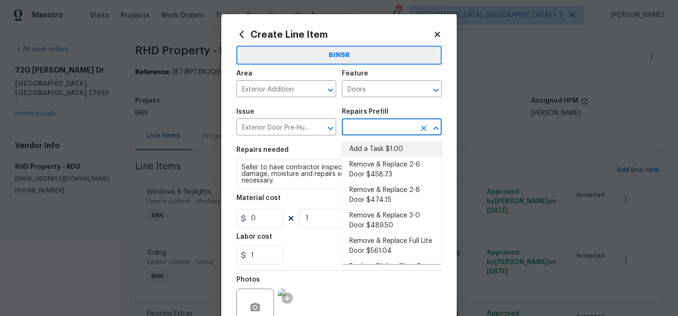
click at [364, 146] on li "Add a Task $1.00" at bounding box center [392, 149] width 100 height 16
type input "Interior Door"
type input "Add a Task $1.00"
type textarea "HPM to detail"
type input "1"
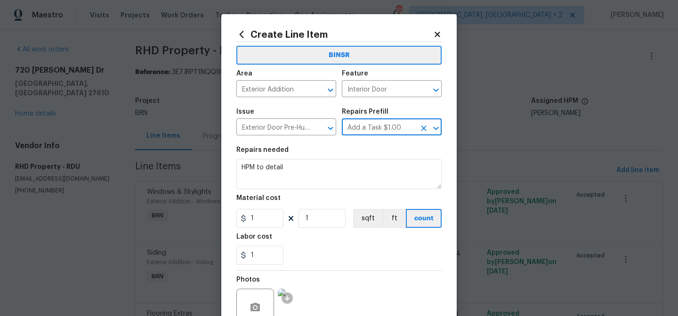
scroll to position [0, 0]
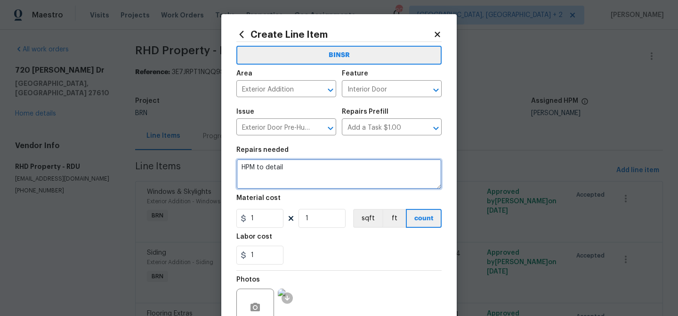
click at [317, 181] on textarea "HPM to detail" at bounding box center [338, 174] width 205 height 30
paste textarea "Seller to have contractor inspect area under front door. Some damage, moisture …"
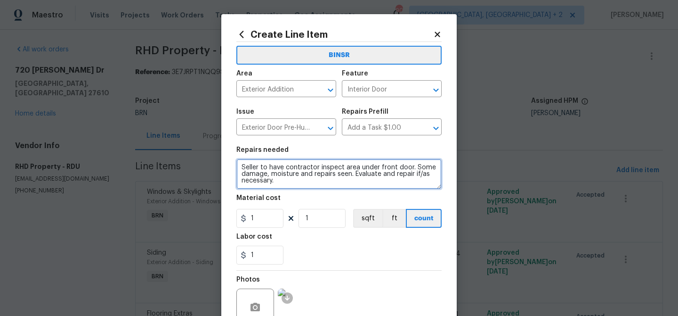
scroll to position [2, 0]
type textarea "Seller to have contractor inspect area under front door. Some damage, moisture …"
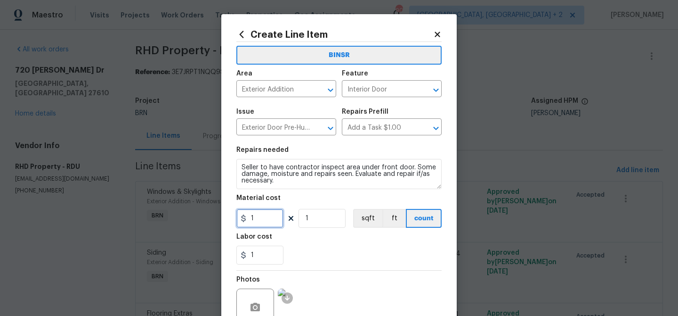
click at [262, 225] on input "1" at bounding box center [259, 218] width 47 height 19
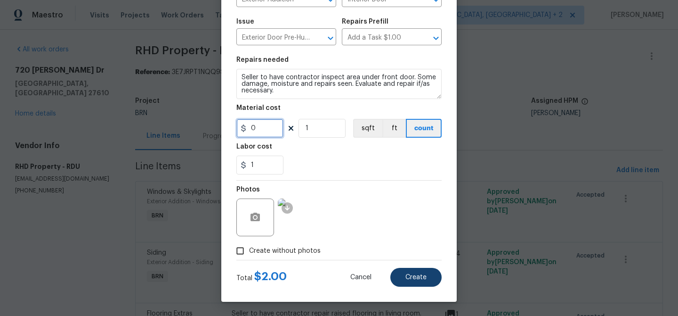
type input "0"
click at [418, 278] on span "Create" at bounding box center [416, 277] width 21 height 7
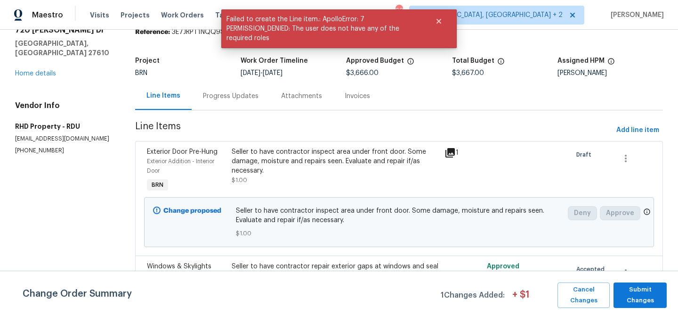
scroll to position [86, 0]
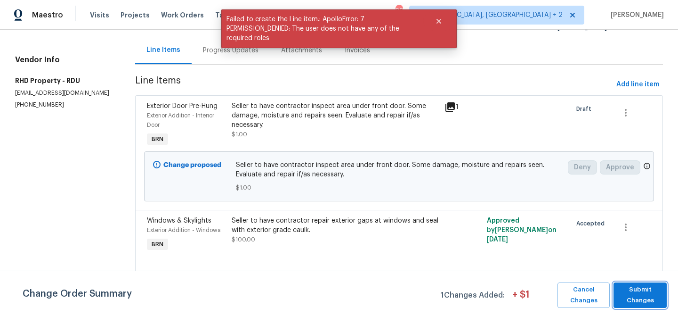
click at [627, 291] on span "Submit Changes" at bounding box center [640, 295] width 44 height 22
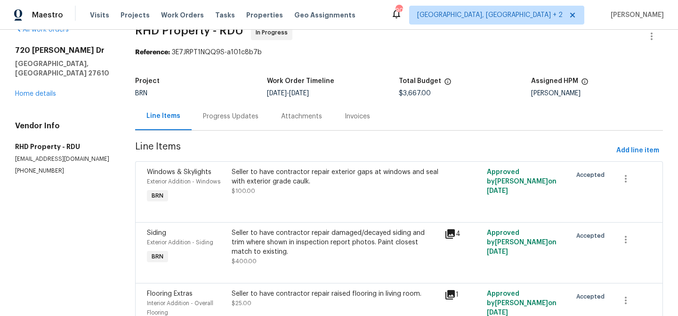
scroll to position [0, 0]
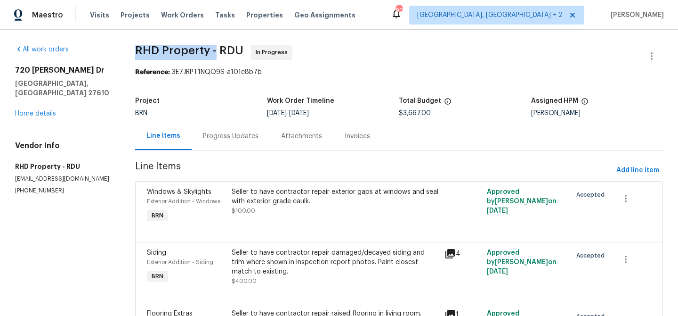
drag, startPoint x: 136, startPoint y: 52, endPoint x: 216, endPoint y: 52, distance: 79.6
copy span "RHD Property -"
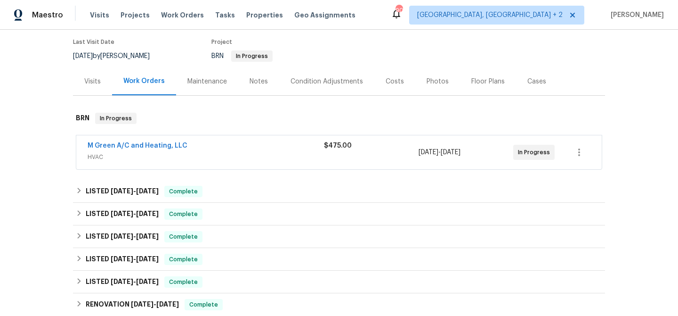
scroll to position [82, 0]
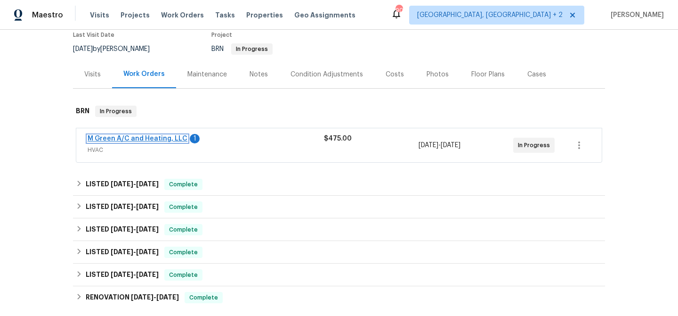
click at [136, 136] on link "M Green A/C and Heating, LLC" at bounding box center [138, 138] width 100 height 7
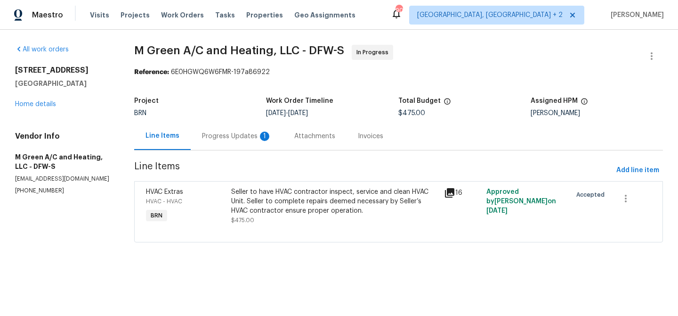
click at [231, 140] on div "Progress Updates 1" at bounding box center [237, 135] width 70 height 9
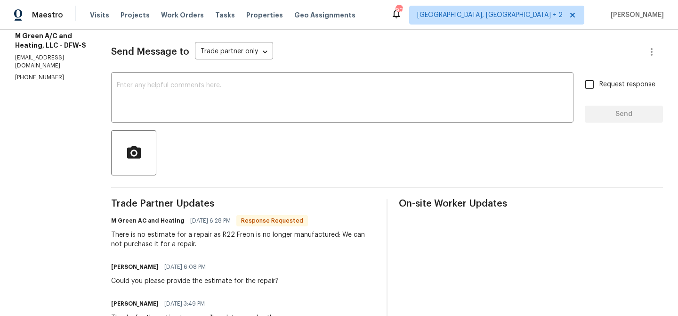
scroll to position [122, 0]
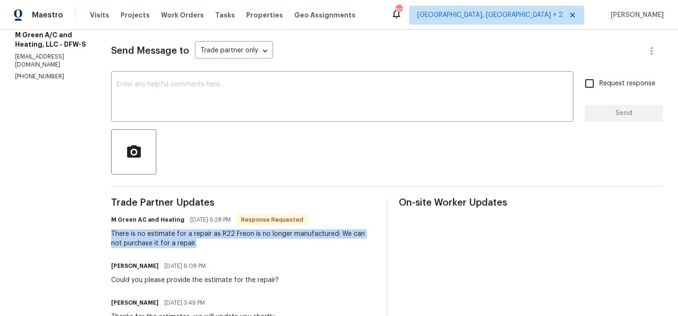
drag, startPoint x: 130, startPoint y: 232, endPoint x: 222, endPoint y: 251, distance: 94.2
click at [222, 251] on div "All work orders [STREET_ADDRESS] Home details Vendor Info M Green A/C and Heati…" at bounding box center [339, 303] width 678 height 791
click at [196, 247] on div "There is no estimate for a repair as R22 Freon is no longer manufactured: We ca…" at bounding box center [243, 238] width 264 height 19
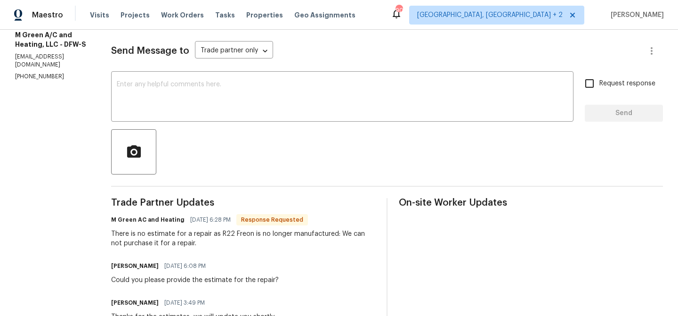
click at [183, 241] on div "There is no estimate for a repair as R22 Freon is no longer manufactured: We ca…" at bounding box center [243, 238] width 264 height 19
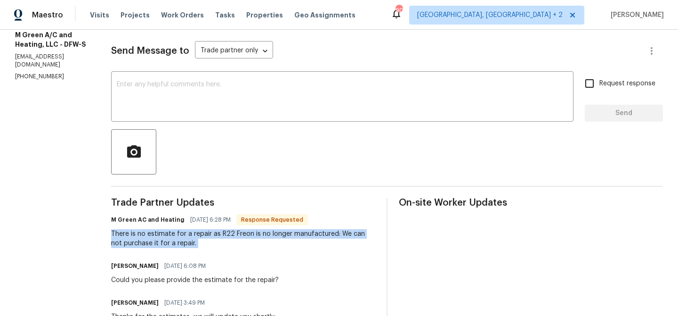
click at [183, 241] on div "There is no estimate for a repair as R22 Freon is no longer manufactured: We ca…" at bounding box center [243, 238] width 264 height 19
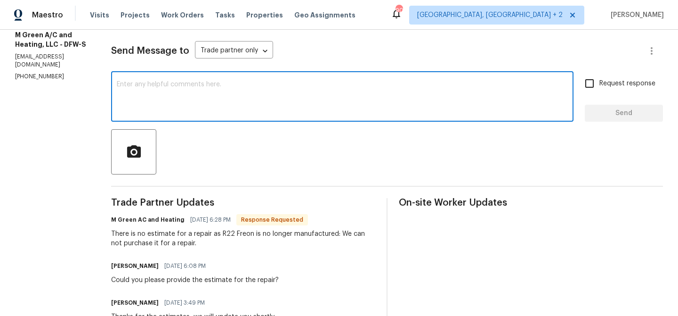
click at [178, 110] on textarea at bounding box center [342, 97] width 451 height 33
type textarea "Thanks, we will update you"
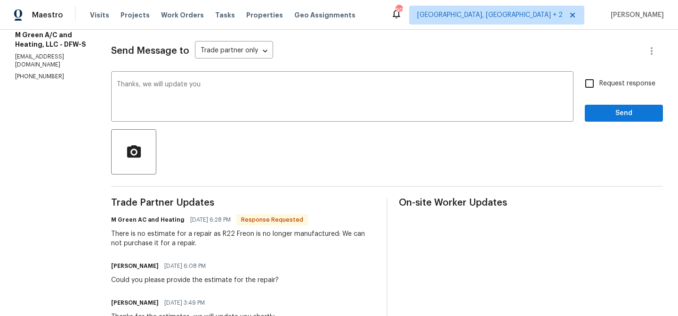
click at [618, 77] on label "Request response" at bounding box center [618, 83] width 76 height 20
click at [600, 77] on input "Request response" at bounding box center [590, 83] width 20 height 20
checkbox input "true"
click at [612, 101] on div "Request response Send" at bounding box center [624, 97] width 78 height 48
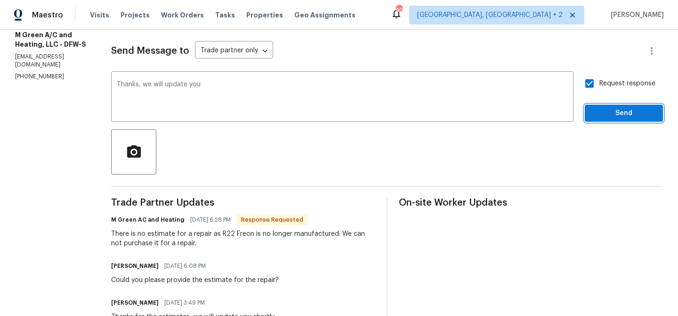
click at [598, 118] on span "Send" at bounding box center [624, 113] width 63 height 12
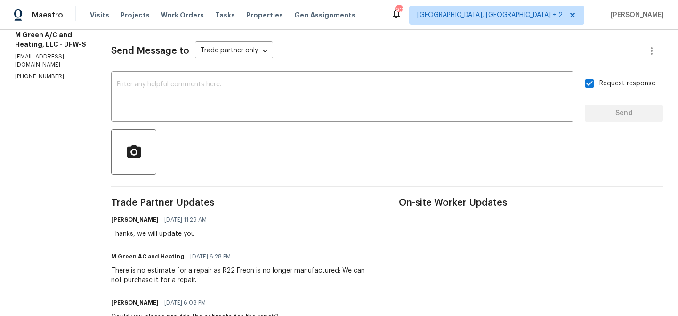
scroll to position [194, 0]
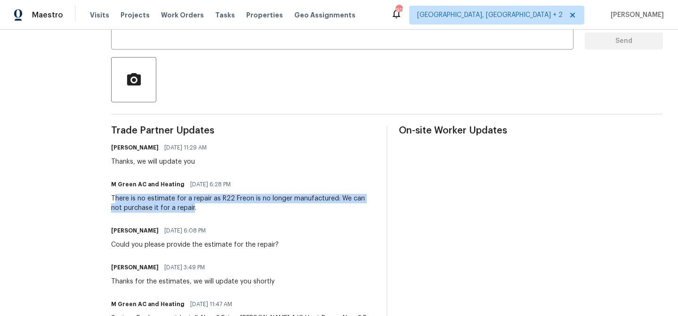
drag, startPoint x: 138, startPoint y: 203, endPoint x: 215, endPoint y: 207, distance: 77.4
click at [215, 207] on div "There is no estimate for a repair as R22 Freon is no longer manufactured: We ca…" at bounding box center [243, 203] width 264 height 19
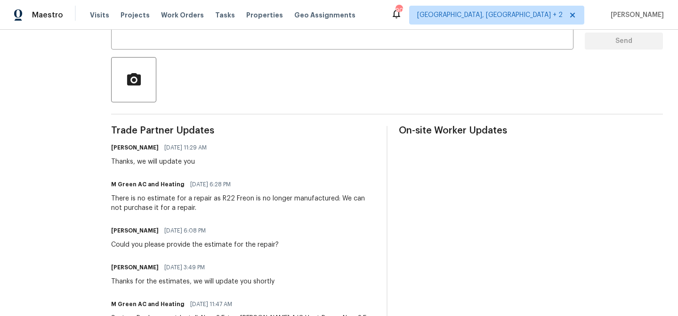
click at [172, 193] on div "M Green AC and Heating [DATE] 6:28 PM There is no estimate for a repair as R22 …" at bounding box center [243, 195] width 264 height 35
click at [165, 202] on div "There is no estimate for a repair as R22 Freon is no longer manufactured: We ca…" at bounding box center [243, 203] width 264 height 19
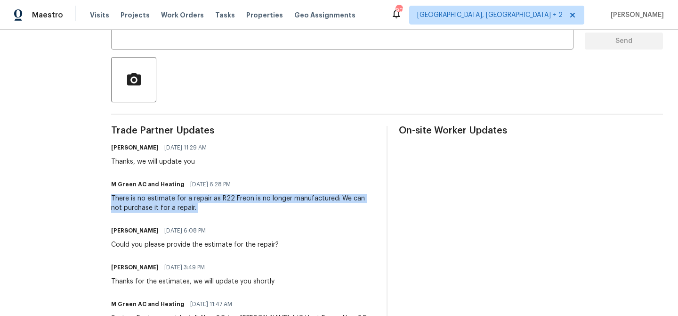
click at [165, 202] on div "There is no estimate for a repair as R22 Freon is no longer manufactured: We ca…" at bounding box center [243, 203] width 264 height 19
copy div "There is no estimate for a repair as R22 Freon is no longer manufactured: We ca…"
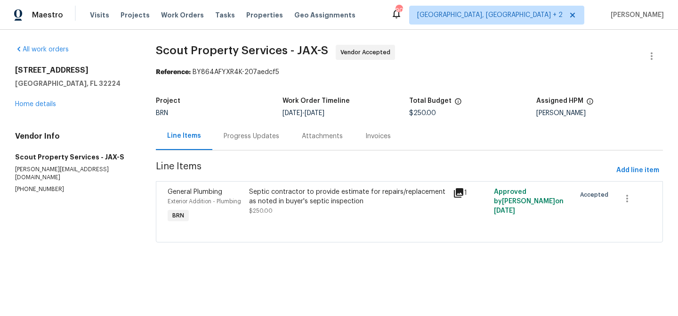
click at [233, 139] on div "Progress Updates" at bounding box center [252, 135] width 56 height 9
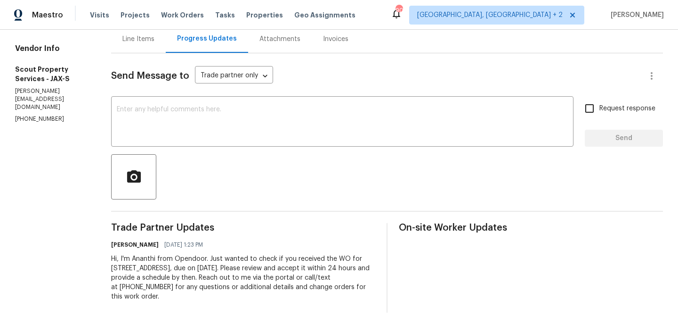
scroll to position [109, 0]
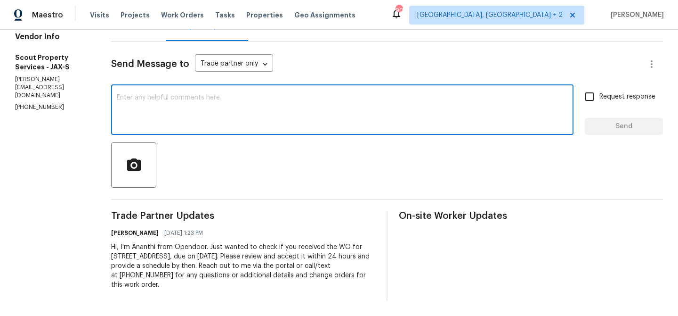
click at [202, 122] on textarea at bounding box center [342, 110] width 451 height 33
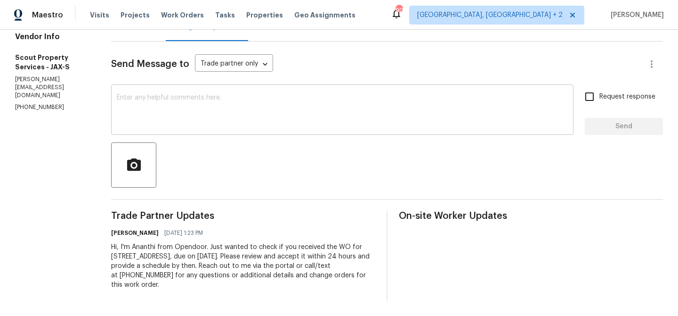
paste textarea "Could you please provide us with the scheduled date?"
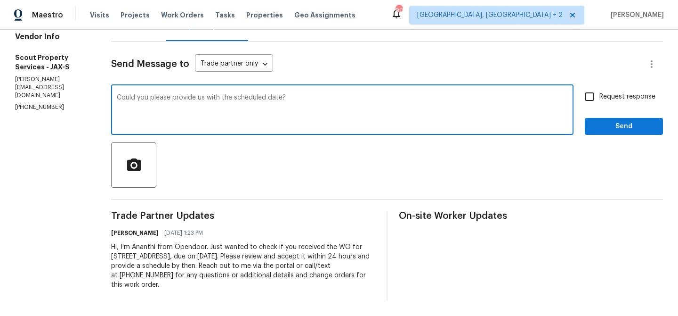
type textarea "Could you please provide us with the scheduled date?"
click at [590, 91] on input "Request response" at bounding box center [590, 97] width 20 height 20
checkbox input "true"
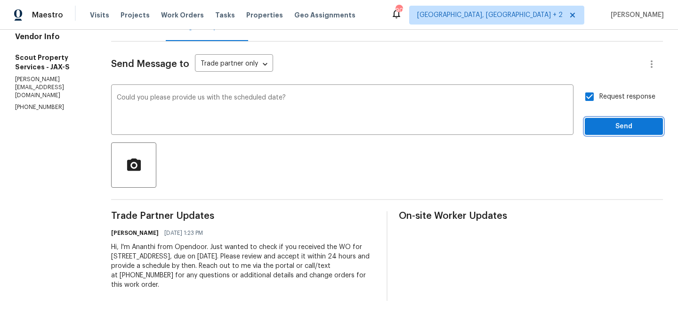
click at [601, 120] on button "Send" at bounding box center [624, 126] width 78 height 17
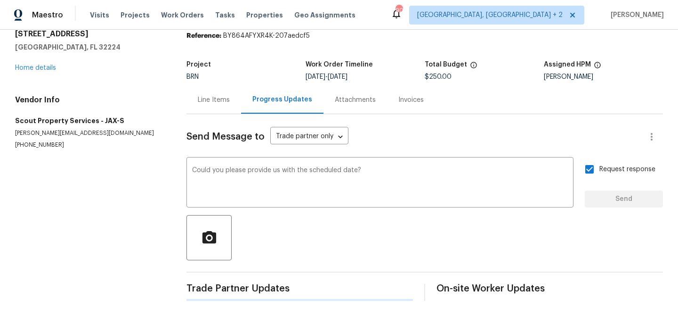
scroll to position [0, 0]
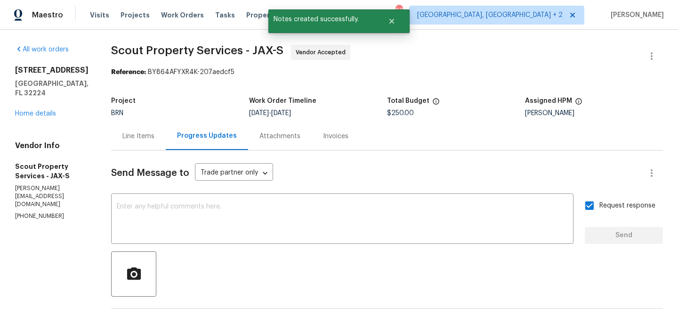
click at [34, 212] on p "(615) 913-6484" at bounding box center [51, 216] width 73 height 8
copy p "(615) 913-6484"
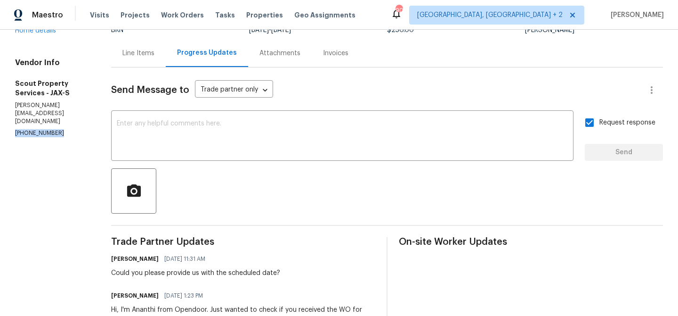
scroll to position [128, 0]
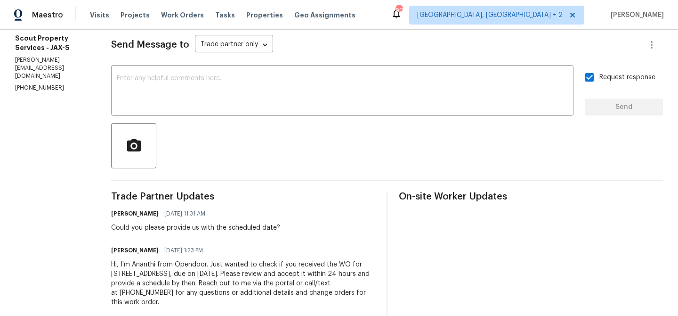
click at [159, 222] on div "Ananthi Mahendran 10/07/2025 11:31 AM Could you please provide us with the sche…" at bounding box center [195, 219] width 169 height 25
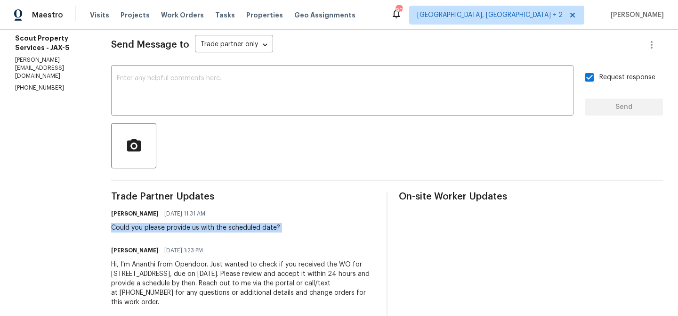
click at [159, 222] on div "Ananthi Mahendran 10/07/2025 11:31 AM Could you please provide us with the sche…" at bounding box center [195, 219] width 169 height 25
copy div "Could you please provide us with the scheduled date?"
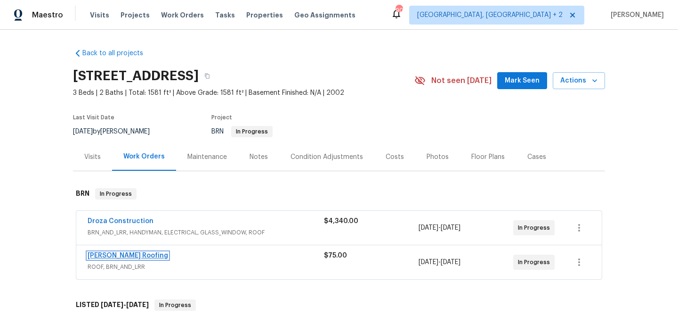
click at [106, 258] on link "[PERSON_NAME] Roofing" at bounding box center [128, 255] width 81 height 7
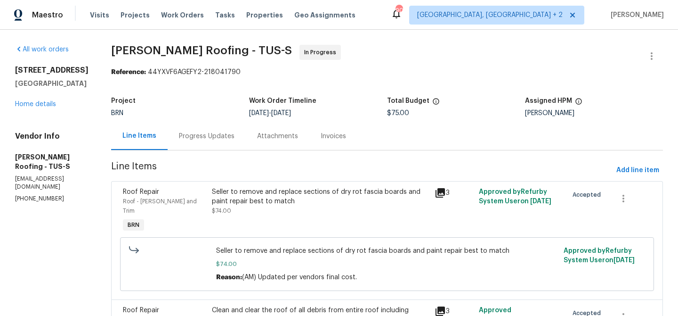
click at [195, 128] on div "Progress Updates" at bounding box center [207, 136] width 78 height 28
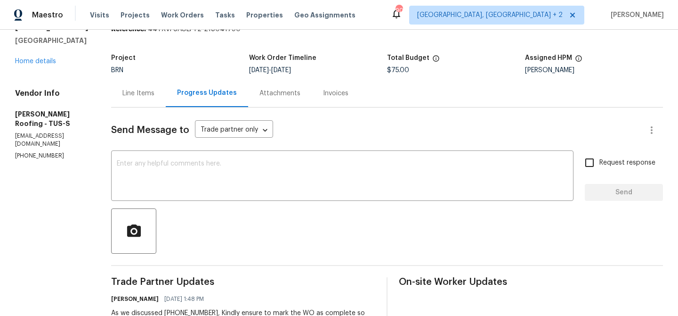
scroll to position [83, 0]
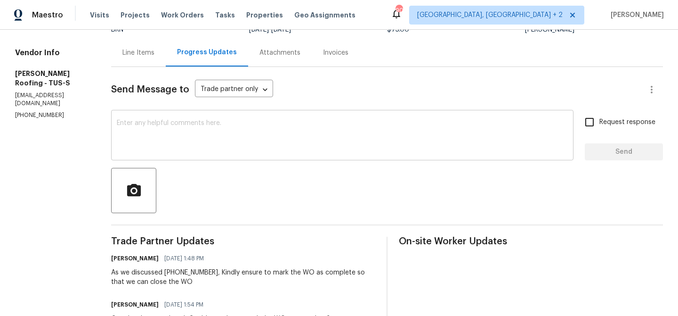
click at [154, 146] on textarea at bounding box center [342, 136] width 451 height 33
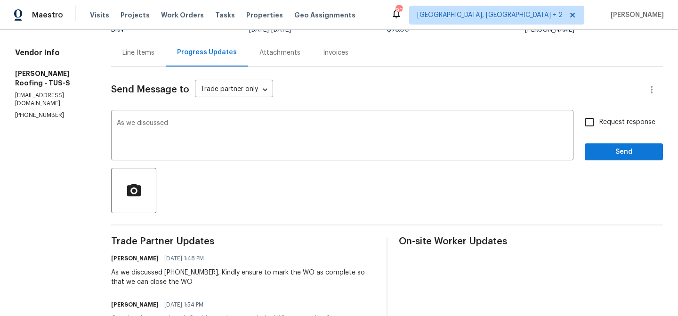
click at [189, 113] on div "As we discussed x ​" at bounding box center [342, 136] width 463 height 48
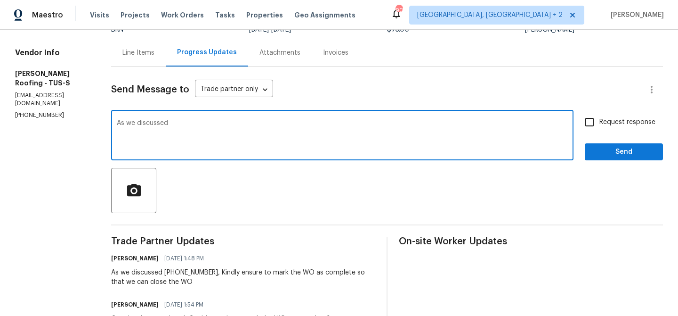
paste textarea "(480) 999-3525"
type textarea "As we discussed (480) 999-3525, Kindly mark the WO as complete"
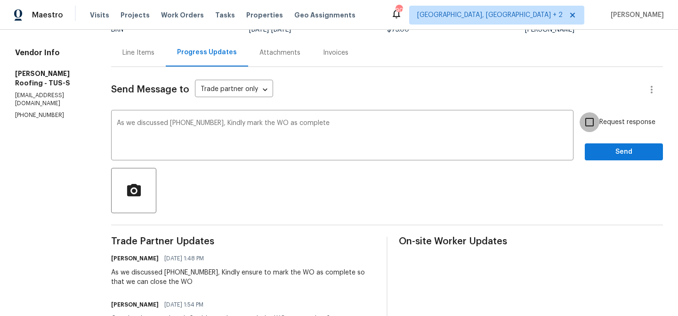
click at [595, 125] on input "Request response" at bounding box center [590, 122] width 20 height 20
checkbox input "true"
click at [599, 144] on button "Send" at bounding box center [624, 151] width 78 height 17
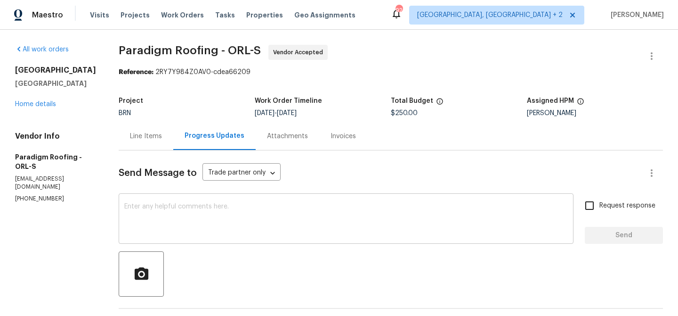
scroll to position [192, 0]
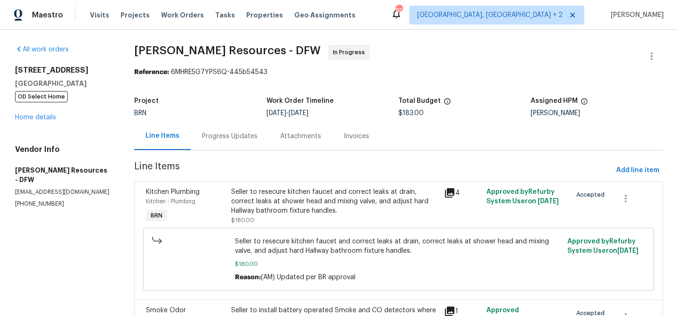
click at [257, 123] on div "Progress Updates" at bounding box center [230, 136] width 78 height 28
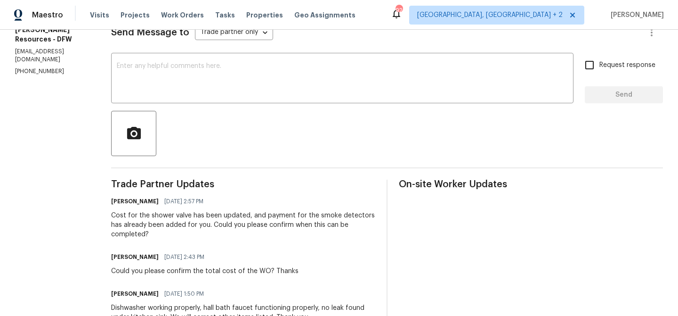
scroll to position [141, 0]
click at [41, 67] on p "[PHONE_NUMBER]" at bounding box center [51, 71] width 73 height 8
copy p "[PHONE_NUMBER]"
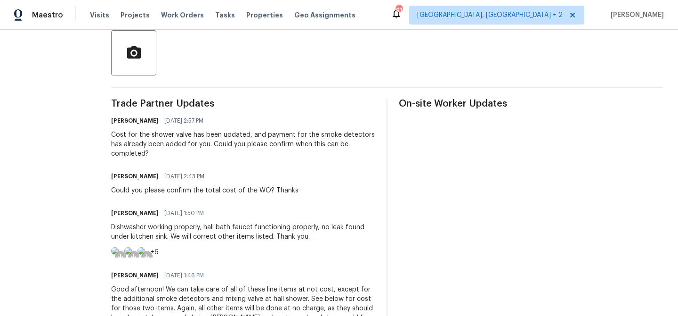
scroll to position [0, 0]
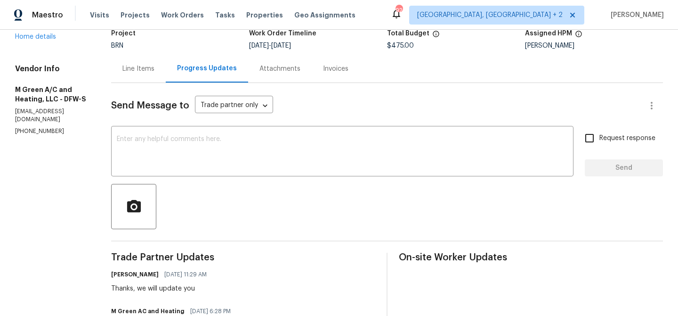
scroll to position [47, 0]
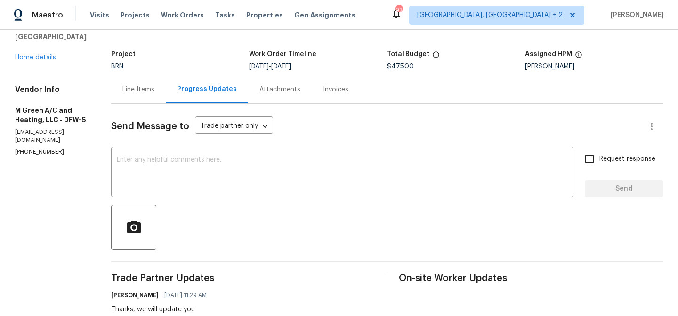
click at [154, 92] on div "Line Items" at bounding box center [138, 89] width 32 height 9
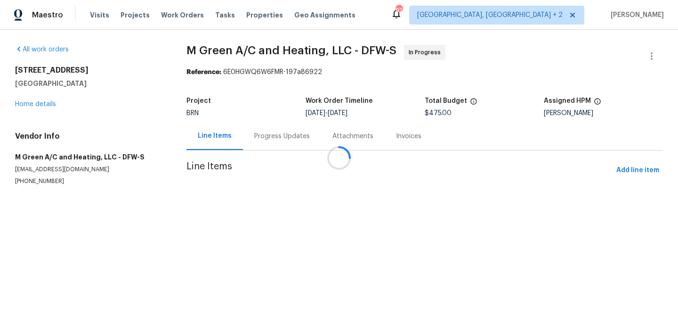
click at [288, 179] on div at bounding box center [339, 158] width 678 height 316
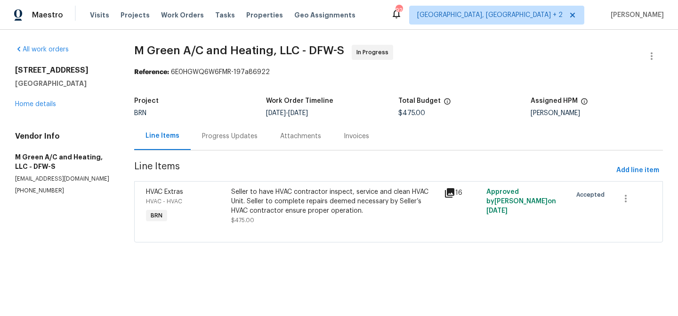
click at [282, 217] on div "Seller to have HVAC contractor inspect, service and clean HVAC Unit. Seller to …" at bounding box center [334, 206] width 207 height 38
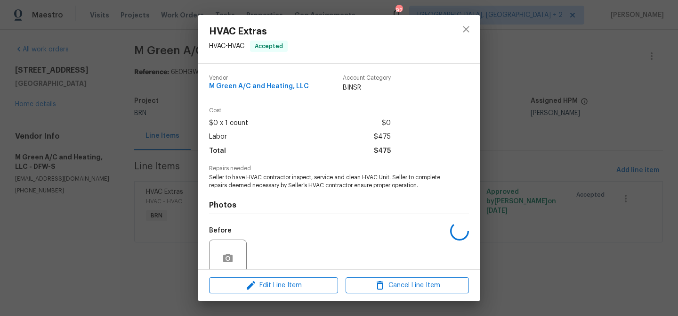
scroll to position [79, 0]
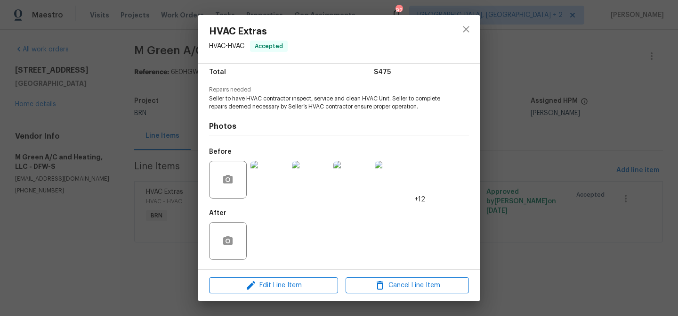
click at [263, 276] on div "Edit Line Item Cancel Line Item" at bounding box center [339, 285] width 283 height 32
click at [249, 287] on icon "button" at bounding box center [251, 285] width 8 height 8
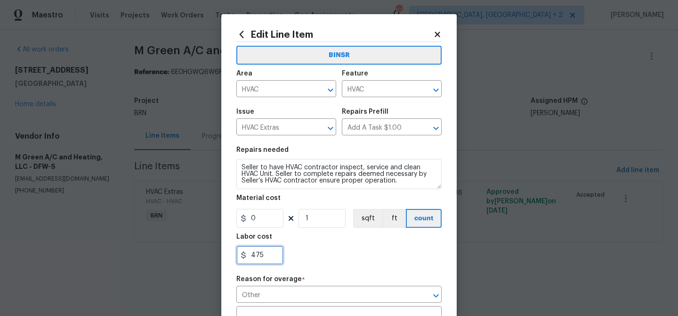
click at [270, 247] on input "475" at bounding box center [259, 254] width 47 height 19
type input "4"
paste input "5946.50"
type input "5946.5"
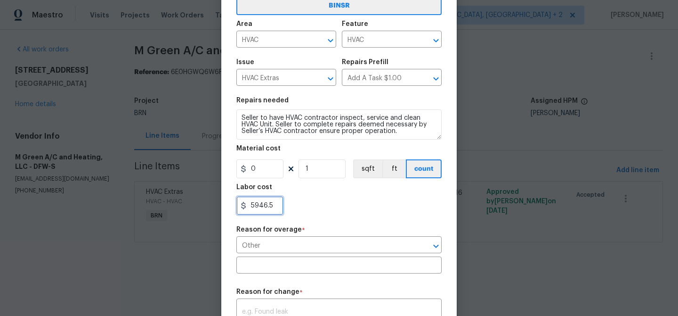
scroll to position [86, 0]
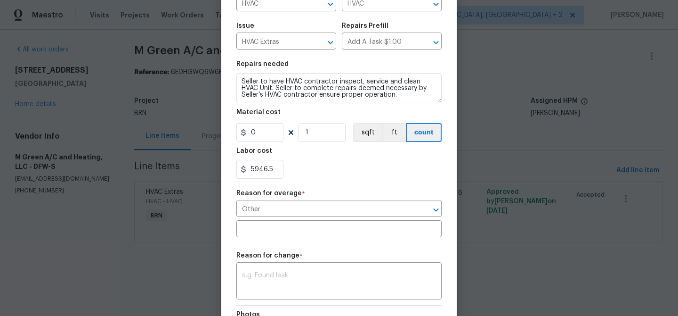
click at [287, 257] on h5 "Reason for change" at bounding box center [267, 255] width 63 height 7
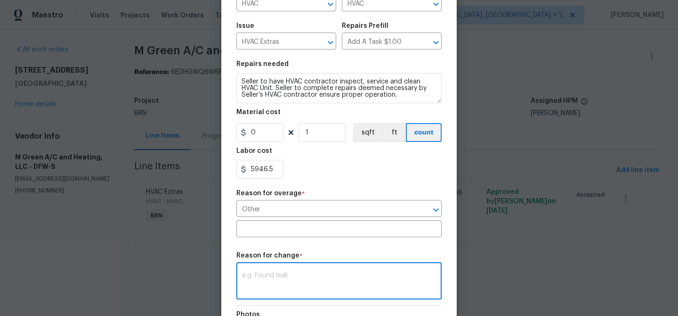
click at [278, 281] on textarea at bounding box center [339, 282] width 194 height 20
paste textarea "(AM) Updated per BR approval"
type textarea "(AM) Updated per BR approval"
click at [260, 213] on input "Other" at bounding box center [325, 209] width 179 height 15
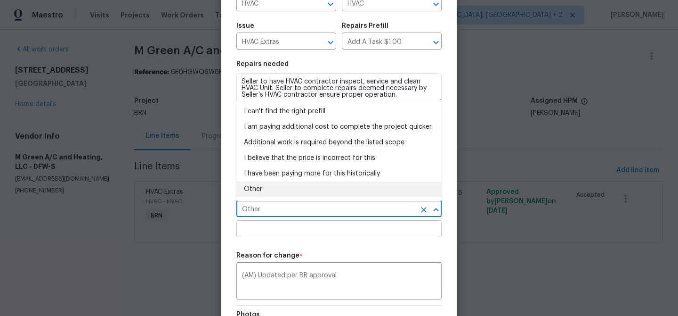
click at [253, 232] on input "text" at bounding box center [338, 229] width 205 height 15
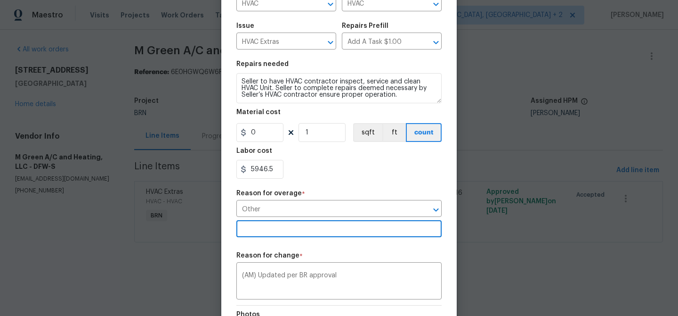
scroll to position [221, 0]
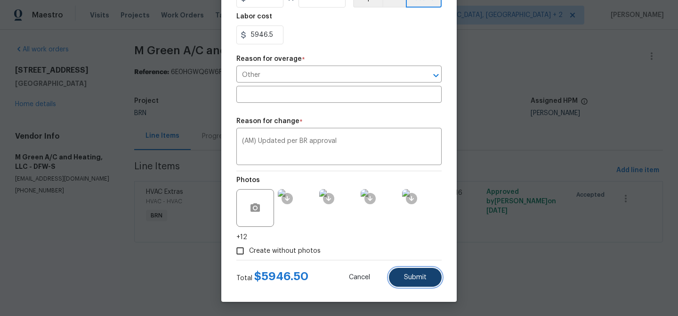
click at [412, 276] on span "Submit" at bounding box center [415, 277] width 23 height 7
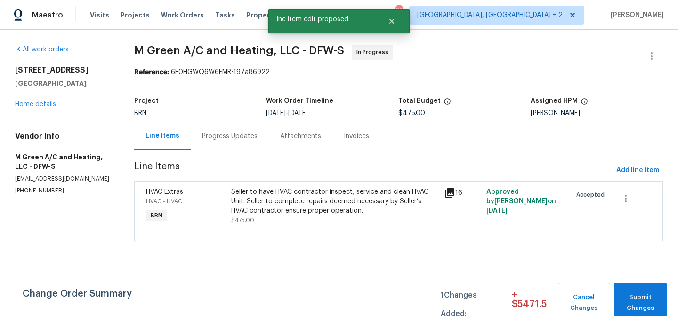
scroll to position [0, 0]
click at [639, 299] on span "Submit Changes" at bounding box center [640, 303] width 43 height 22
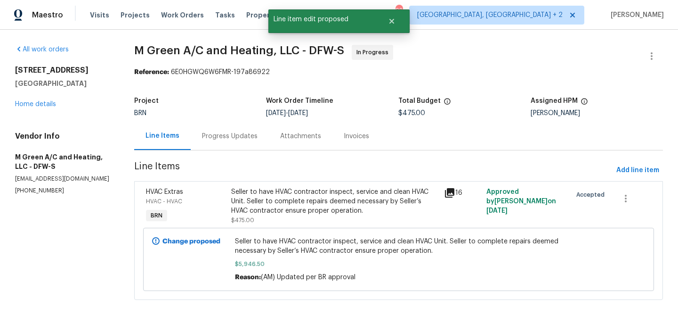
click at [219, 136] on div "Progress Updates" at bounding box center [230, 135] width 56 height 9
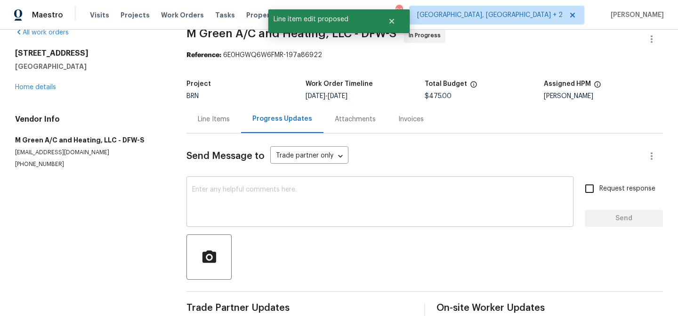
scroll to position [20, 0]
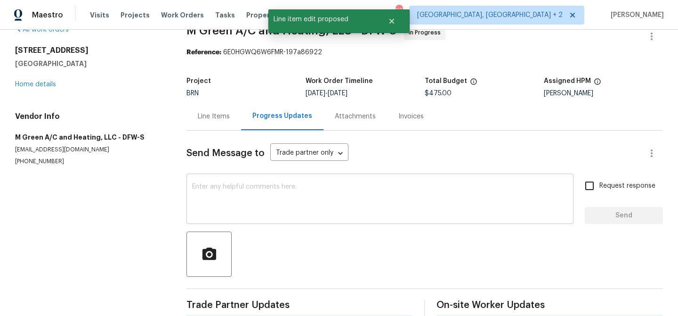
click at [203, 202] on textarea at bounding box center [380, 199] width 376 height 33
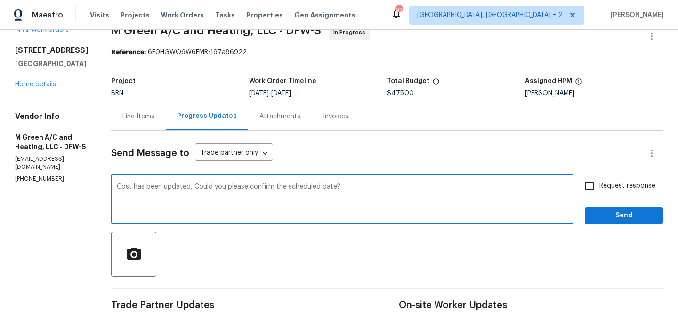
type textarea "Cost has been updated, Could you please confirm the scheduled date?"
click at [619, 179] on label "Request response" at bounding box center [618, 186] width 76 height 20
click at [600, 179] on input "Request response" at bounding box center [590, 186] width 20 height 20
checkbox input "true"
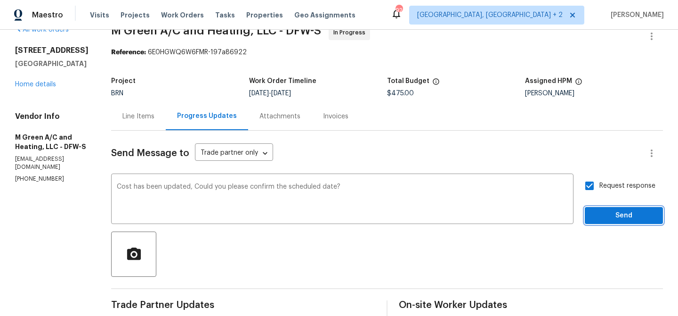
click at [606, 214] on span "Send" at bounding box center [624, 216] width 63 height 12
